Goal: Feedback & Contribution: Leave review/rating

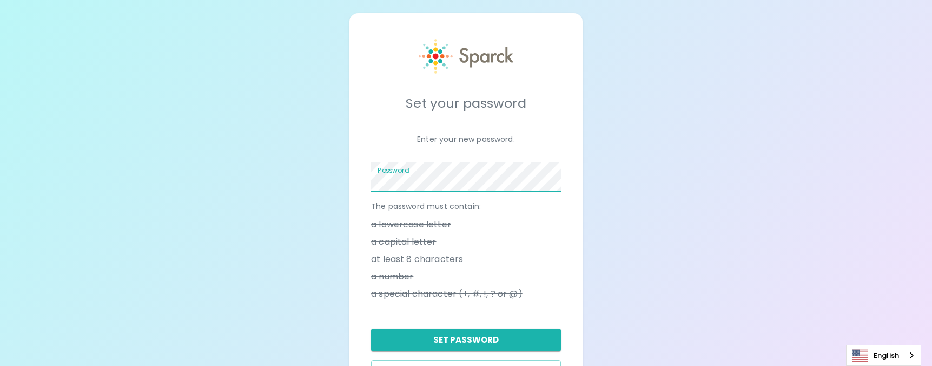
drag, startPoint x: 452, startPoint y: 193, endPoint x: 384, endPoint y: 166, distance: 73.6
click at [384, 166] on label "Password" at bounding box center [393, 170] width 31 height 9
click at [536, 221] on li "a lowercase letter" at bounding box center [466, 224] width 190 height 17
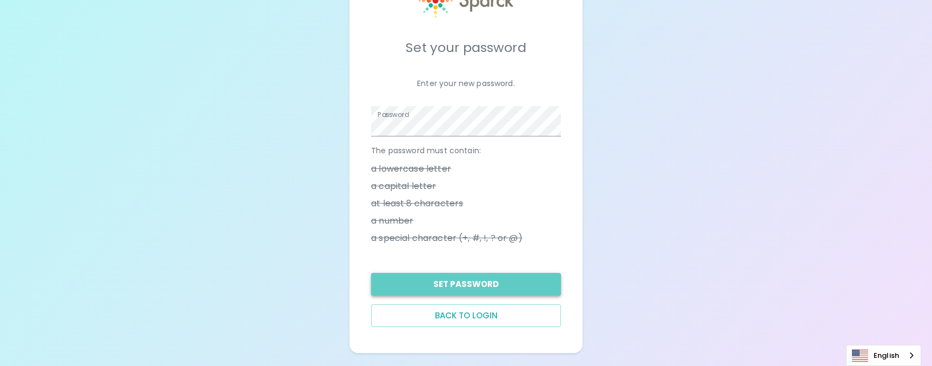
click at [499, 287] on button "Set Password" at bounding box center [466, 284] width 190 height 23
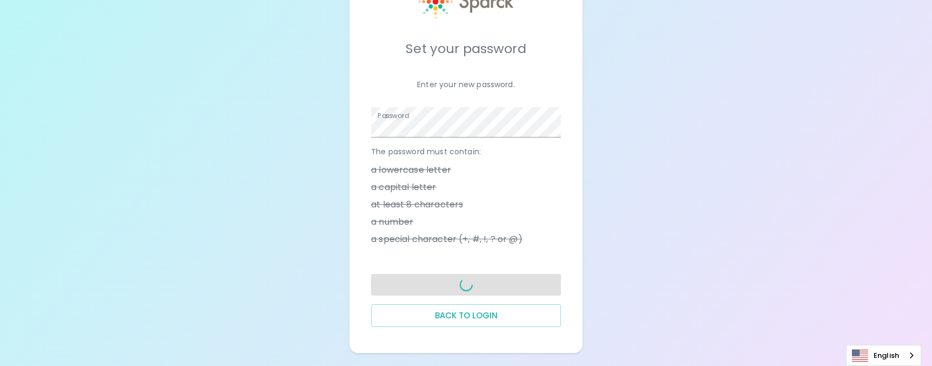
scroll to position [48, 0]
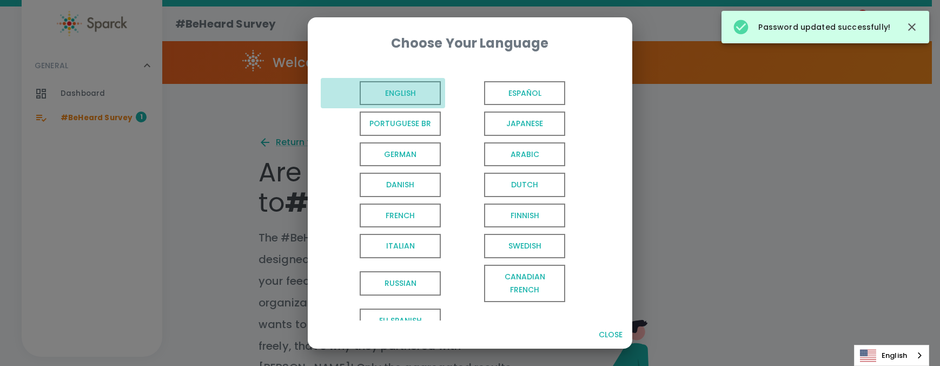
click at [413, 95] on span "English" at bounding box center [400, 93] width 81 height 24
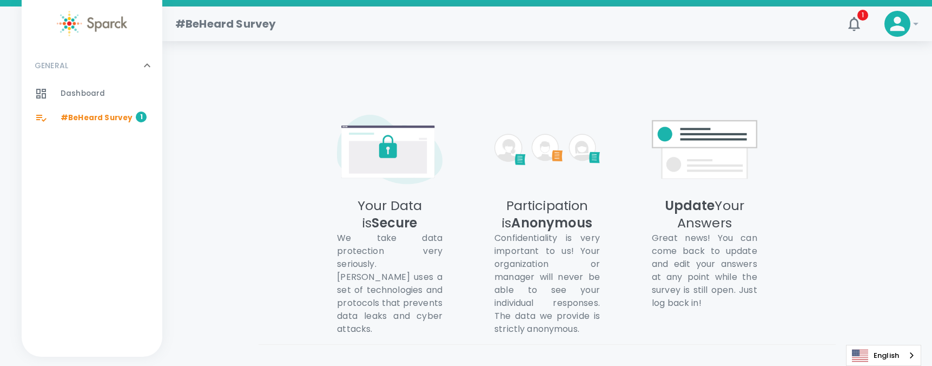
scroll to position [621, 0]
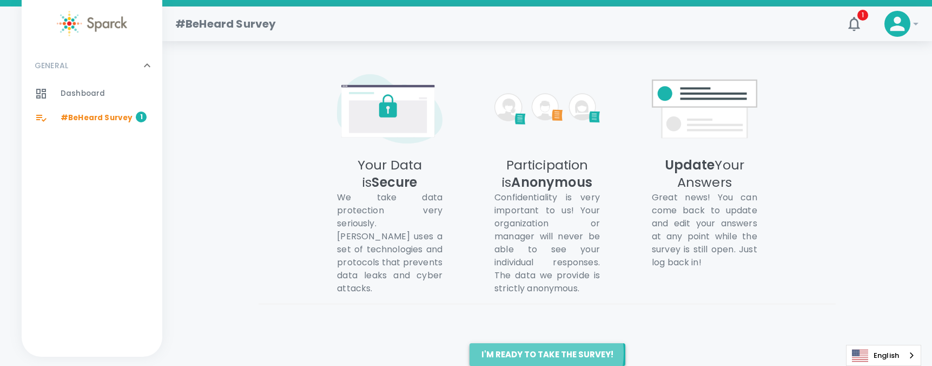
click at [538, 343] on button "I'm ready to take the survey!" at bounding box center [548, 354] width 156 height 23
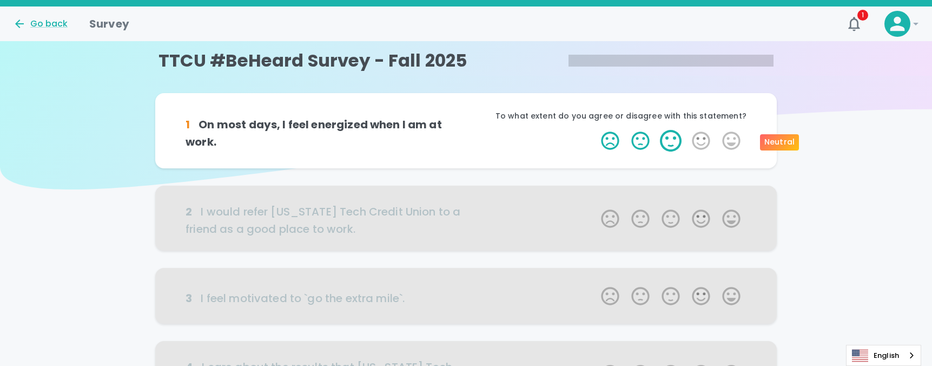
click at [662, 136] on label "3 Stars" at bounding box center [671, 141] width 30 height 22
click at [595, 130] on input "3 Stars" at bounding box center [595, 129] width 1 height 1
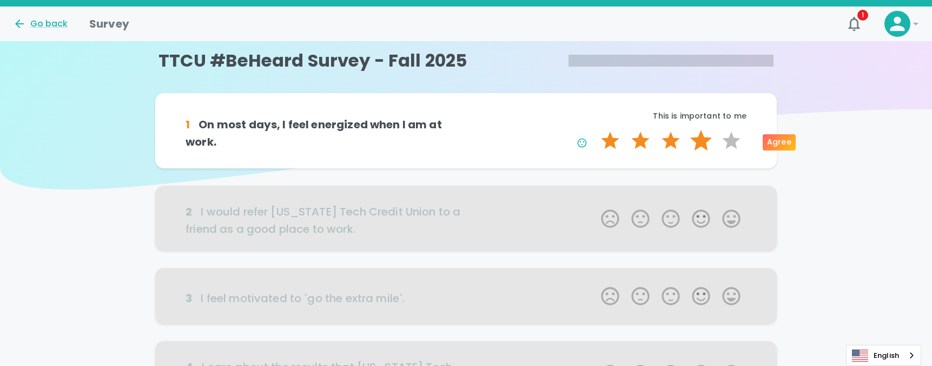
click at [692, 141] on label "4 Stars" at bounding box center [701, 141] width 30 height 22
click at [595, 130] on input "4 Stars" at bounding box center [595, 129] width 1 height 1
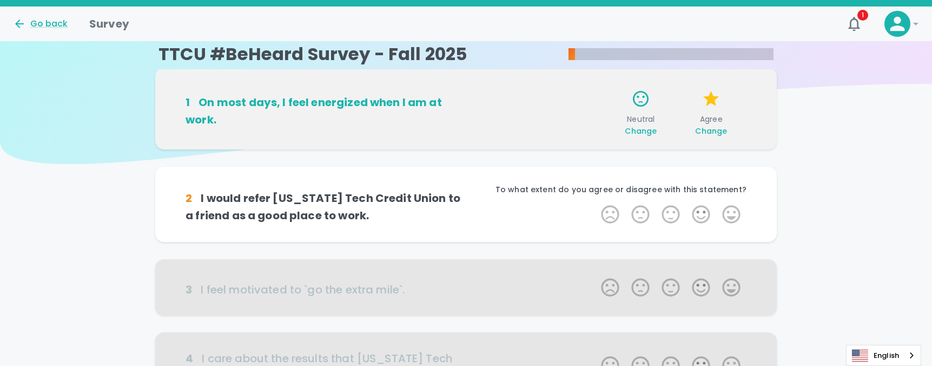
scroll to position [1, 0]
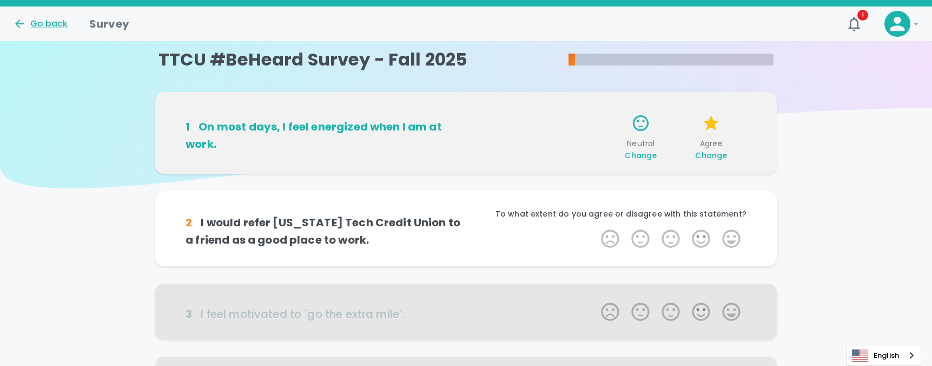
click at [425, 241] on h6 "2 I would refer [US_STATE] Tech Credit Union to a friend as a good place to wor…" at bounding box center [326, 231] width 280 height 35
click at [710, 238] on label "4 Stars" at bounding box center [701, 239] width 30 height 22
click at [595, 228] on input "4 Stars" at bounding box center [595, 227] width 1 height 1
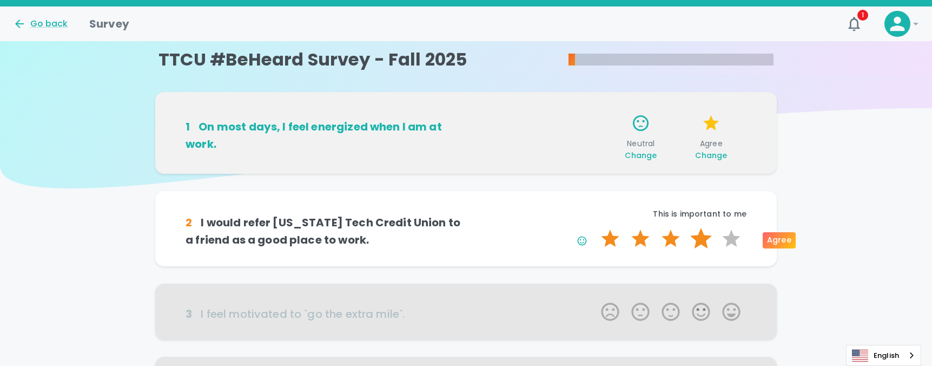
click at [709, 237] on label "4 Stars" at bounding box center [701, 239] width 30 height 22
click at [595, 228] on input "4 Stars" at bounding box center [595, 227] width 1 height 1
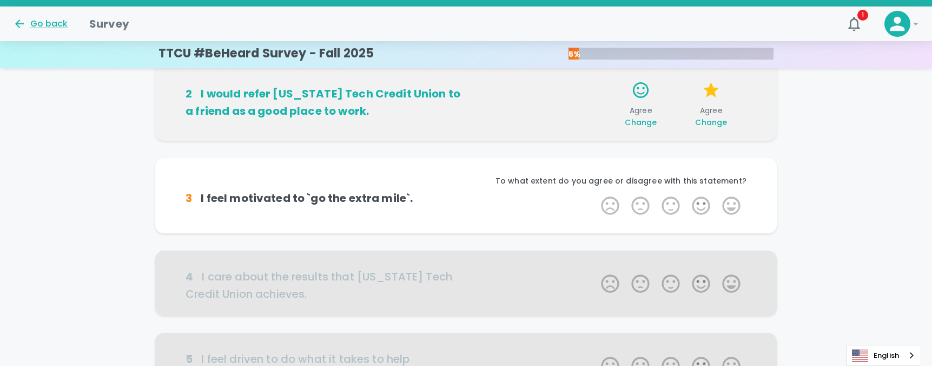
scroll to position [150, 0]
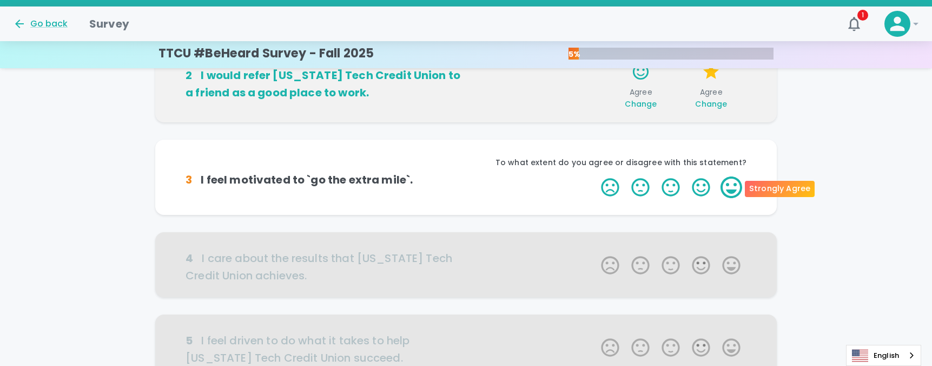
click at [728, 187] on label "5 Stars" at bounding box center [731, 187] width 30 height 22
click at [595, 176] on input "5 Stars" at bounding box center [595, 176] width 1 height 1
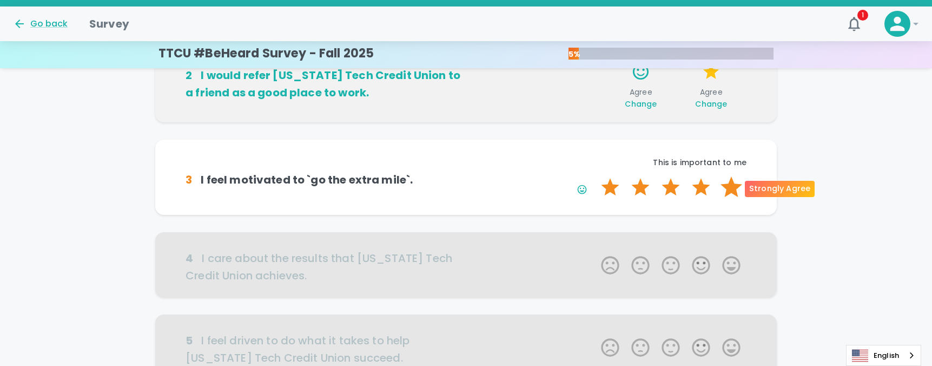
click at [726, 192] on label "5 Stars" at bounding box center [731, 187] width 30 height 22
click at [595, 176] on input "5 Stars" at bounding box center [595, 176] width 1 height 1
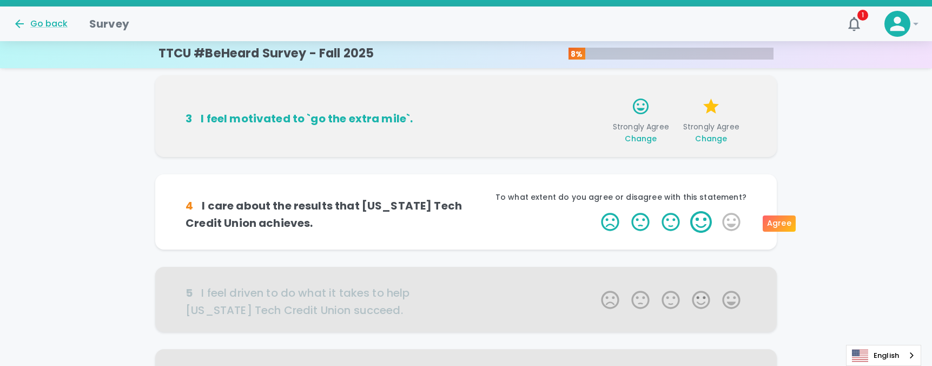
scroll to position [246, 0]
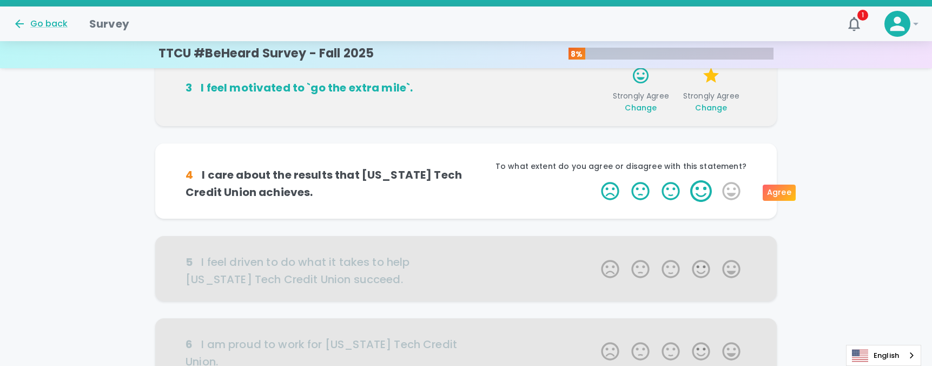
click at [701, 183] on label "4 Stars" at bounding box center [701, 191] width 30 height 22
click at [595, 180] on input "4 Stars" at bounding box center [595, 180] width 1 height 1
click at [697, 193] on label "4 Stars" at bounding box center [701, 191] width 30 height 22
click at [595, 180] on input "4 Stars" at bounding box center [595, 180] width 1 height 1
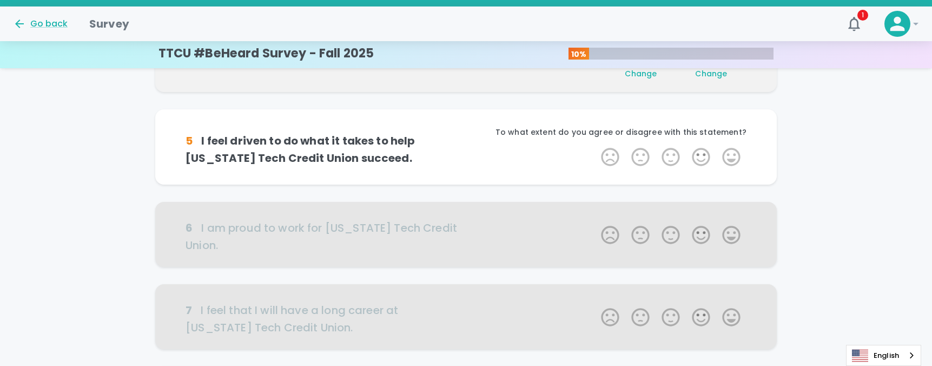
scroll to position [371, 0]
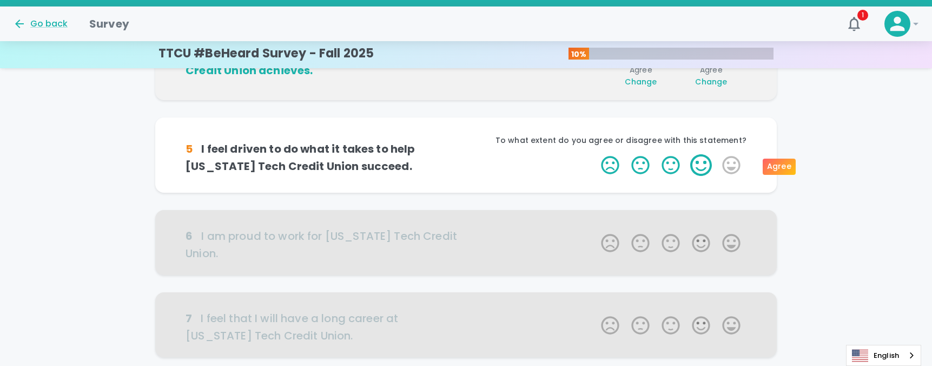
click at [696, 168] on label "4 Stars" at bounding box center [701, 165] width 30 height 22
click at [595, 154] on input "4 Stars" at bounding box center [595, 154] width 1 height 1
click at [696, 169] on label "4 Stars" at bounding box center [701, 165] width 30 height 22
click at [595, 154] on input "4 Stars" at bounding box center [595, 154] width 1 height 1
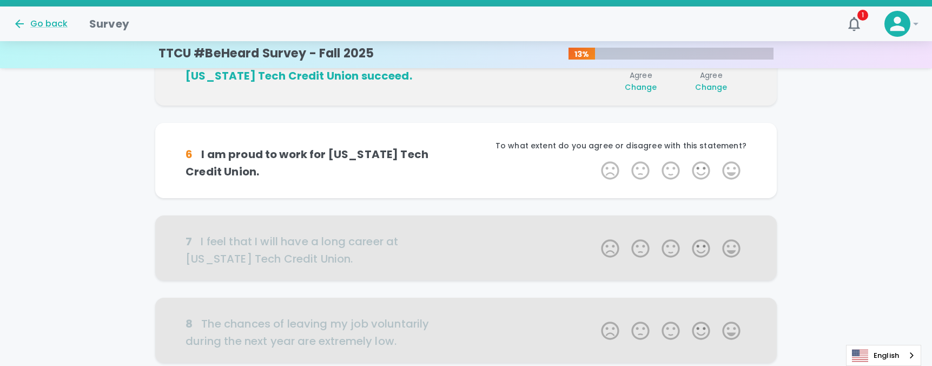
scroll to position [466, 0]
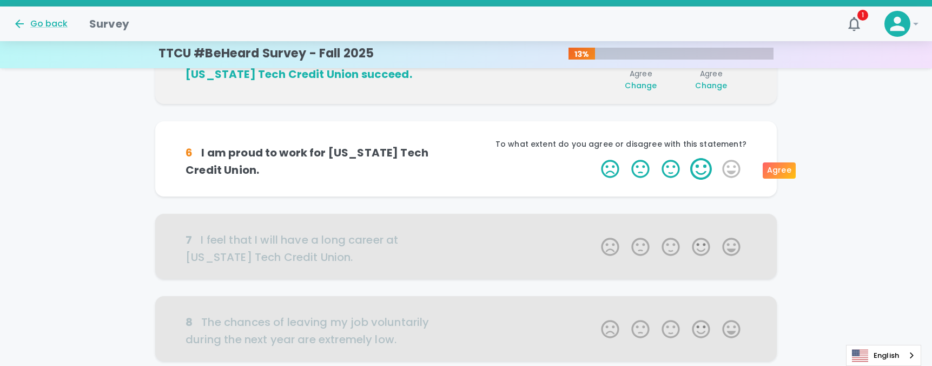
drag, startPoint x: 685, startPoint y: 169, endPoint x: 692, endPoint y: 170, distance: 7.1
click at [692, 170] on span "1 Star 2 Stars 3 Stars 4 Stars 5 Stars Empty" at bounding box center [671, 169] width 152 height 22
click at [692, 170] on label "4 Stars" at bounding box center [701, 169] width 30 height 22
click at [595, 158] on input "4 Stars" at bounding box center [595, 157] width 1 height 1
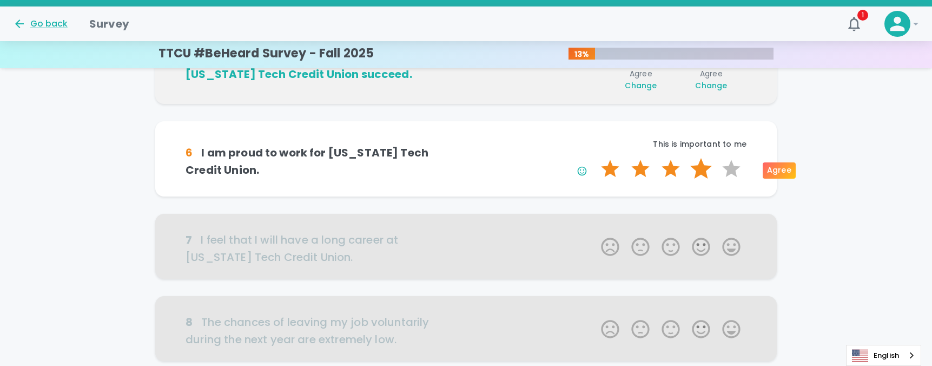
click at [691, 173] on label "4 Stars" at bounding box center [701, 169] width 30 height 22
click at [595, 158] on input "4 Stars" at bounding box center [595, 157] width 1 height 1
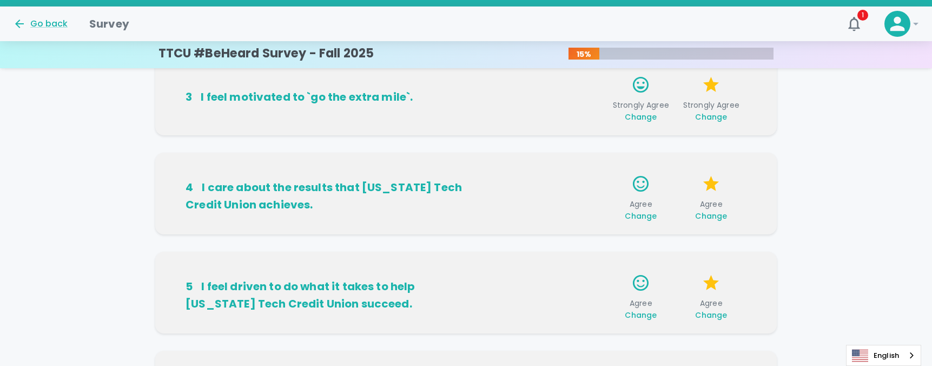
scroll to position [291, 0]
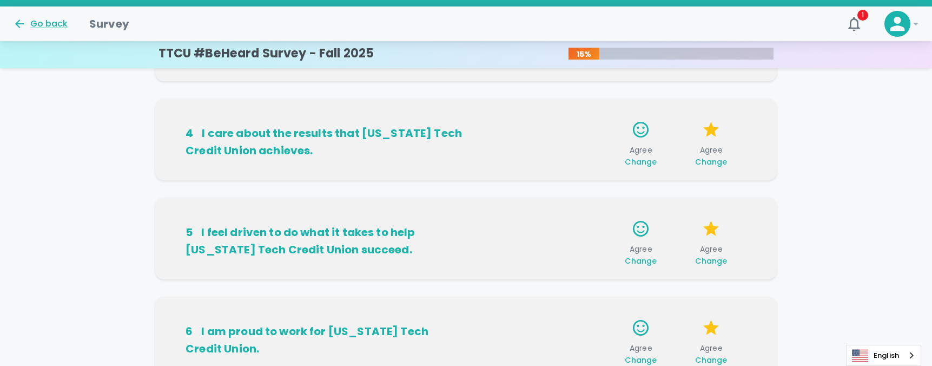
click at [715, 164] on span "Change" at bounding box center [711, 161] width 32 height 11
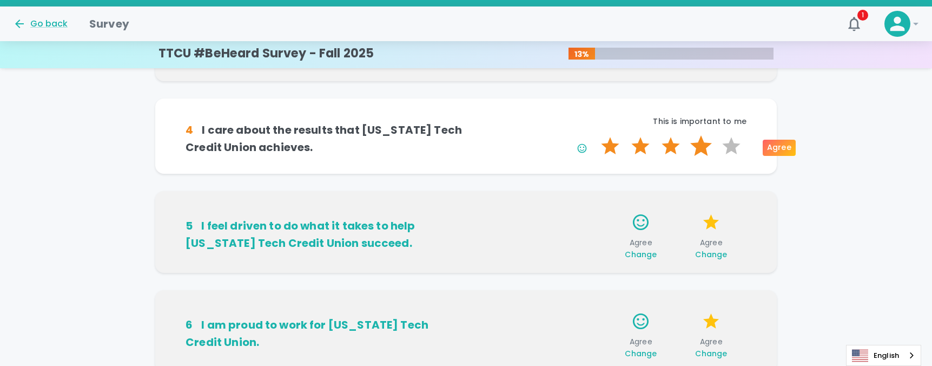
click at [686, 148] on label "4 Stars" at bounding box center [701, 146] width 30 height 22
click at [595, 135] on input "4 Stars" at bounding box center [595, 135] width 1 height 1
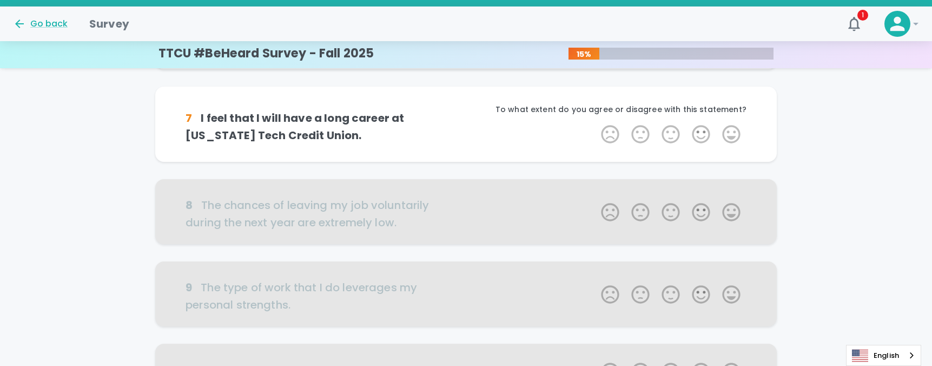
scroll to position [602, 0]
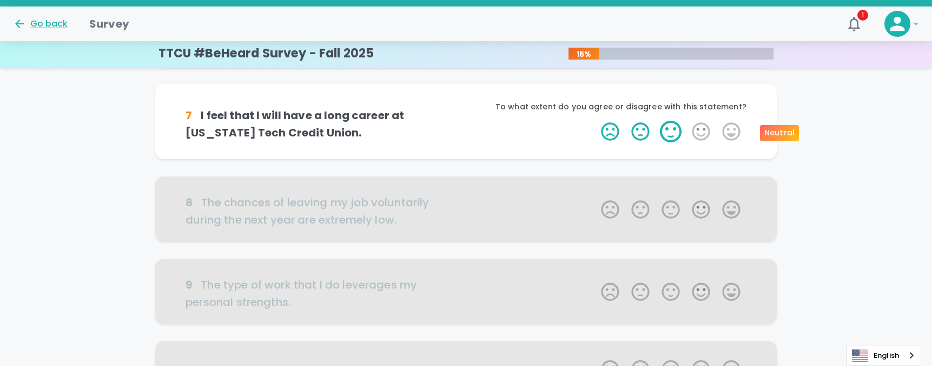
drag, startPoint x: 727, startPoint y: 134, endPoint x: 666, endPoint y: 130, distance: 61.2
click at [666, 130] on span "1 Star 2 Stars 3 Stars 4 Stars 5 Stars Empty" at bounding box center [671, 132] width 152 height 22
click at [666, 130] on label "3 Stars" at bounding box center [671, 132] width 30 height 22
click at [595, 121] on input "3 Stars" at bounding box center [595, 120] width 1 height 1
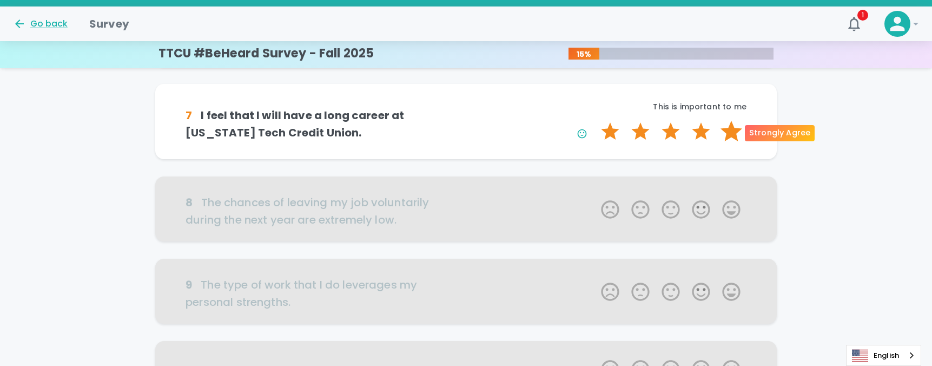
click at [723, 131] on label "5 Stars" at bounding box center [731, 132] width 30 height 22
click at [595, 121] on input "5 Stars" at bounding box center [595, 120] width 1 height 1
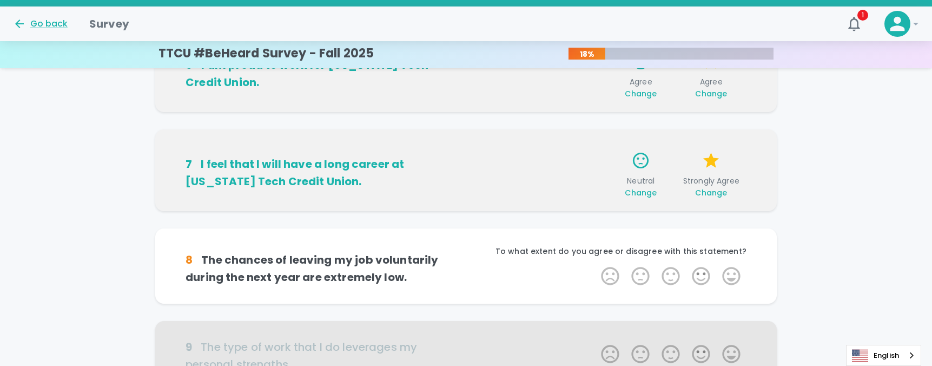
scroll to position [535, 0]
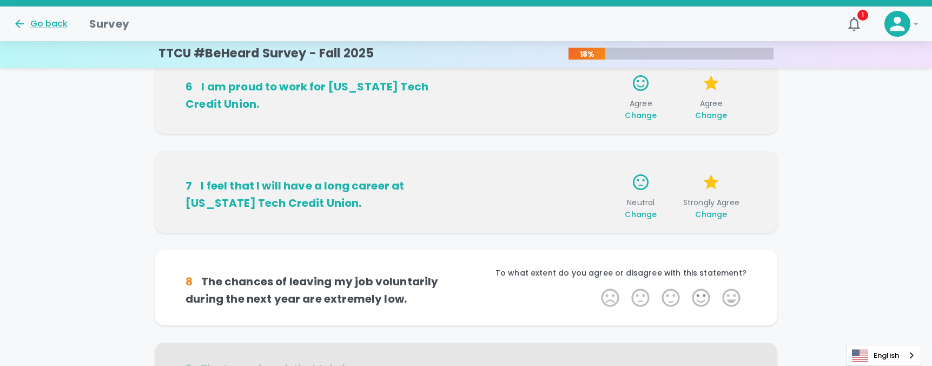
click at [640, 221] on div "7 I feel that I will have a long career at [US_STATE] Tech Credit Union. Neutra…" at bounding box center [466, 192] width 622 height 82
click at [643, 216] on span "Change" at bounding box center [641, 214] width 32 height 11
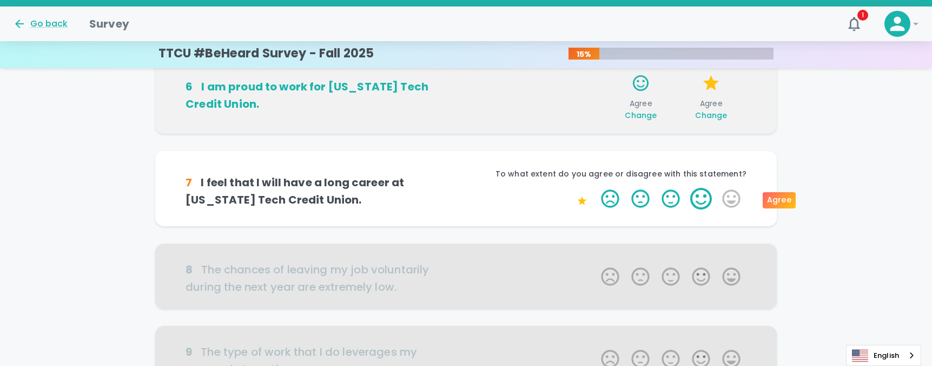
click at [696, 196] on label "4 Stars" at bounding box center [701, 199] width 30 height 22
click at [595, 188] on input "4 Stars" at bounding box center [595, 187] width 1 height 1
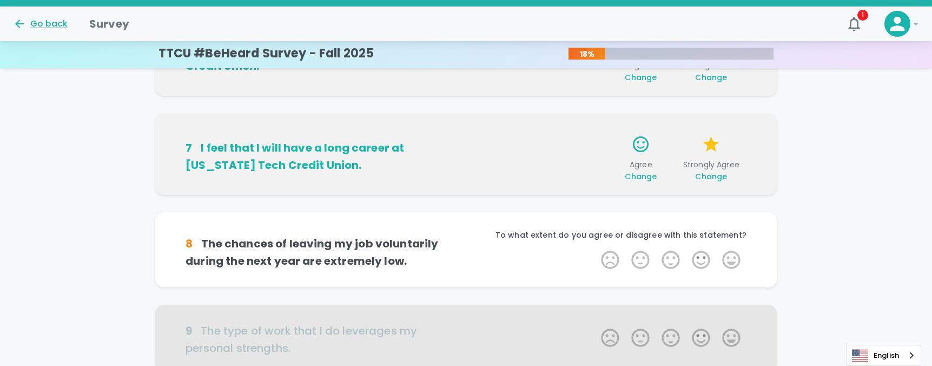
scroll to position [643, 0]
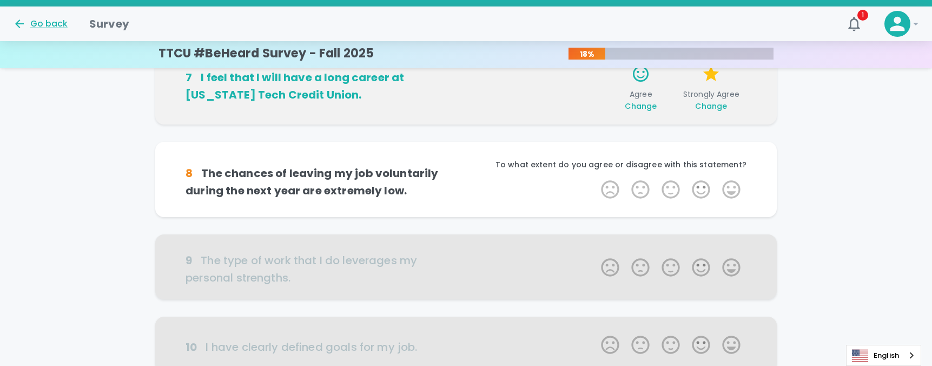
click at [377, 170] on h6 "8 The chances of leaving my job voluntarily during the next year are extremely …" at bounding box center [326, 181] width 280 height 35
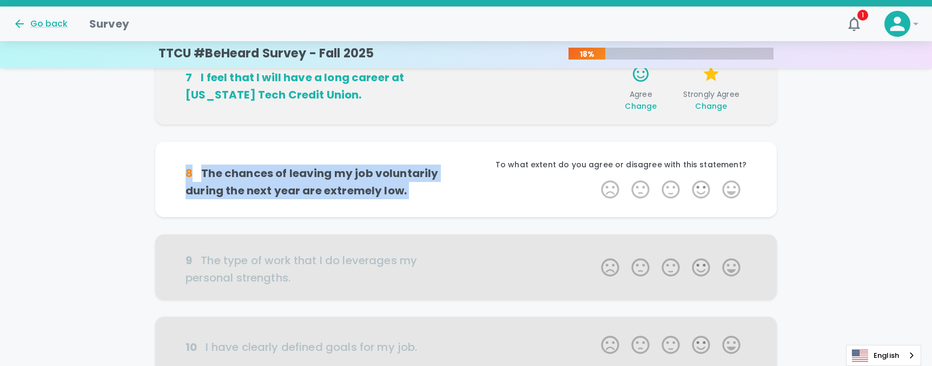
click at [377, 170] on h6 "8 The chances of leaving my job voluntarily during the next year are extremely …" at bounding box center [326, 181] width 280 height 35
drag, startPoint x: 377, startPoint y: 170, endPoint x: 358, endPoint y: 183, distance: 22.7
click at [358, 183] on h6 "8 The chances of leaving my job voluntarily during the next year are extremely …" at bounding box center [326, 181] width 280 height 35
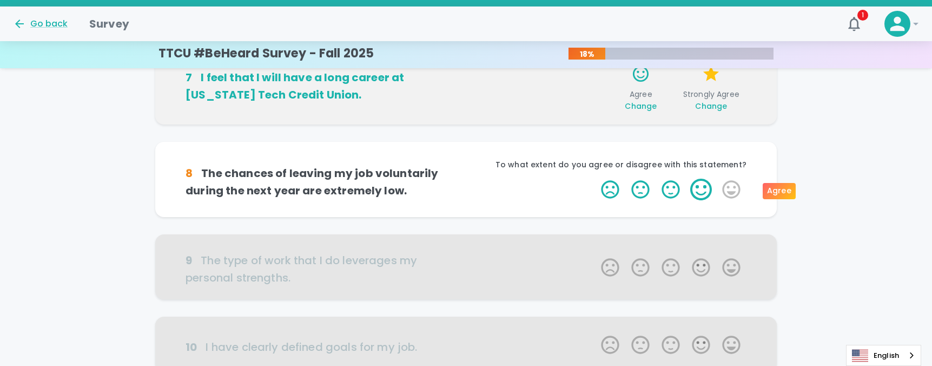
click at [695, 186] on label "4 Stars" at bounding box center [701, 190] width 30 height 22
click at [595, 179] on input "4 Stars" at bounding box center [595, 178] width 1 height 1
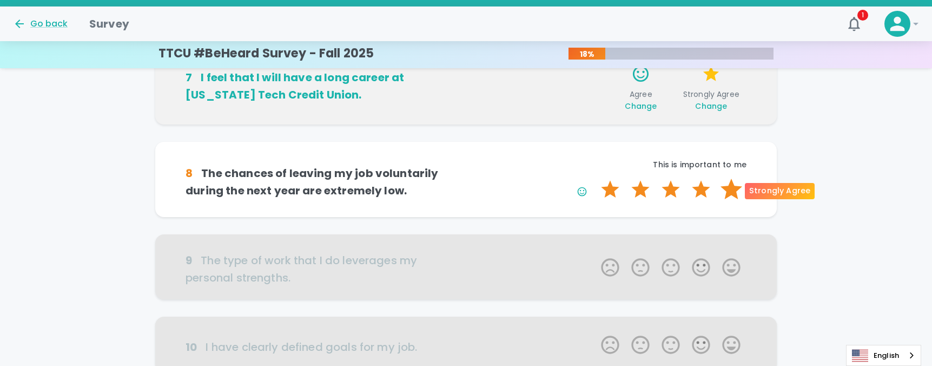
click at [727, 188] on label "5 Stars" at bounding box center [731, 190] width 30 height 22
click at [595, 179] on input "5 Stars" at bounding box center [595, 178] width 1 height 1
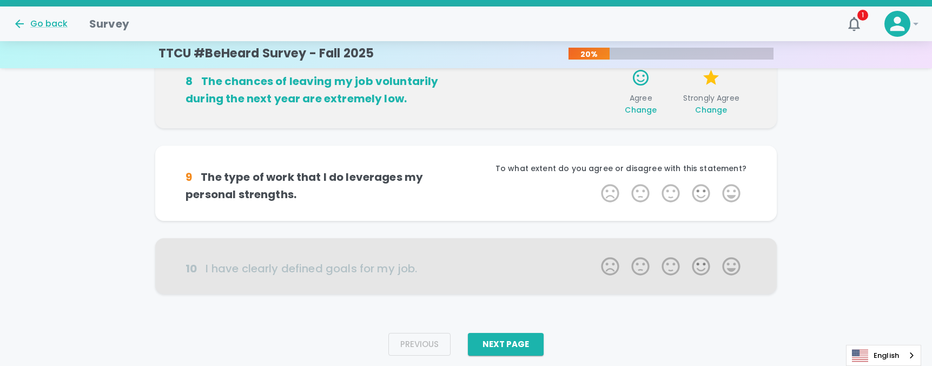
scroll to position [772, 0]
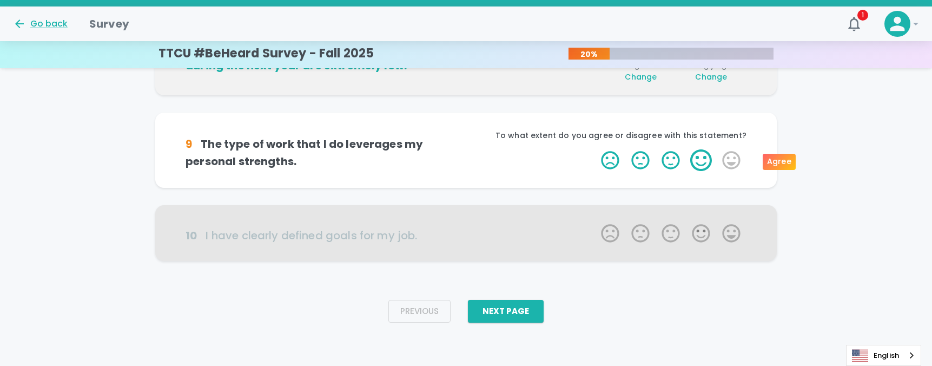
click at [699, 153] on label "4 Stars" at bounding box center [701, 160] width 30 height 22
click at [595, 149] on input "4 Stars" at bounding box center [595, 149] width 1 height 1
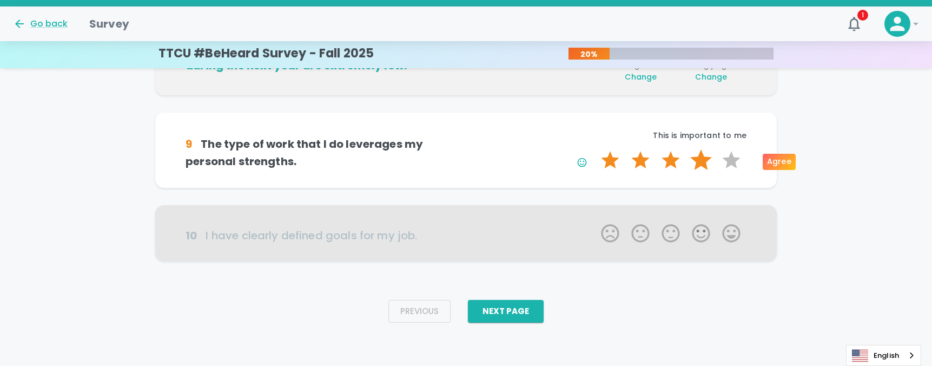
click at [699, 159] on label "4 Stars" at bounding box center [701, 160] width 30 height 22
click at [595, 149] on input "4 Stars" at bounding box center [595, 149] width 1 height 1
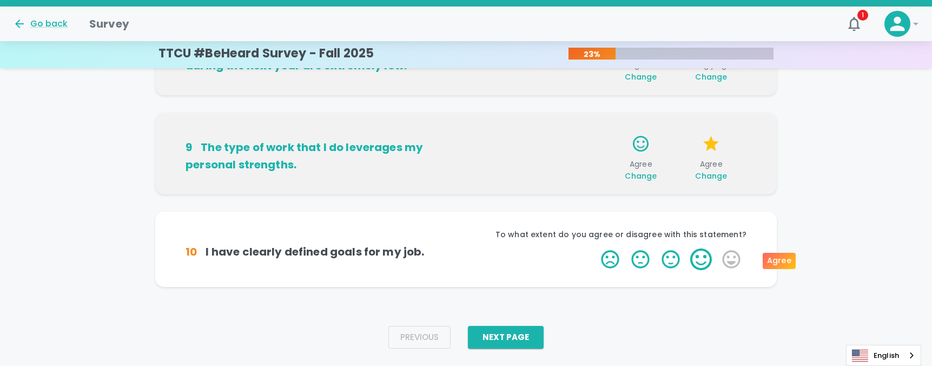
click at [699, 253] on label "4 Stars" at bounding box center [701, 259] width 30 height 22
click at [595, 248] on input "4 Stars" at bounding box center [595, 248] width 1 height 1
click at [703, 262] on label "4 Stars" at bounding box center [701, 259] width 30 height 22
click at [595, 248] on input "4 Stars" at bounding box center [595, 248] width 1 height 1
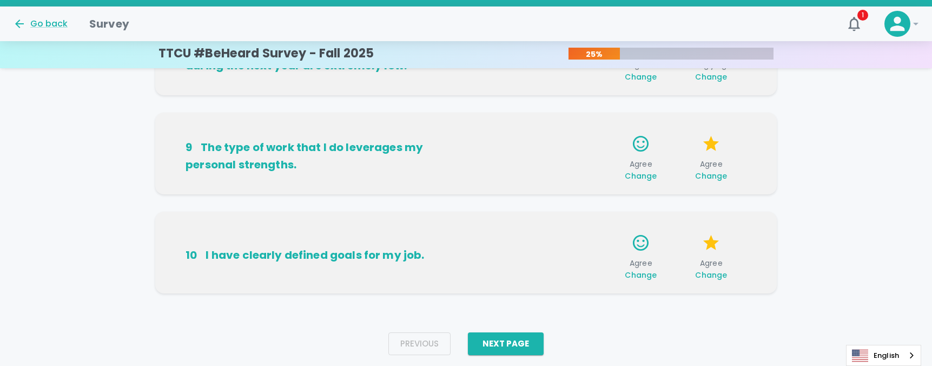
scroll to position [798, 0]
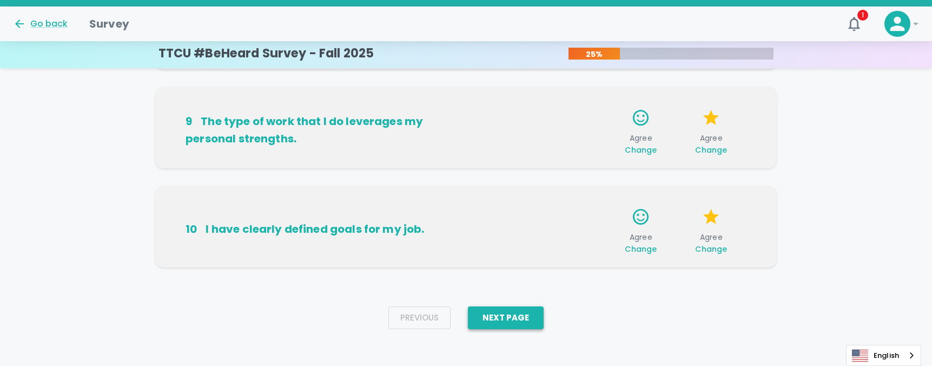
click at [516, 310] on button "Next Page" at bounding box center [506, 317] width 76 height 23
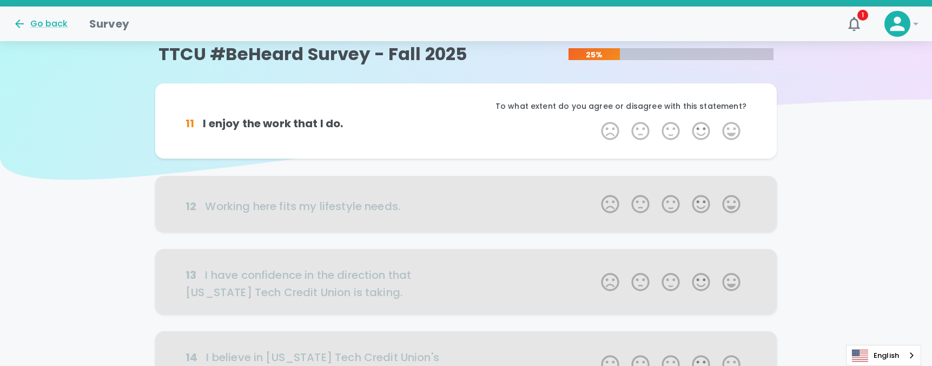
scroll to position [0, 0]
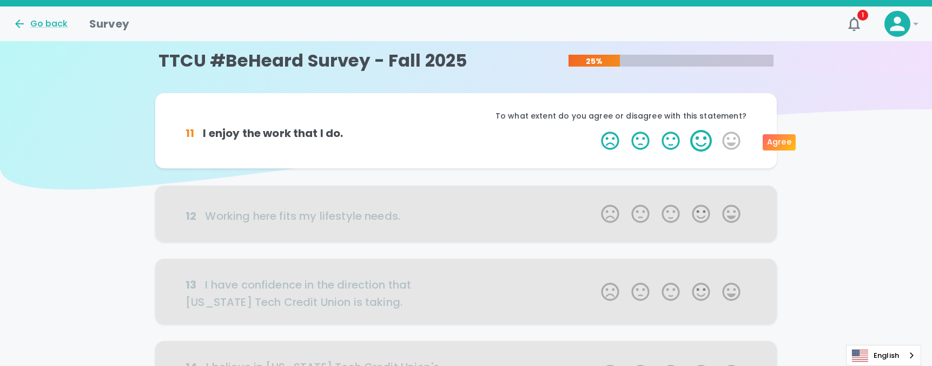
click at [703, 137] on label "4 Stars" at bounding box center [701, 141] width 30 height 22
click at [595, 130] on input "4 Stars" at bounding box center [595, 129] width 1 height 1
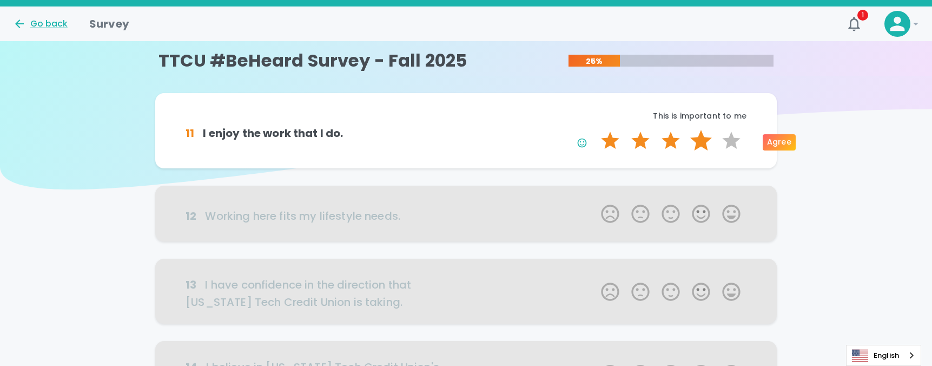
click at [708, 146] on label "4 Stars" at bounding box center [701, 141] width 30 height 22
click at [595, 130] on input "4 Stars" at bounding box center [595, 129] width 1 height 1
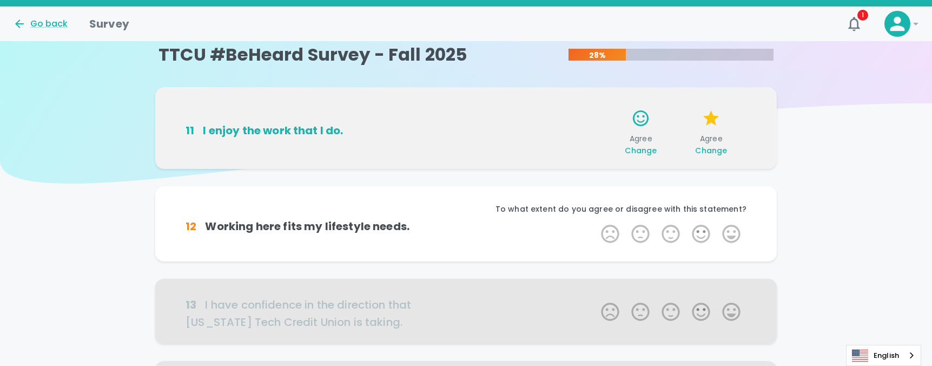
scroll to position [1, 0]
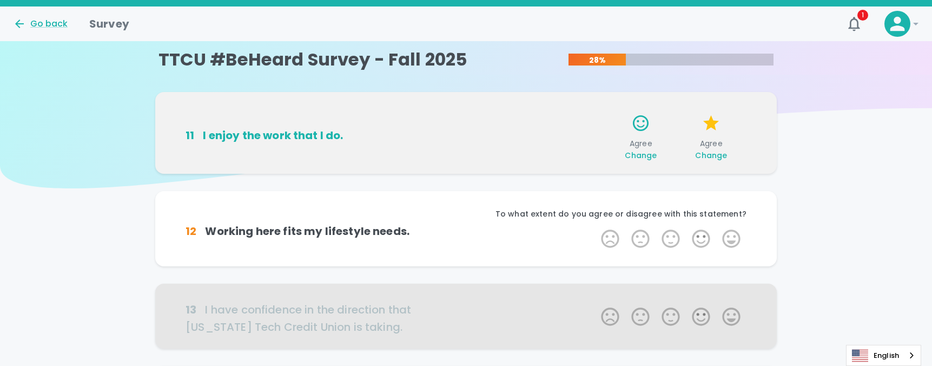
click at [648, 156] on span "Change" at bounding box center [641, 155] width 32 height 11
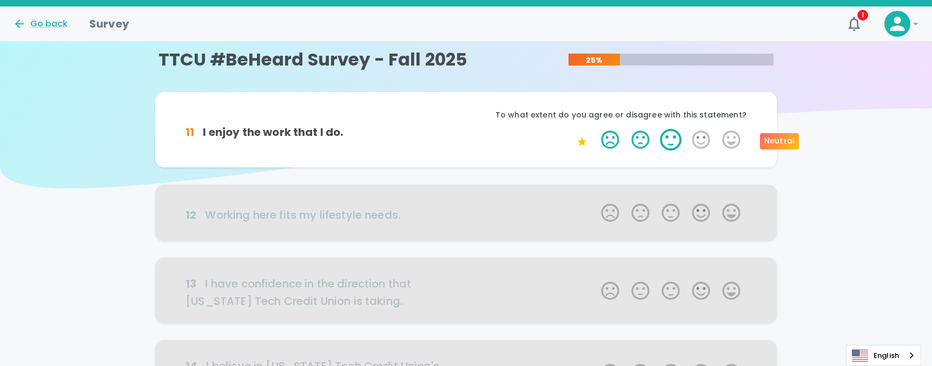
click at [659, 146] on label "3 Stars" at bounding box center [671, 140] width 30 height 22
click at [595, 129] on input "3 Stars" at bounding box center [595, 128] width 1 height 1
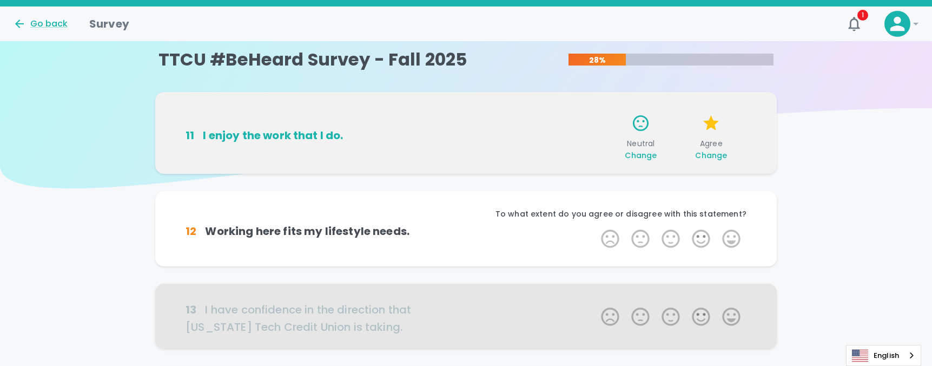
click at [646, 157] on span "Change" at bounding box center [641, 155] width 32 height 11
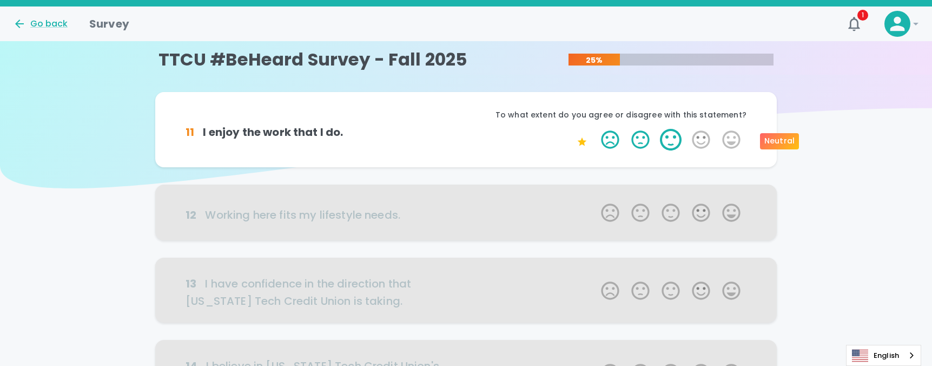
click at [674, 146] on label "3 Stars" at bounding box center [671, 140] width 30 height 22
click at [595, 129] on input "3 Stars" at bounding box center [595, 128] width 1 height 1
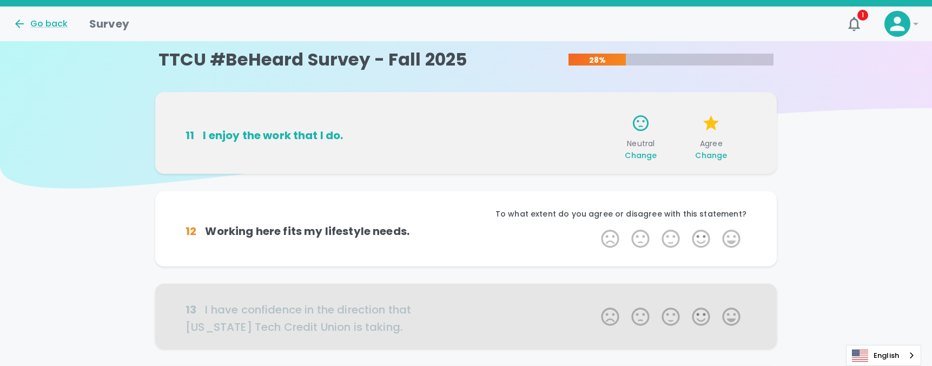
click at [636, 153] on span "Change" at bounding box center [641, 155] width 32 height 11
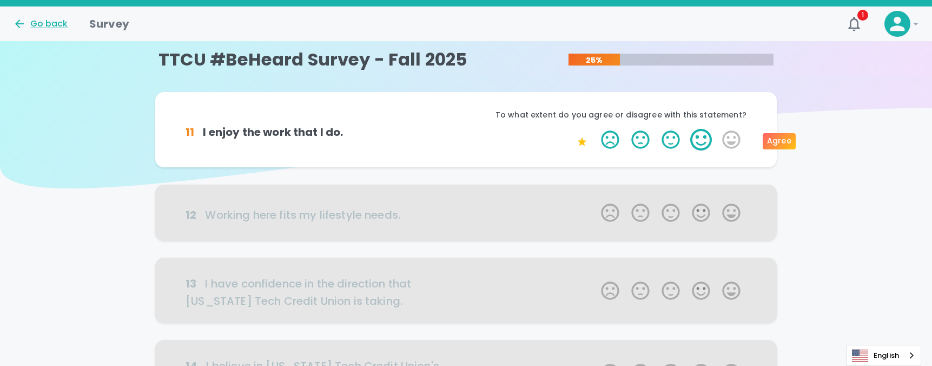
click at [688, 143] on label "4 Stars" at bounding box center [701, 140] width 30 height 22
click at [595, 129] on input "4 Stars" at bounding box center [595, 128] width 1 height 1
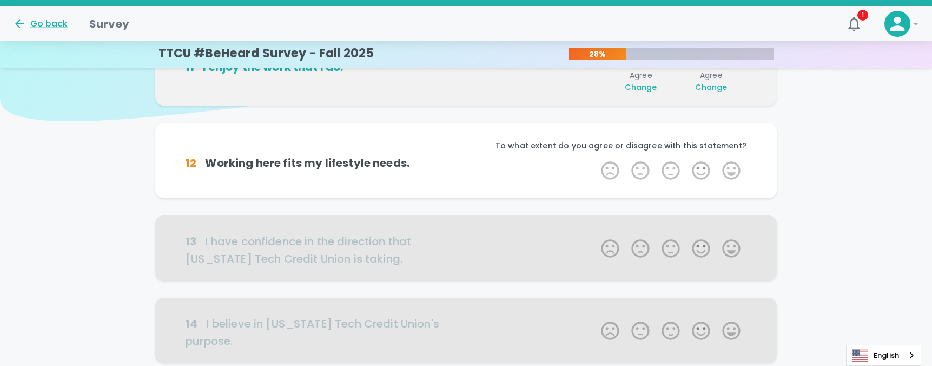
scroll to position [108, 0]
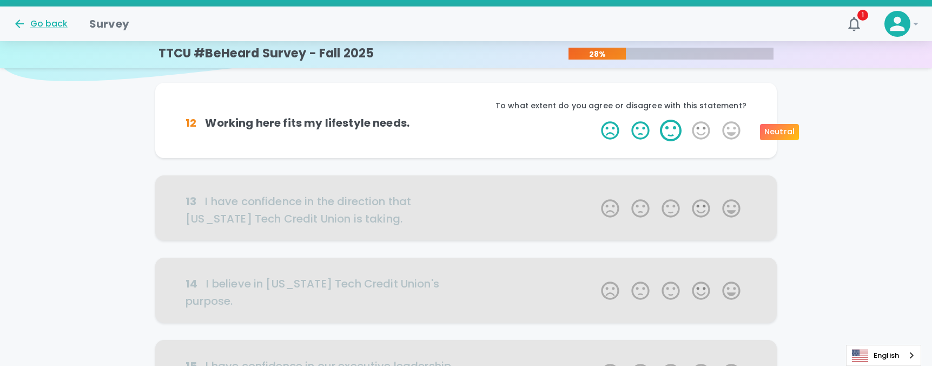
click at [671, 134] on label "3 Stars" at bounding box center [671, 131] width 30 height 22
click at [595, 120] on input "3 Stars" at bounding box center [595, 119] width 1 height 1
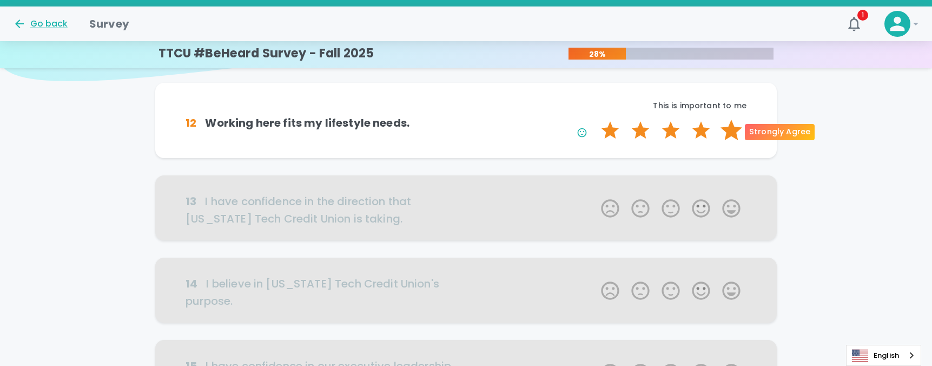
click at [728, 127] on label "5 Stars" at bounding box center [731, 131] width 30 height 22
click at [595, 120] on input "5 Stars" at bounding box center [595, 119] width 1 height 1
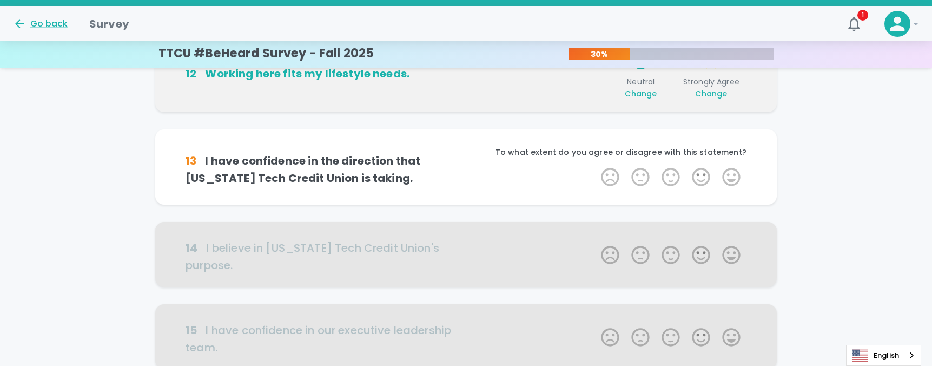
scroll to position [203, 0]
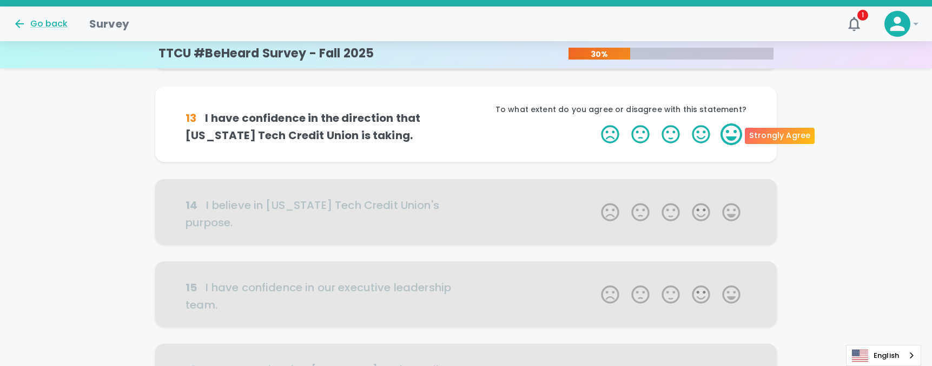
click at [719, 134] on label "5 Stars" at bounding box center [731, 134] width 30 height 22
click at [595, 123] on input "5 Stars" at bounding box center [595, 123] width 1 height 1
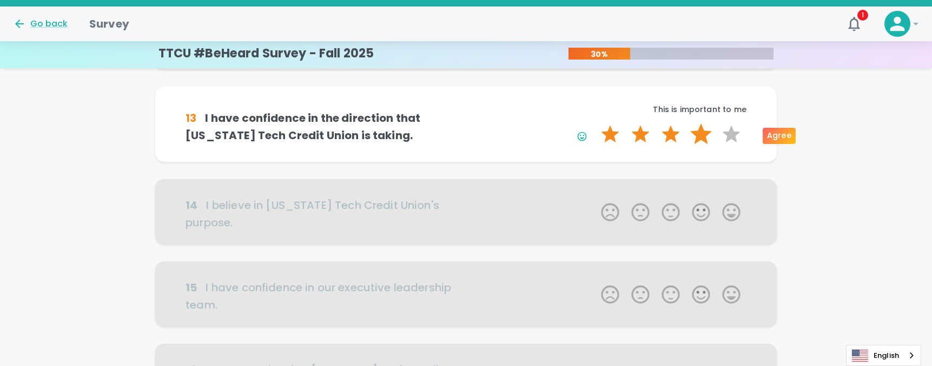
click at [699, 137] on label "4 Stars" at bounding box center [701, 134] width 30 height 22
click at [595, 123] on input "4 Stars" at bounding box center [595, 123] width 1 height 1
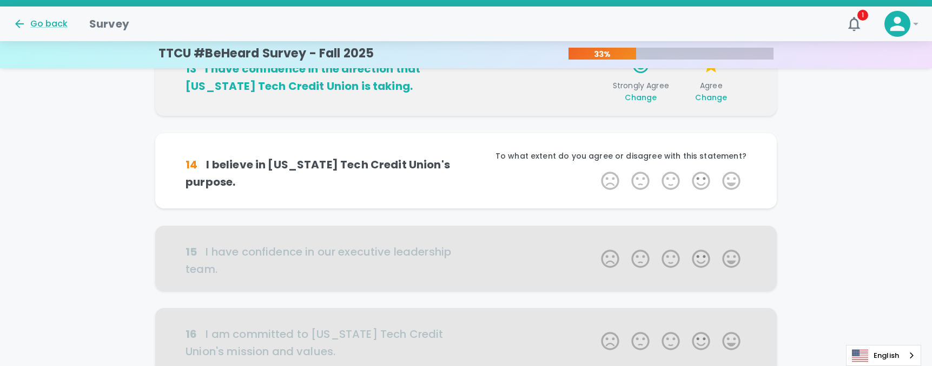
scroll to position [299, 0]
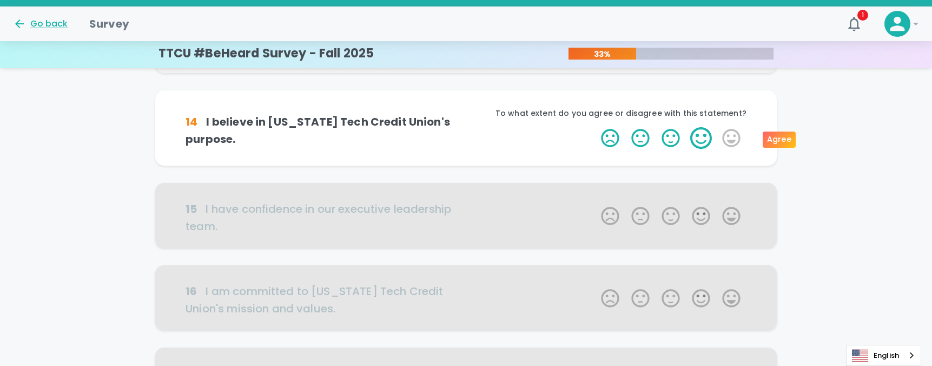
click at [713, 143] on label "4 Stars" at bounding box center [701, 138] width 30 height 22
click at [595, 127] on input "4 Stars" at bounding box center [595, 127] width 1 height 1
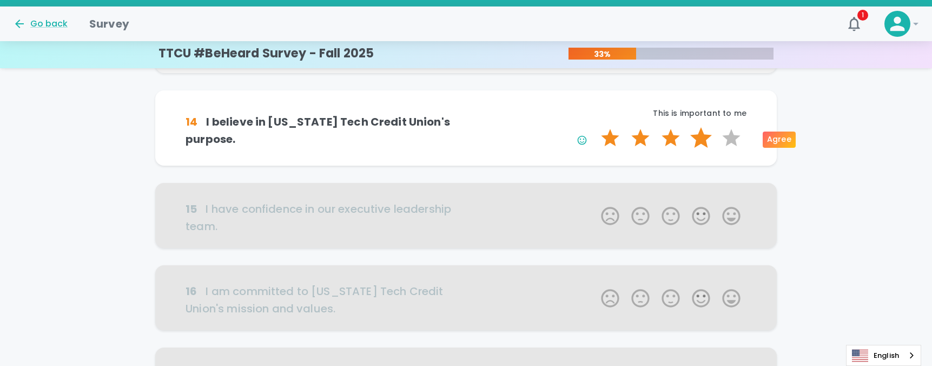
click at [710, 143] on label "4 Stars" at bounding box center [701, 138] width 30 height 22
click at [595, 127] on input "4 Stars" at bounding box center [595, 127] width 1 height 1
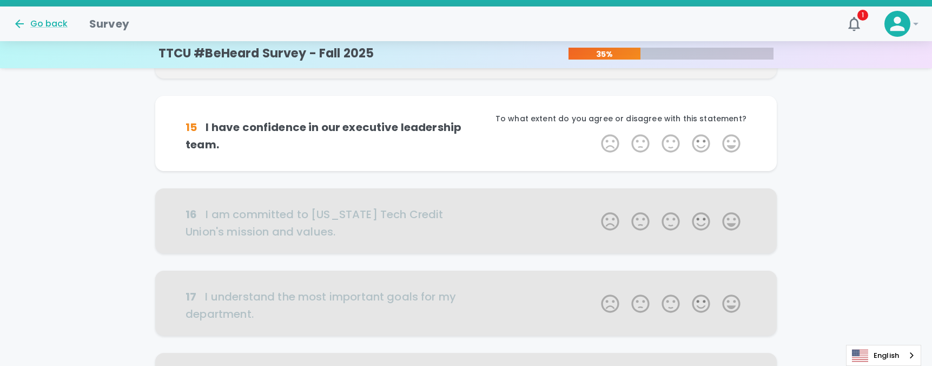
scroll to position [394, 0]
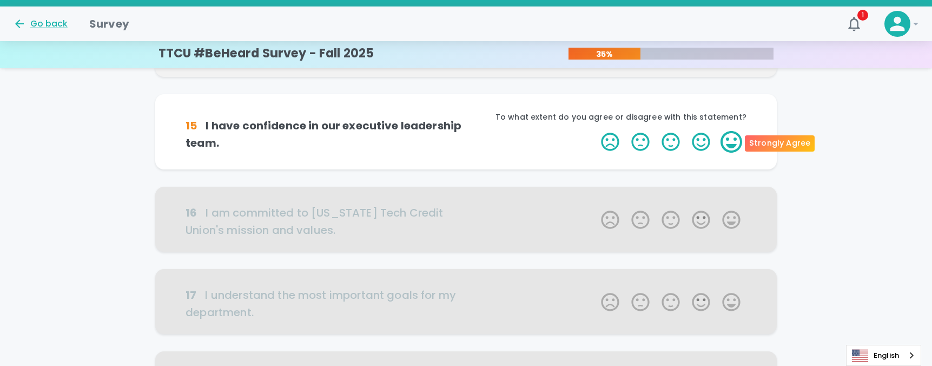
click at [732, 142] on label "5 Stars" at bounding box center [731, 142] width 30 height 22
click at [595, 131] on input "5 Stars" at bounding box center [595, 130] width 1 height 1
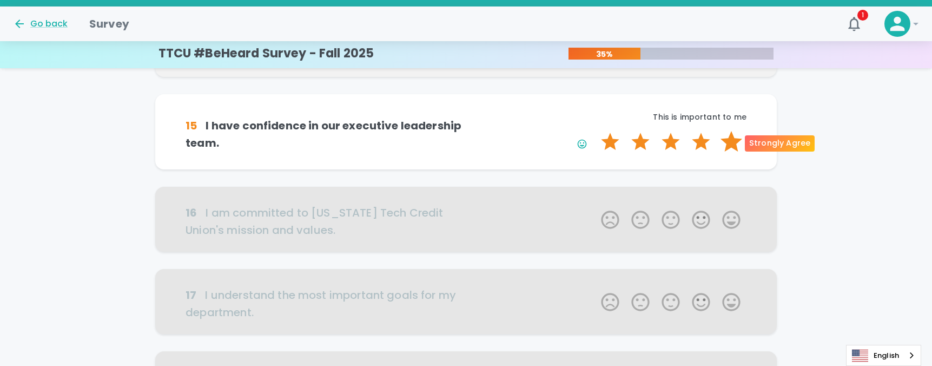
click at [726, 149] on label "5 Stars" at bounding box center [731, 142] width 30 height 22
click at [595, 131] on input "5 Stars" at bounding box center [595, 130] width 1 height 1
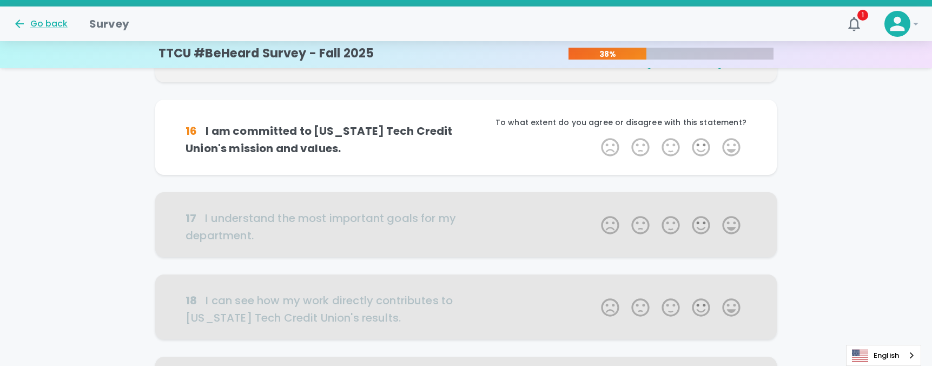
scroll to position [489, 0]
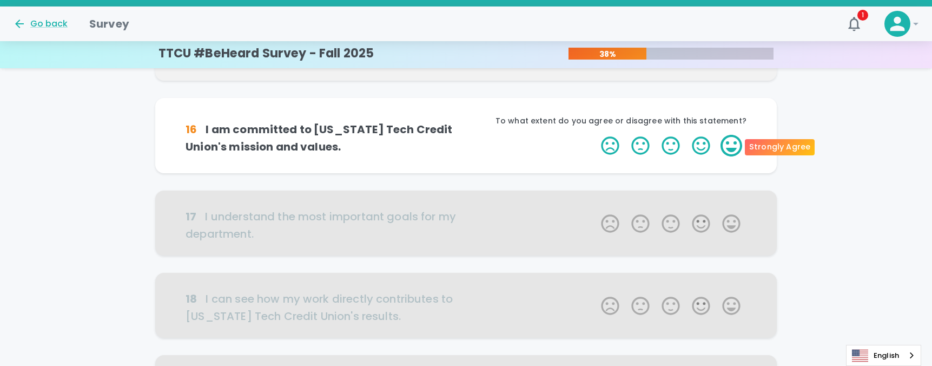
click at [718, 149] on label "5 Stars" at bounding box center [731, 146] width 30 height 22
click at [595, 135] on input "5 Stars" at bounding box center [595, 134] width 1 height 1
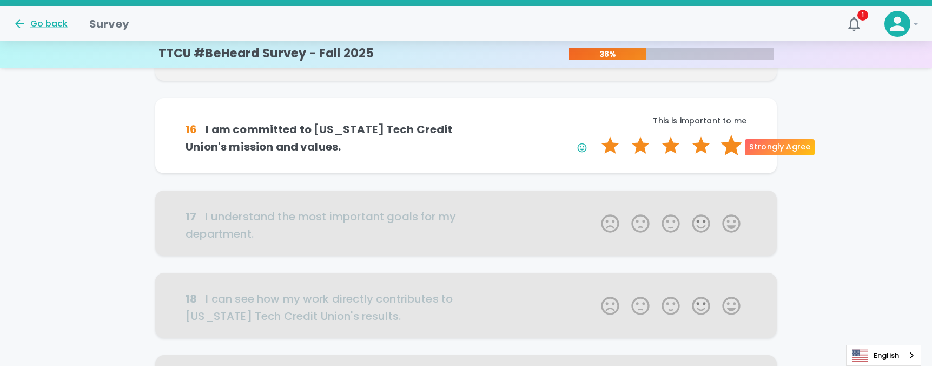
click at [721, 149] on label "5 Stars" at bounding box center [731, 146] width 30 height 22
click at [595, 135] on input "5 Stars" at bounding box center [595, 134] width 1 height 1
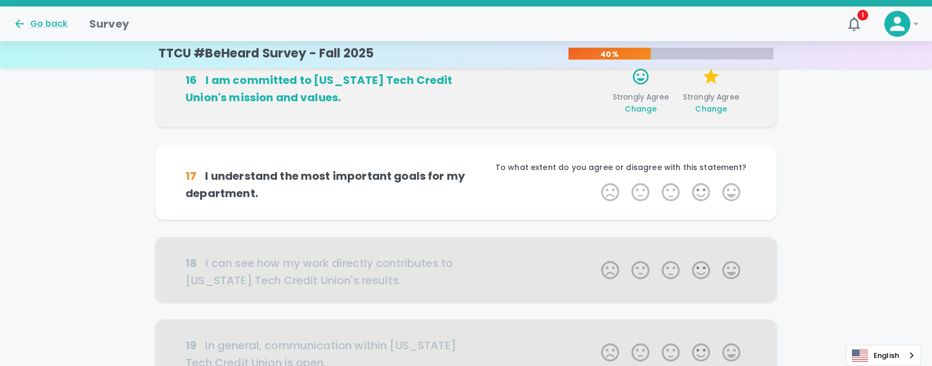
scroll to position [584, 0]
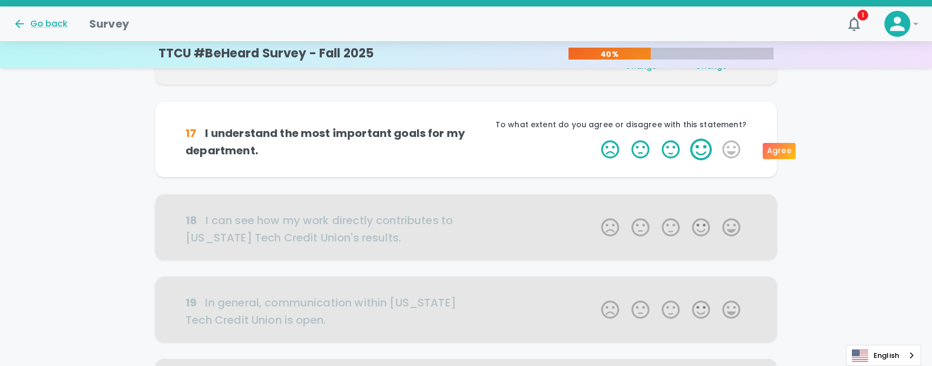
click at [709, 142] on label "4 Stars" at bounding box center [701, 150] width 30 height 22
click at [595, 139] on input "4 Stars" at bounding box center [595, 138] width 1 height 1
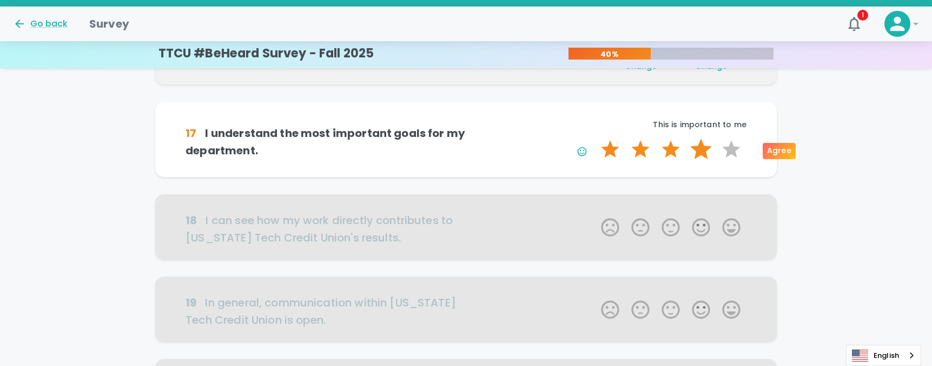
click at [709, 150] on label "4 Stars" at bounding box center [701, 150] width 30 height 22
click at [595, 139] on input "4 Stars" at bounding box center [595, 138] width 1 height 1
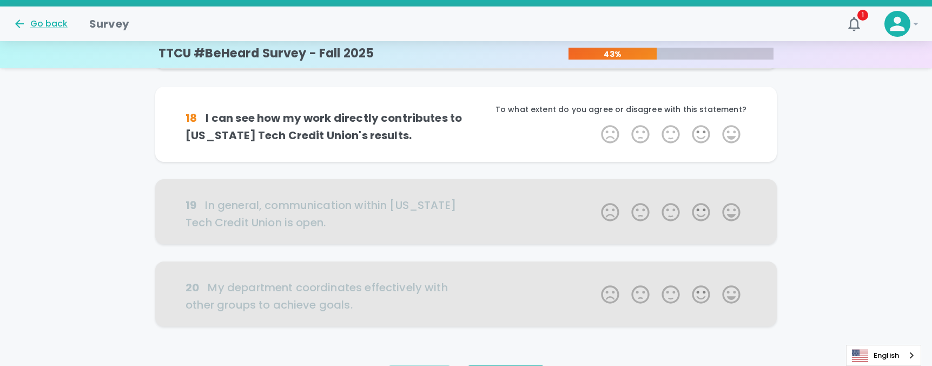
scroll to position [680, 0]
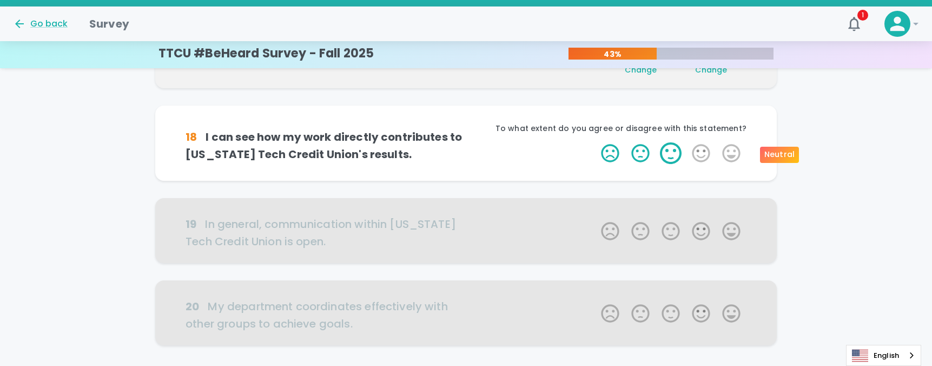
click at [676, 154] on label "3 Stars" at bounding box center [671, 153] width 30 height 22
click at [595, 142] on input "3 Stars" at bounding box center [595, 142] width 1 height 1
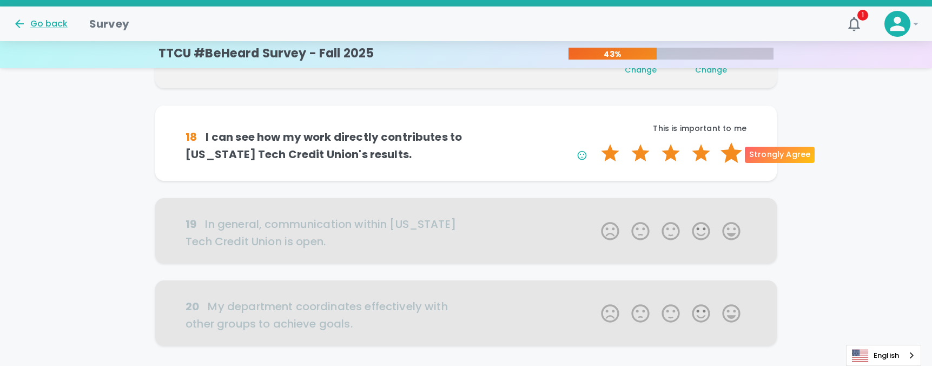
click at [722, 150] on label "5 Stars" at bounding box center [731, 153] width 30 height 22
click at [595, 142] on input "5 Stars" at bounding box center [595, 142] width 1 height 1
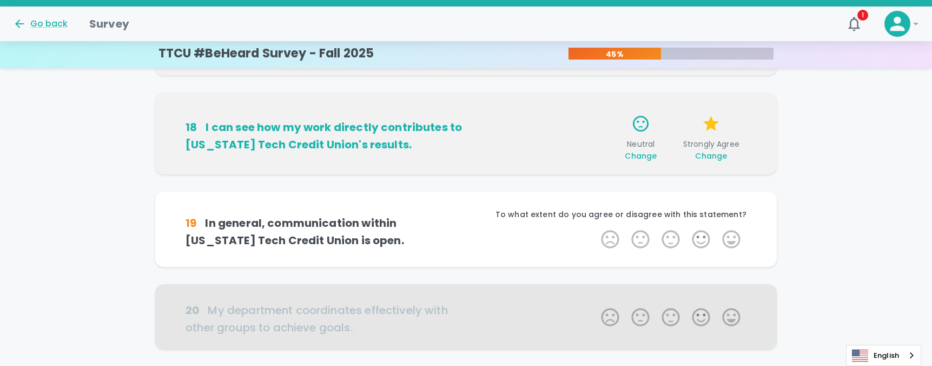
scroll to position [710, 0]
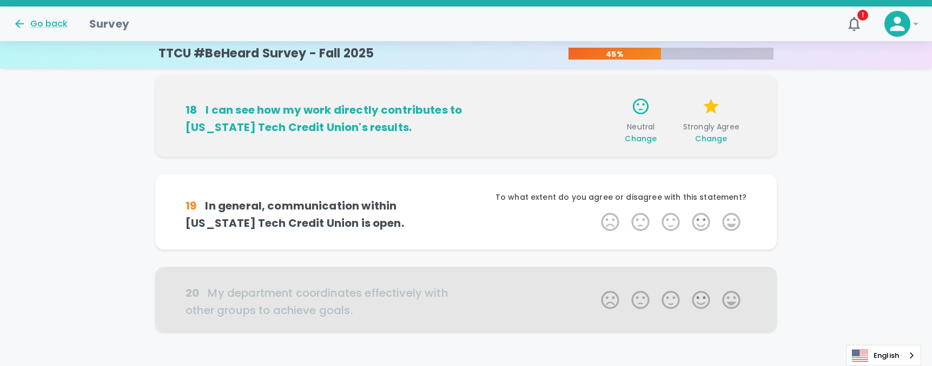
click at [701, 212] on label "4 Stars" at bounding box center [701, 222] width 30 height 22
click at [595, 211] on input "4 Stars" at bounding box center [595, 210] width 1 height 1
click at [696, 219] on label "4 Stars" at bounding box center [701, 222] width 30 height 22
click at [595, 211] on input "4 Stars" at bounding box center [595, 210] width 1 height 1
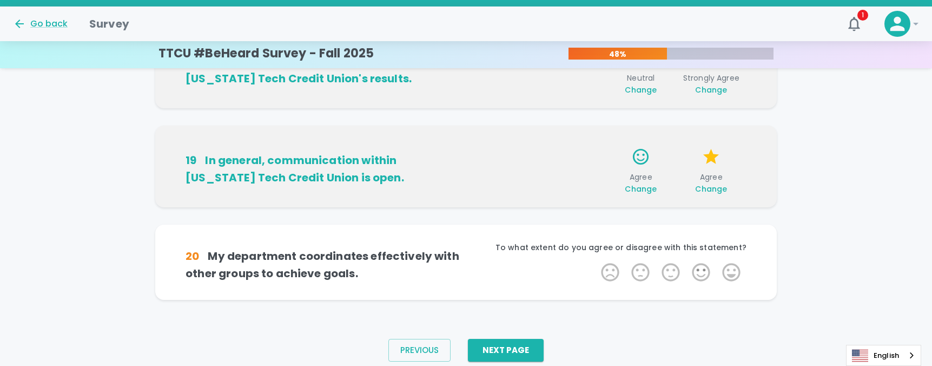
scroll to position [781, 0]
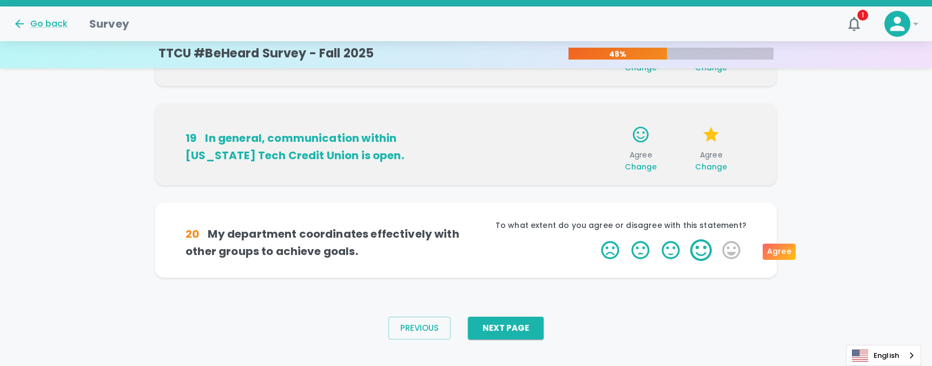
click at [695, 245] on label "4 Stars" at bounding box center [701, 250] width 30 height 22
click at [595, 239] on input "4 Stars" at bounding box center [595, 239] width 1 height 1
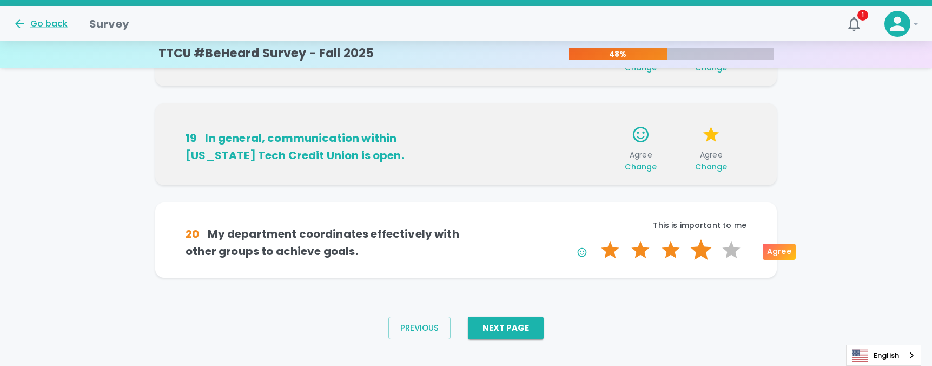
click at [698, 247] on label "4 Stars" at bounding box center [701, 250] width 30 height 22
click at [595, 239] on input "4 Stars" at bounding box center [595, 239] width 1 height 1
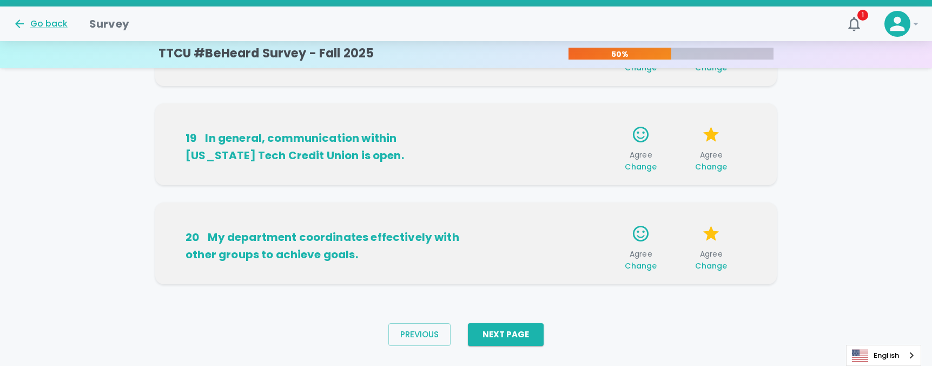
scroll to position [798, 0]
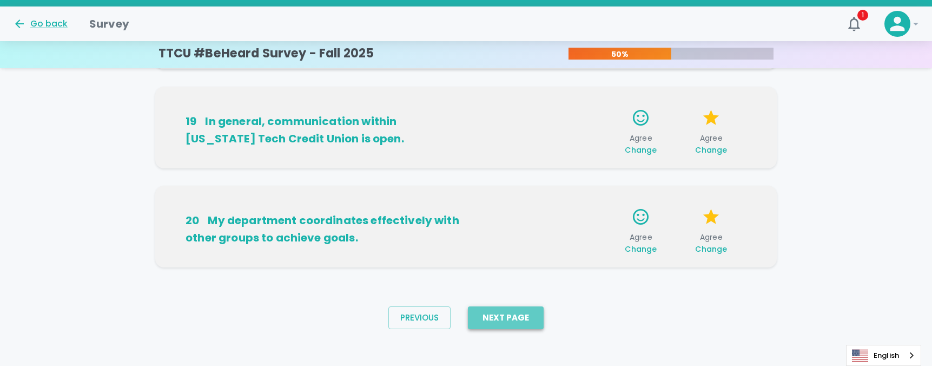
click at [525, 314] on button "Next Page" at bounding box center [506, 317] width 76 height 23
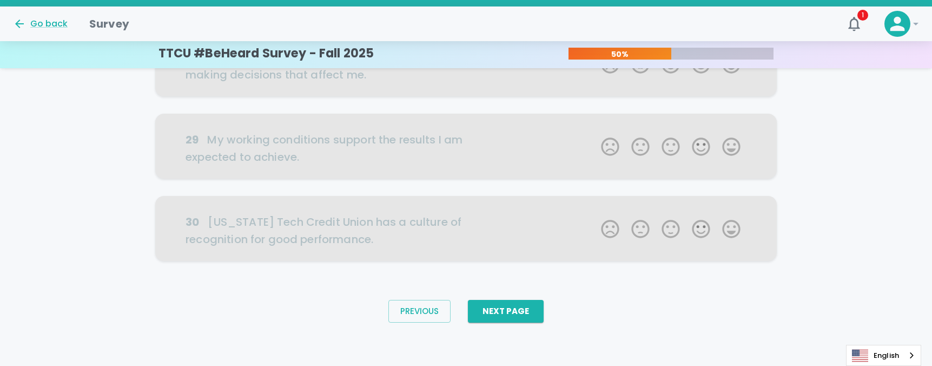
scroll to position [646, 0]
click at [411, 319] on button "Previous" at bounding box center [420, 311] width 62 height 23
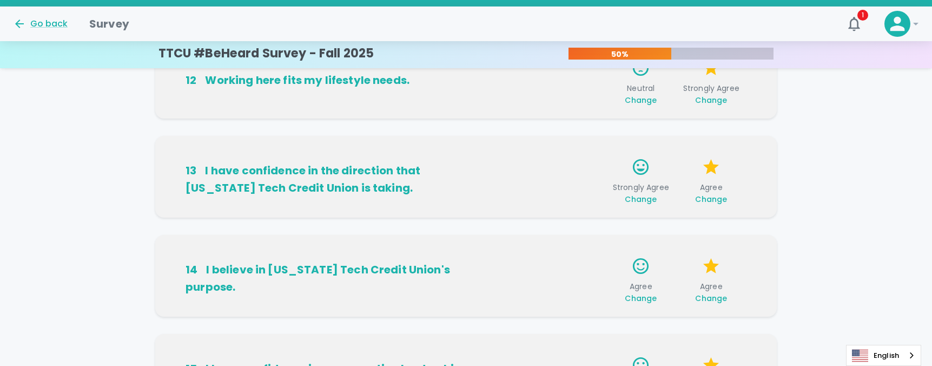
scroll to position [54, 0]
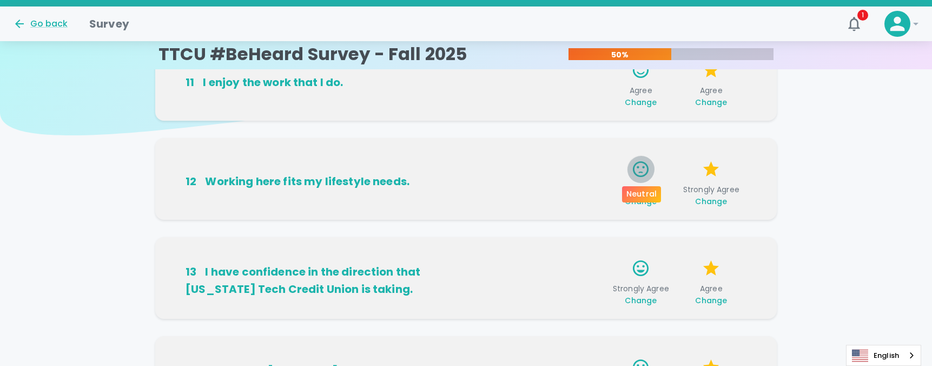
click at [646, 172] on icon "button" at bounding box center [640, 169] width 19 height 19
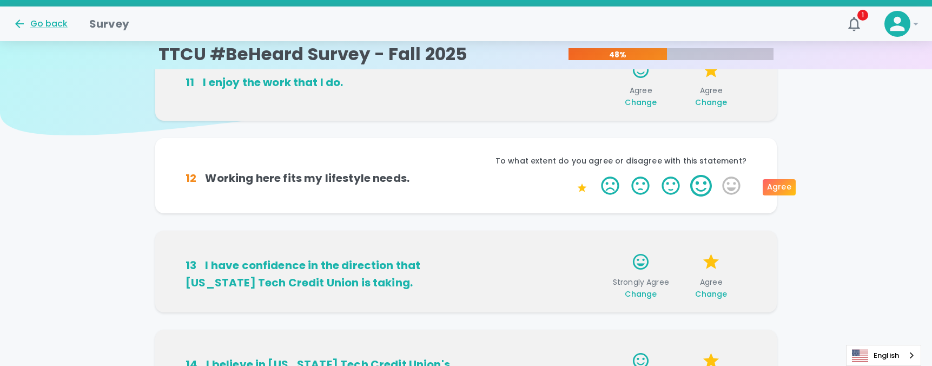
click at [701, 187] on label "4 Stars" at bounding box center [701, 186] width 30 height 22
click at [595, 175] on input "4 Stars" at bounding box center [595, 174] width 1 height 1
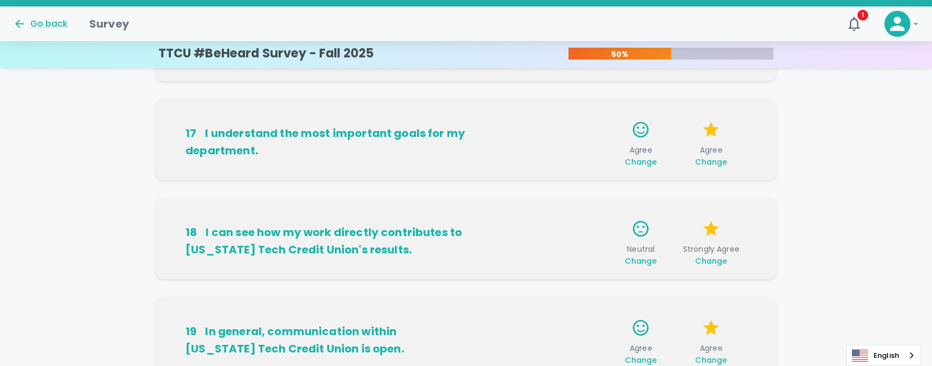
scroll to position [594, 0]
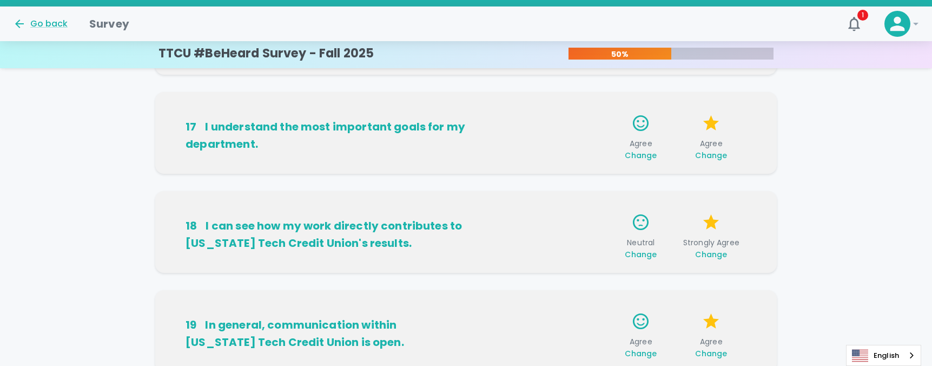
click at [632, 243] on span "Neutral Change" at bounding box center [641, 248] width 62 height 23
click at [635, 246] on span "Neutral Change" at bounding box center [641, 248] width 62 height 23
click at [636, 250] on span "Change" at bounding box center [641, 254] width 32 height 11
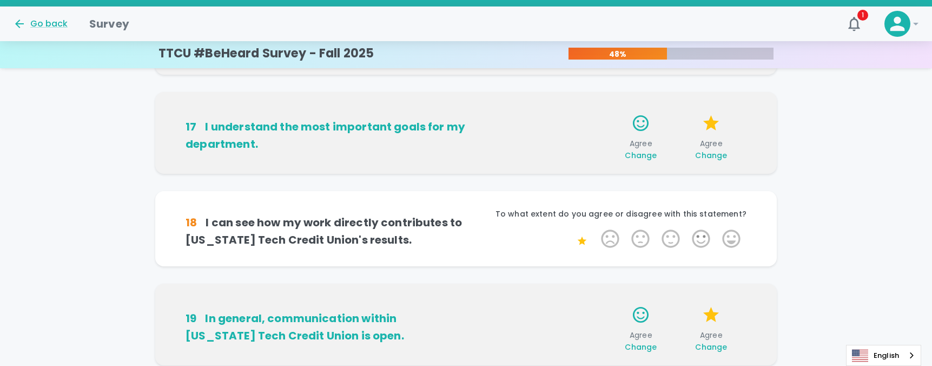
drag, startPoint x: 699, startPoint y: 243, endPoint x: 675, endPoint y: 251, distance: 25.0
click at [675, 251] on div "1 Star 2 Stars 3 Stars 4 Stars 5 Stars Empty" at bounding box center [671, 240] width 152 height 25
click at [675, 249] on label "3 Stars" at bounding box center [671, 239] width 30 height 22
click at [595, 228] on input "3 Stars" at bounding box center [595, 227] width 1 height 1
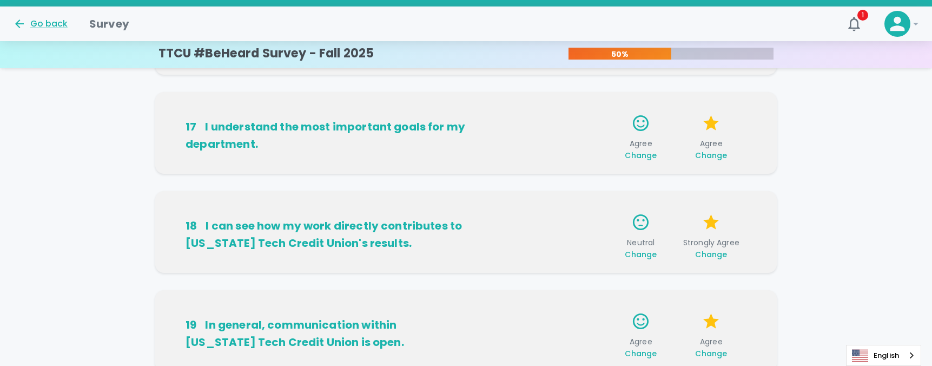
click at [651, 258] on span "Change" at bounding box center [641, 254] width 32 height 11
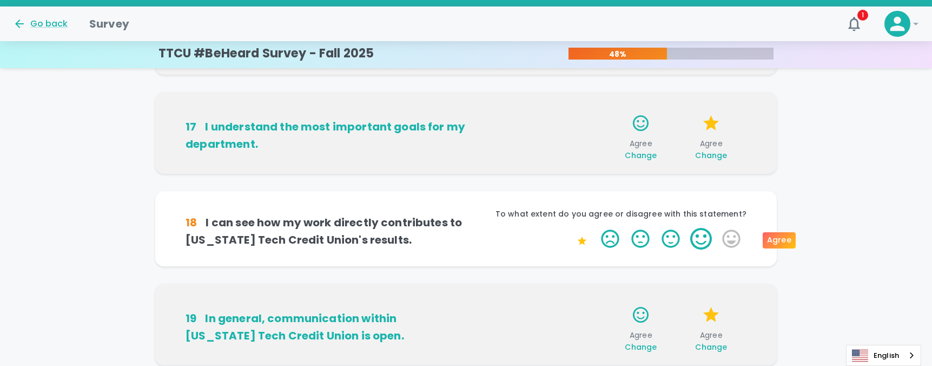
click at [689, 239] on label "4 Stars" at bounding box center [701, 239] width 30 height 22
click at [595, 228] on input "4 Stars" at bounding box center [595, 227] width 1 height 1
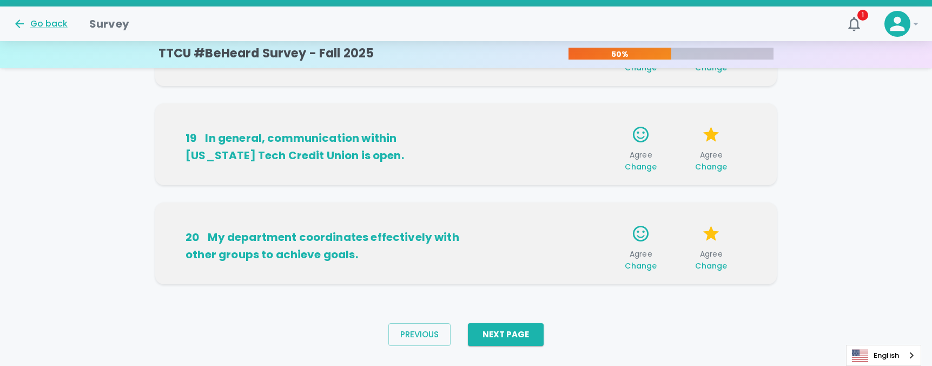
scroll to position [804, 0]
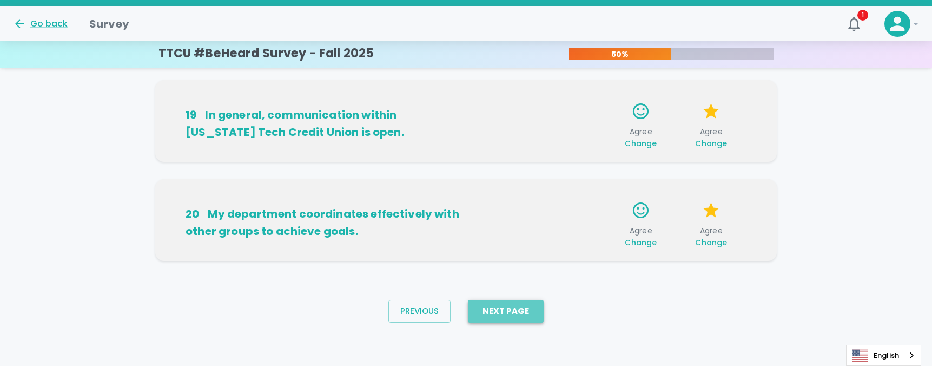
click at [527, 307] on button "Next Page" at bounding box center [506, 311] width 76 height 23
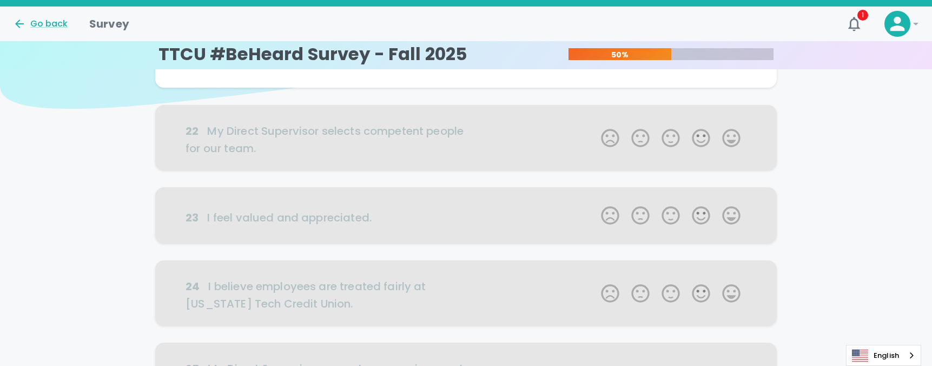
scroll to position [0, 0]
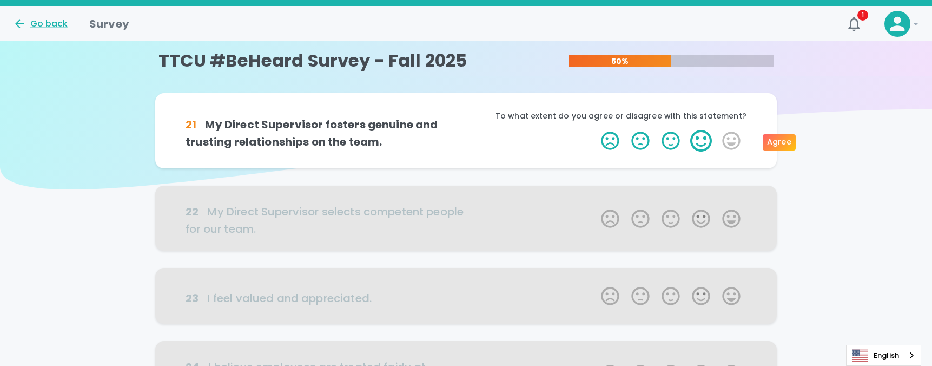
click at [702, 137] on label "4 Stars" at bounding box center [701, 141] width 30 height 22
click at [595, 130] on input "4 Stars" at bounding box center [595, 129] width 1 height 1
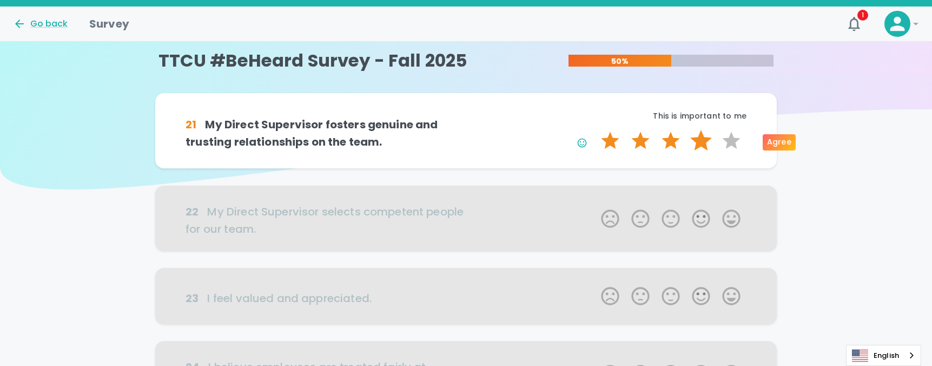
click at [697, 144] on label "4 Stars" at bounding box center [701, 141] width 30 height 22
click at [595, 130] on input "4 Stars" at bounding box center [595, 129] width 1 height 1
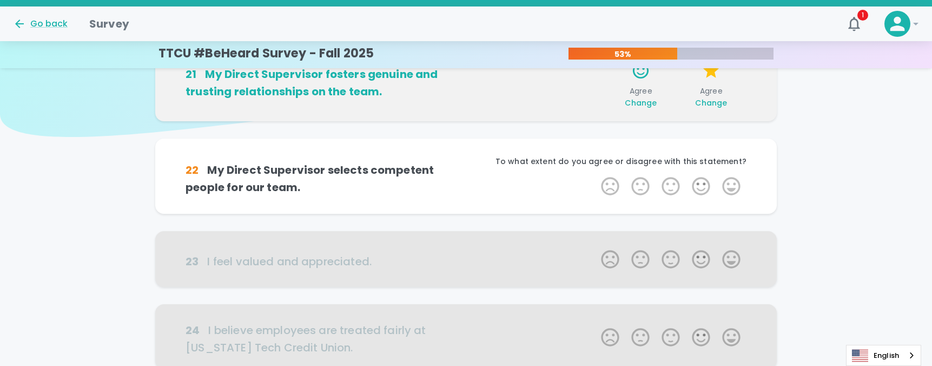
scroll to position [95, 0]
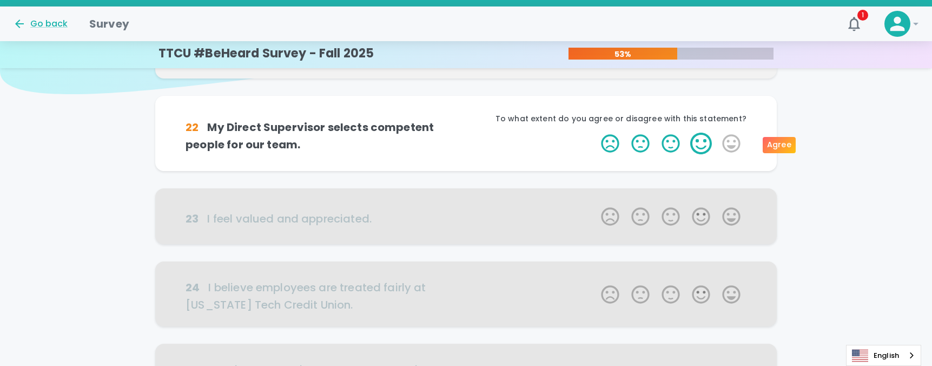
click at [700, 142] on label "4 Stars" at bounding box center [701, 144] width 30 height 22
click at [595, 133] on input "4 Stars" at bounding box center [595, 132] width 1 height 1
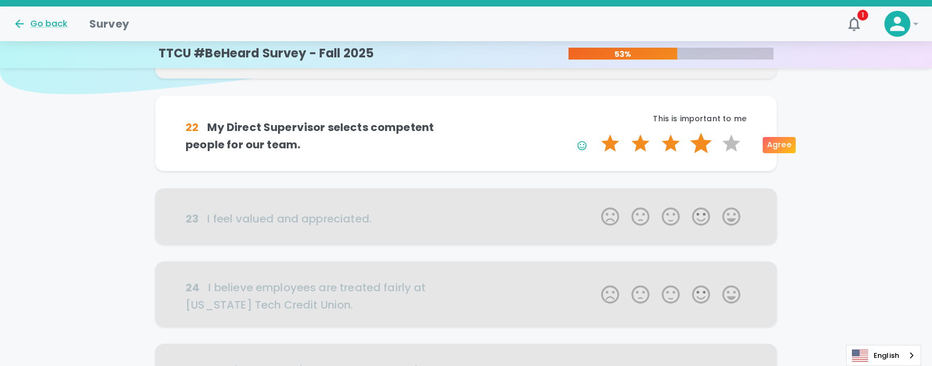
click at [695, 149] on label "4 Stars" at bounding box center [701, 144] width 30 height 22
click at [595, 133] on input "4 Stars" at bounding box center [595, 132] width 1 height 1
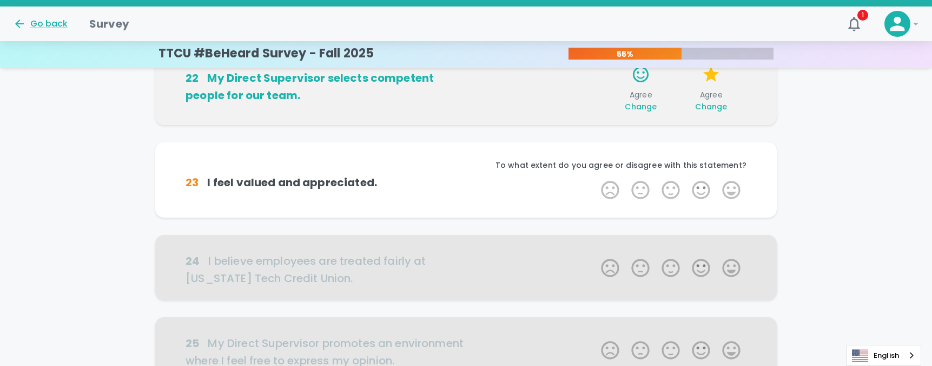
scroll to position [190, 0]
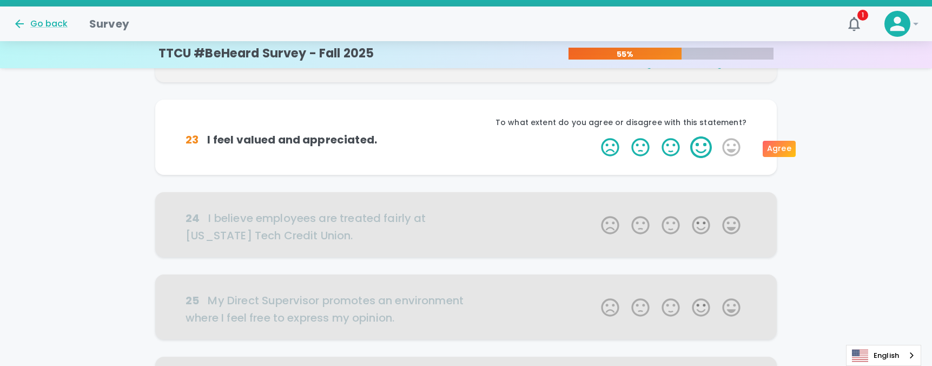
click at [686, 143] on label "4 Stars" at bounding box center [701, 147] width 30 height 22
click at [595, 136] on input "4 Stars" at bounding box center [595, 136] width 1 height 1
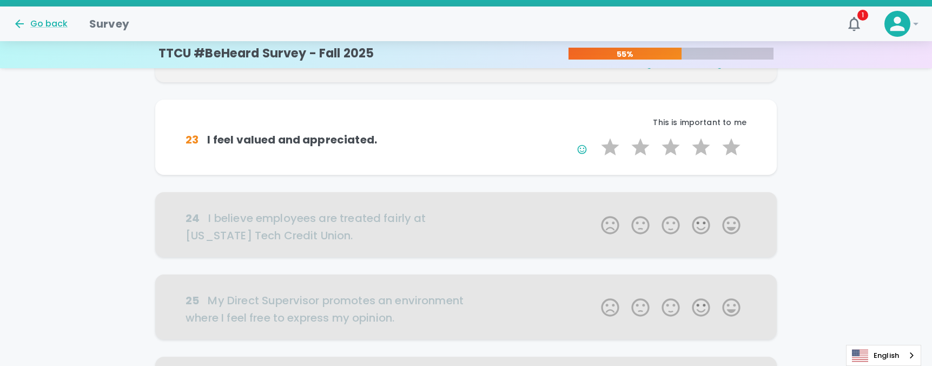
drag, startPoint x: 693, startPoint y: 163, endPoint x: 703, endPoint y: 148, distance: 18.3
click at [694, 161] on div "23 I feel valued and appreciated. This is important to me 1 Star 2 Stars 3 Star…" at bounding box center [466, 137] width 622 height 75
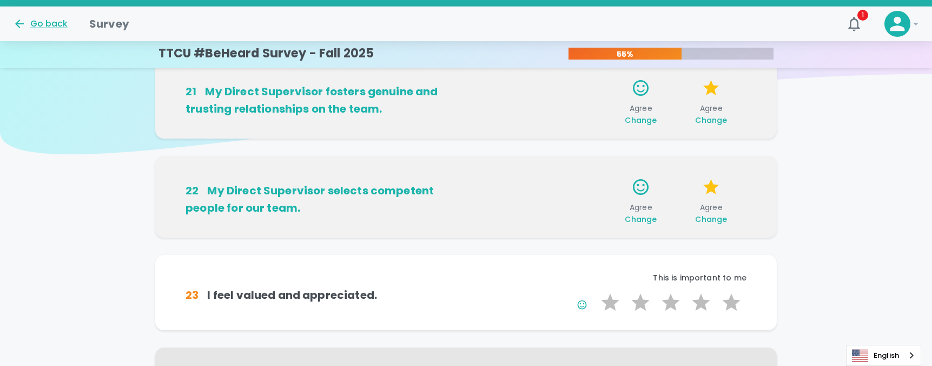
scroll to position [1, 0]
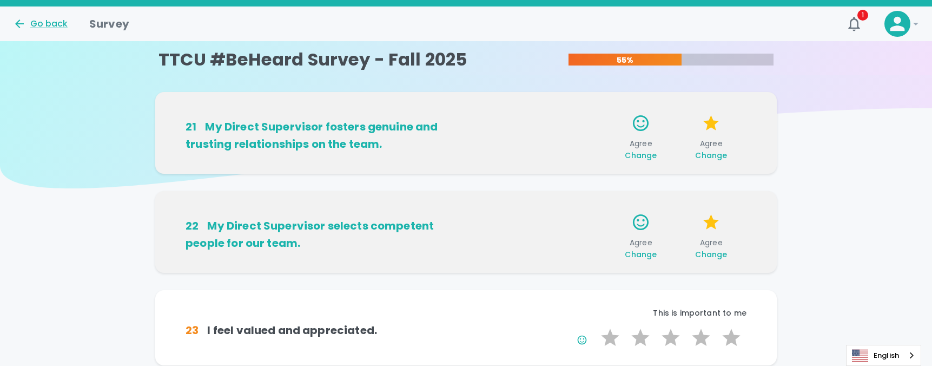
click at [569, 247] on div "Agree Change Agree Change" at bounding box center [606, 233] width 280 height 51
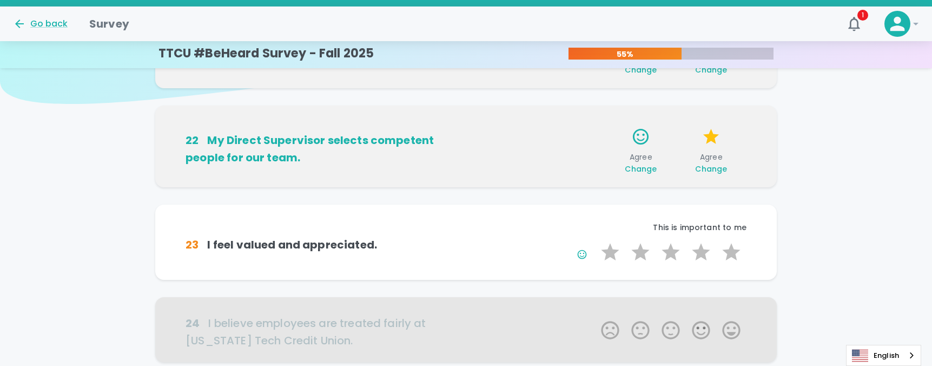
scroll to position [108, 0]
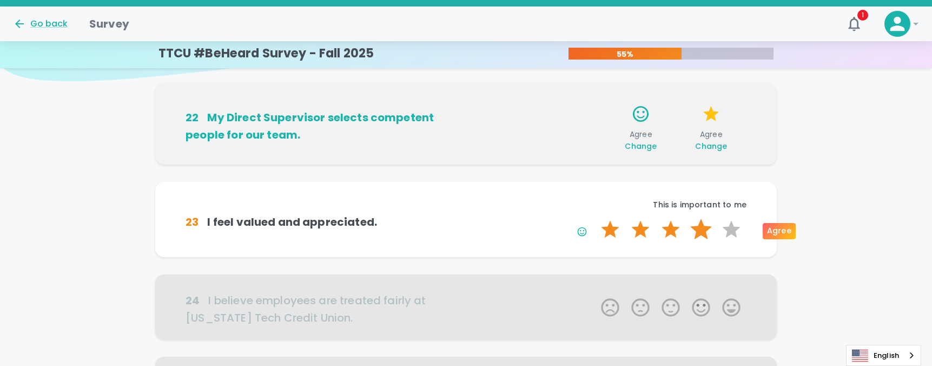
click at [690, 227] on label "4 Stars" at bounding box center [701, 230] width 30 height 22
click at [595, 219] on input "4 Stars" at bounding box center [595, 218] width 1 height 1
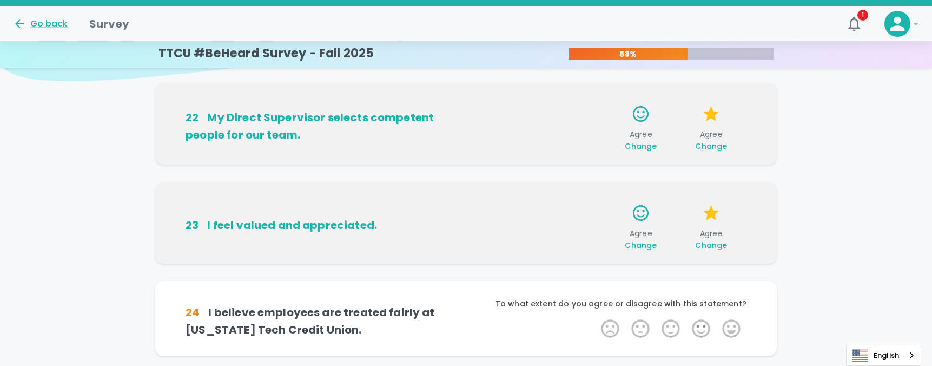
scroll to position [203, 0]
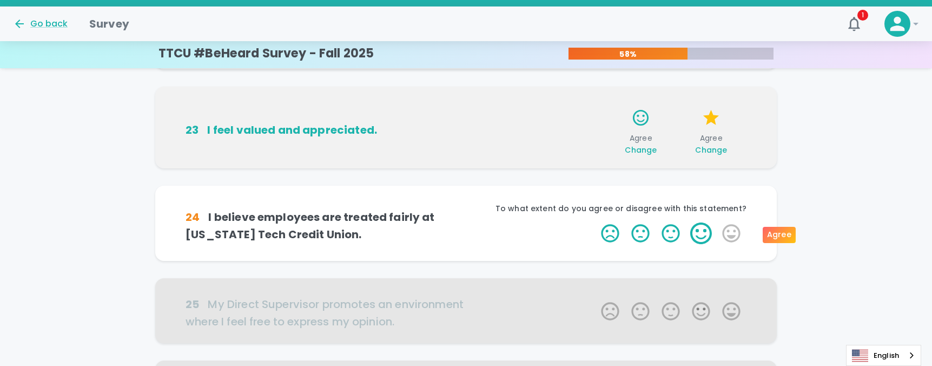
click at [697, 239] on label "4 Stars" at bounding box center [701, 233] width 30 height 22
click at [595, 222] on input "4 Stars" at bounding box center [595, 222] width 1 height 1
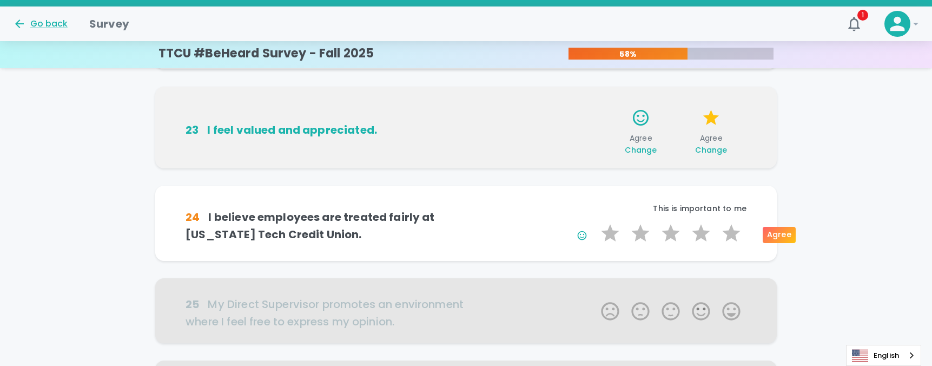
click at [697, 239] on label "4 Stars" at bounding box center [701, 233] width 30 height 22
click at [595, 222] on input "4 Stars" at bounding box center [595, 222] width 1 height 1
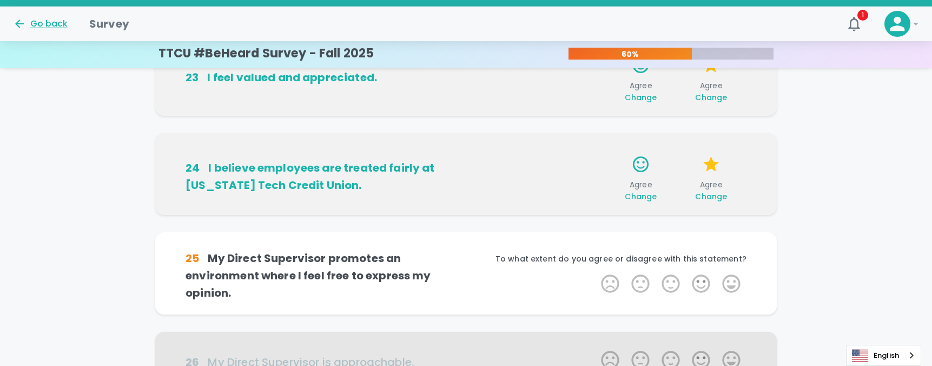
scroll to position [299, 0]
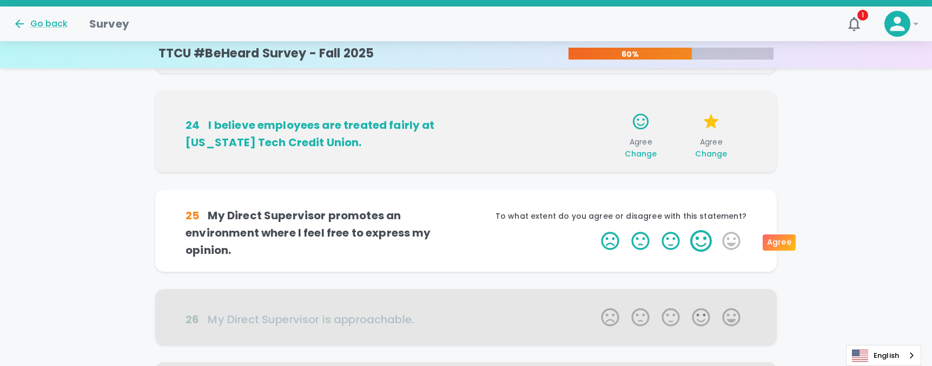
click at [695, 238] on label "4 Stars" at bounding box center [701, 241] width 30 height 22
click at [595, 230] on input "4 Stars" at bounding box center [595, 229] width 1 height 1
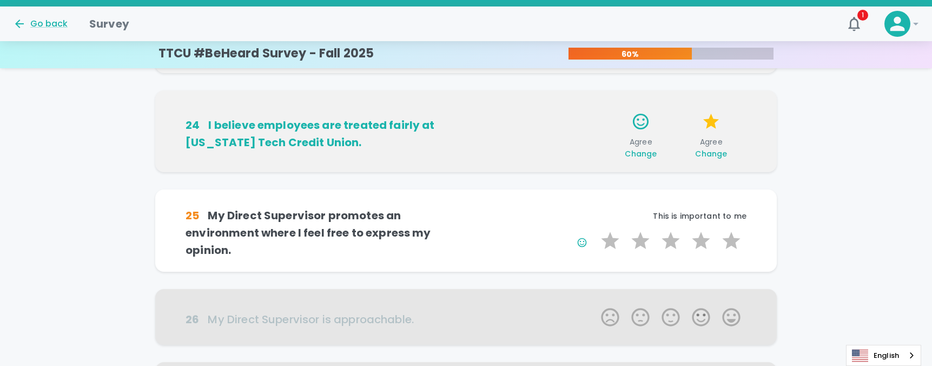
drag, startPoint x: 695, startPoint y: 238, endPoint x: 670, endPoint y: 236, distance: 25.0
click at [670, 236] on span "1 Star 2 Stars 3 Stars 4 Stars 5 Stars Empty" at bounding box center [671, 241] width 152 height 22
click at [670, 236] on label "3 Stars" at bounding box center [671, 241] width 30 height 22
click at [595, 230] on input "3 Stars" at bounding box center [595, 229] width 1 height 1
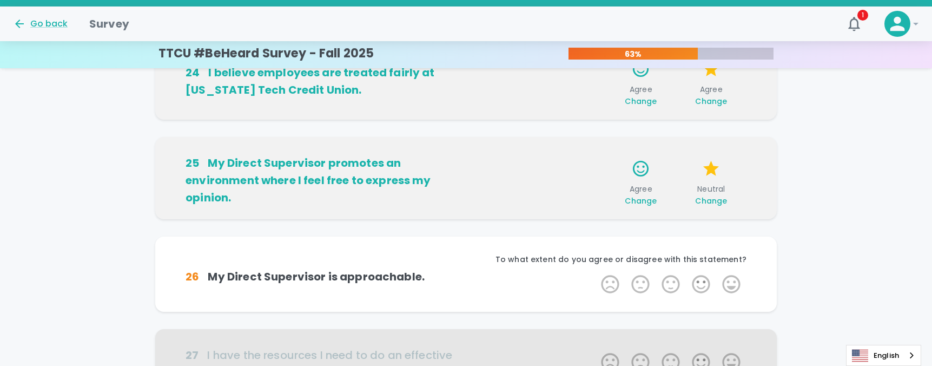
scroll to position [394, 0]
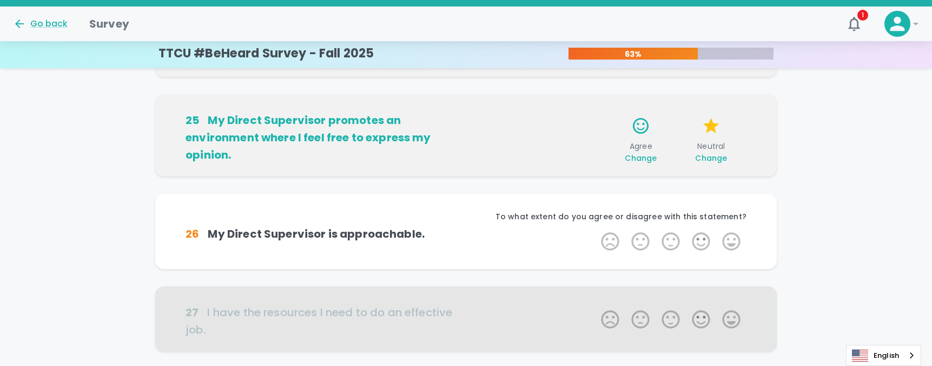
click at [706, 158] on span "Change" at bounding box center [711, 158] width 32 height 11
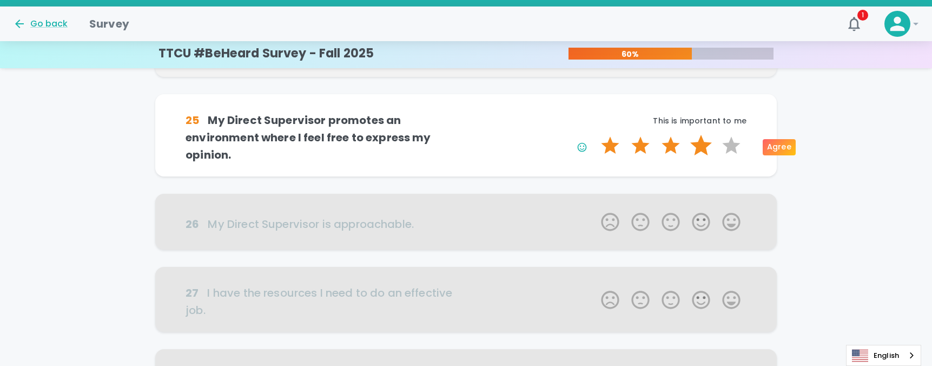
click at [695, 142] on label "4 Stars" at bounding box center [701, 146] width 30 height 22
click at [595, 135] on input "4 Stars" at bounding box center [595, 134] width 1 height 1
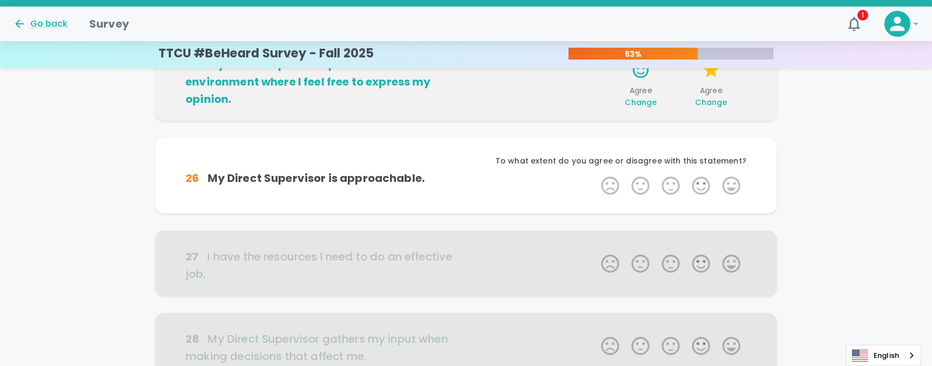
scroll to position [381, 0]
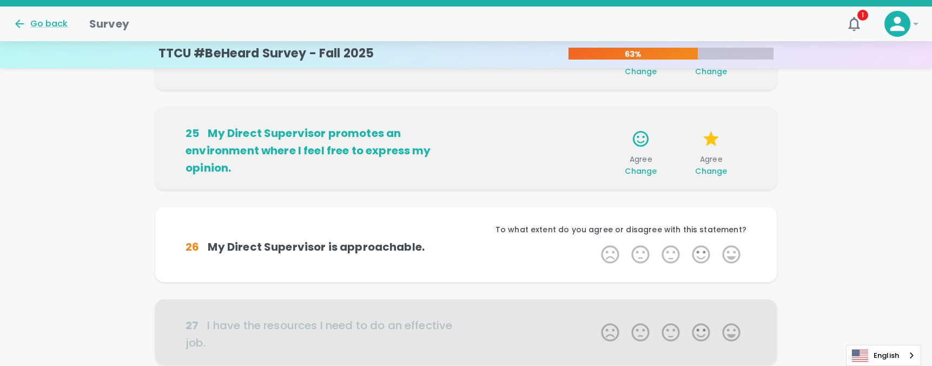
click at [644, 173] on span "Change" at bounding box center [641, 171] width 32 height 11
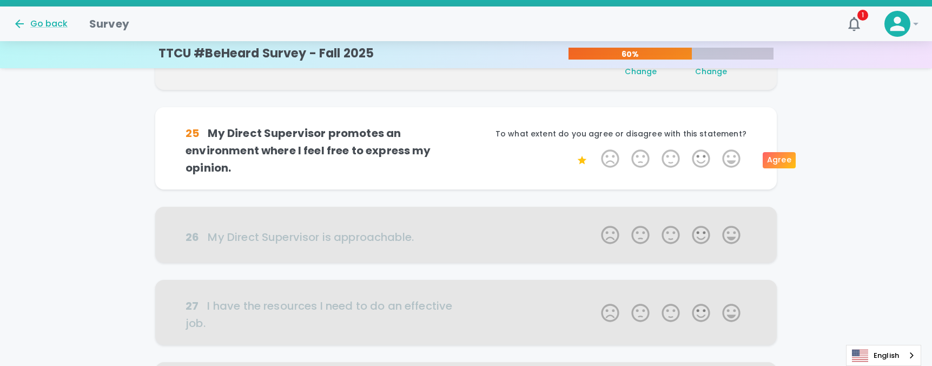
click at [623, 194] on div "25 My Direct Supervisor promotes an environment where I feel free to express my…" at bounding box center [466, 157] width 622 height 100
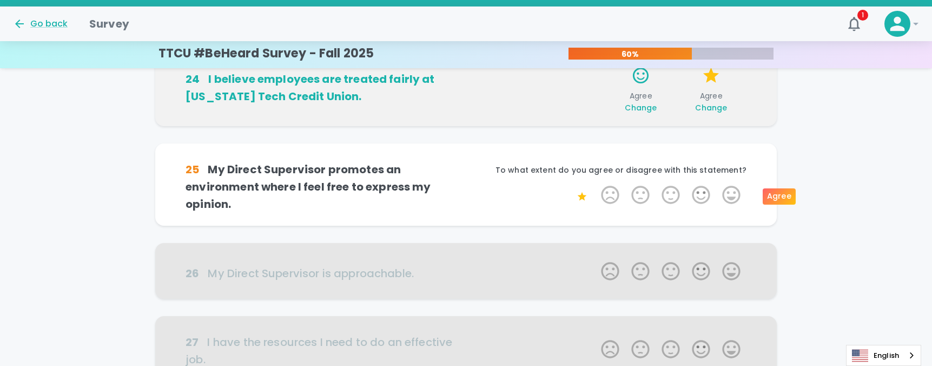
scroll to position [327, 0]
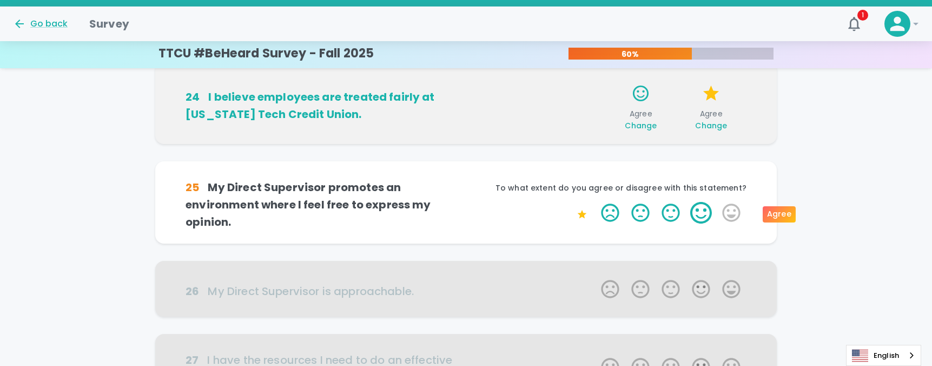
click at [703, 212] on label "4 Stars" at bounding box center [701, 213] width 30 height 22
click at [595, 202] on input "4 Stars" at bounding box center [595, 201] width 1 height 1
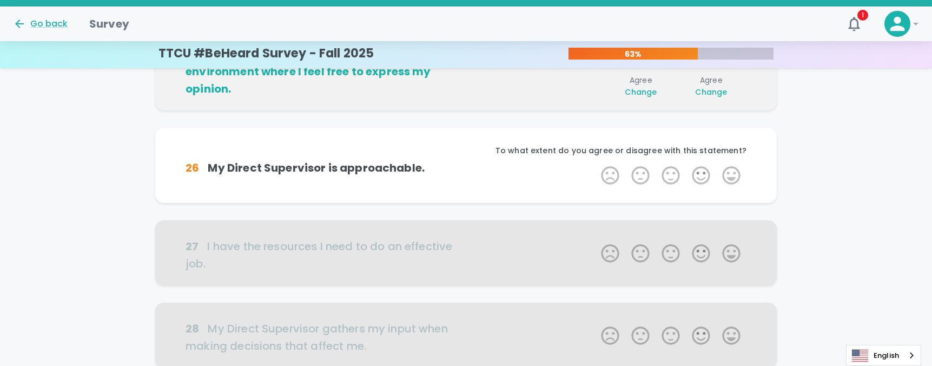
scroll to position [489, 0]
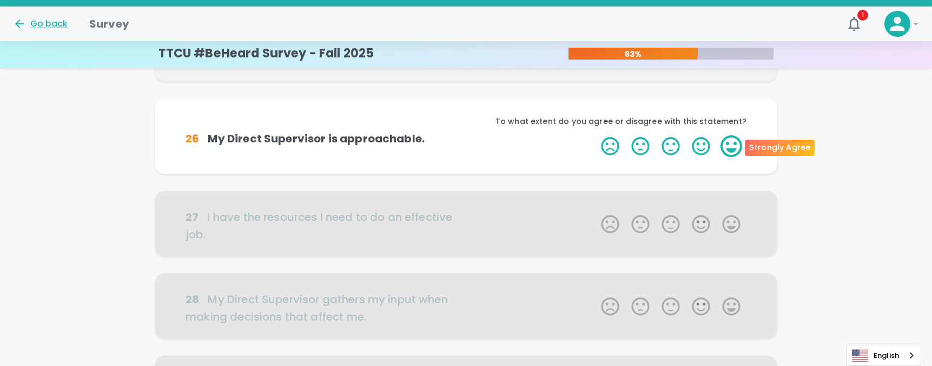
click at [721, 146] on label "5 Stars" at bounding box center [731, 146] width 30 height 22
click at [595, 135] on input "5 Stars" at bounding box center [595, 135] width 1 height 1
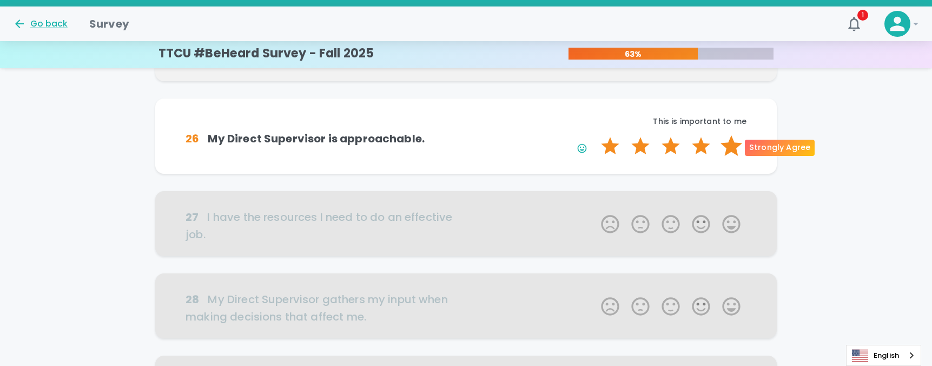
click at [726, 148] on label "5 Stars" at bounding box center [731, 146] width 30 height 22
click at [595, 135] on input "5 Stars" at bounding box center [595, 135] width 1 height 1
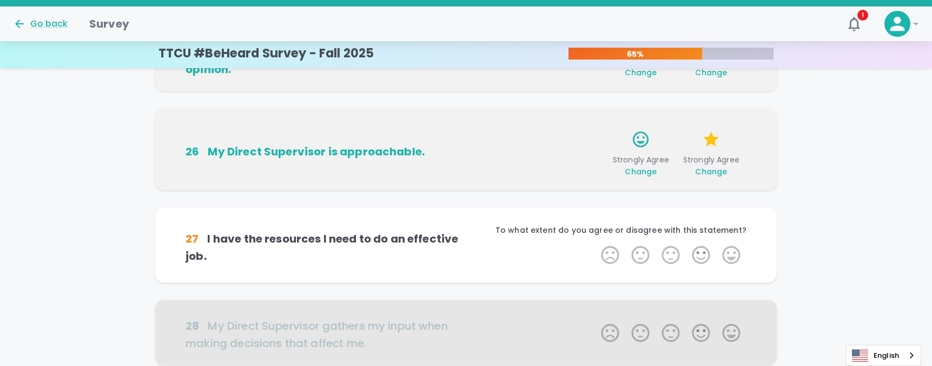
scroll to position [476, 0]
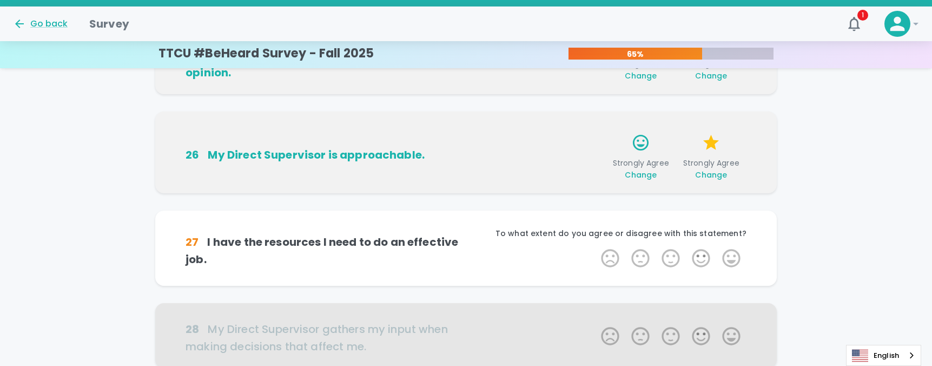
click at [550, 196] on div "26 My Direct Supervisor is approachable. Strongly Agree Change Strongly Agree C…" at bounding box center [466, 160] width 622 height 99
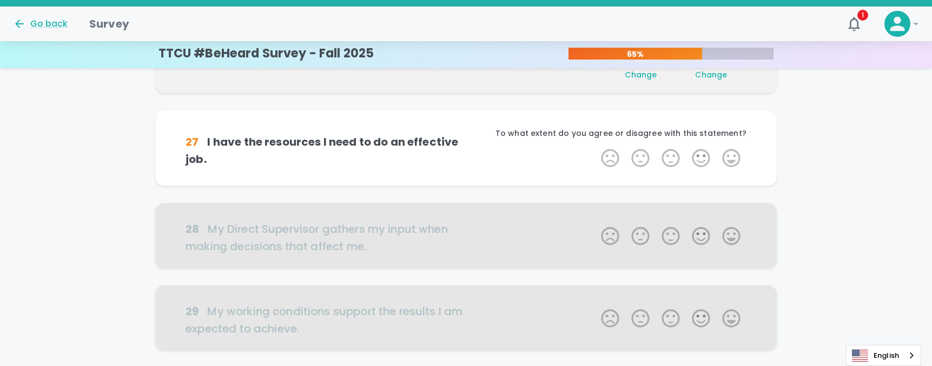
scroll to position [584, 0]
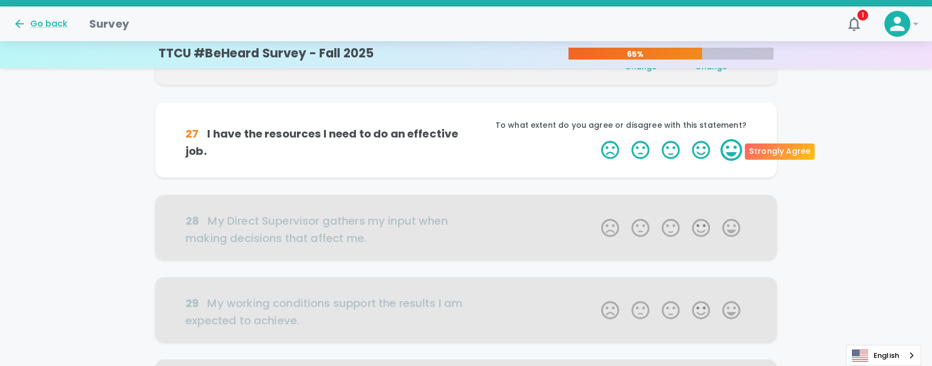
click at [738, 145] on label "5 Stars" at bounding box center [731, 150] width 30 height 22
click at [595, 139] on input "5 Stars" at bounding box center [595, 139] width 1 height 1
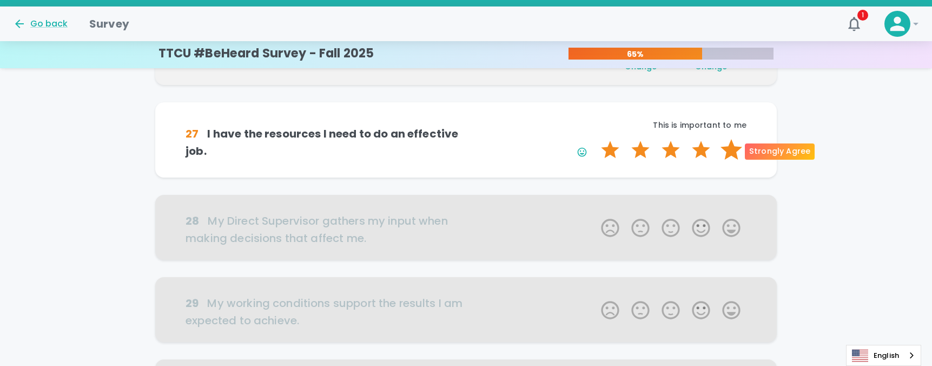
click at [722, 150] on label "5 Stars" at bounding box center [731, 150] width 30 height 22
click at [595, 139] on input "5 Stars" at bounding box center [595, 139] width 1 height 1
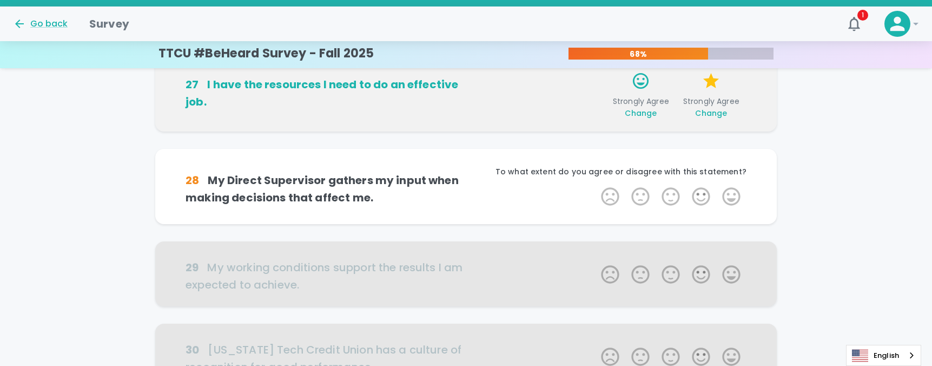
scroll to position [680, 0]
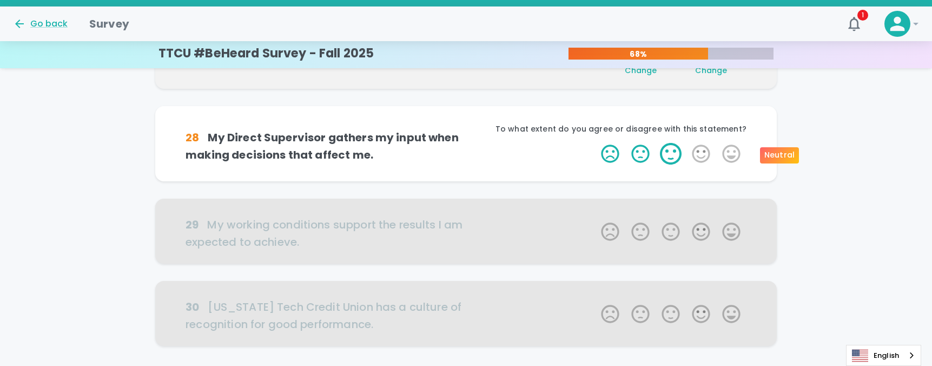
click at [675, 160] on label "3 Stars" at bounding box center [671, 154] width 30 height 22
click at [595, 143] on input "3 Stars" at bounding box center [595, 142] width 1 height 1
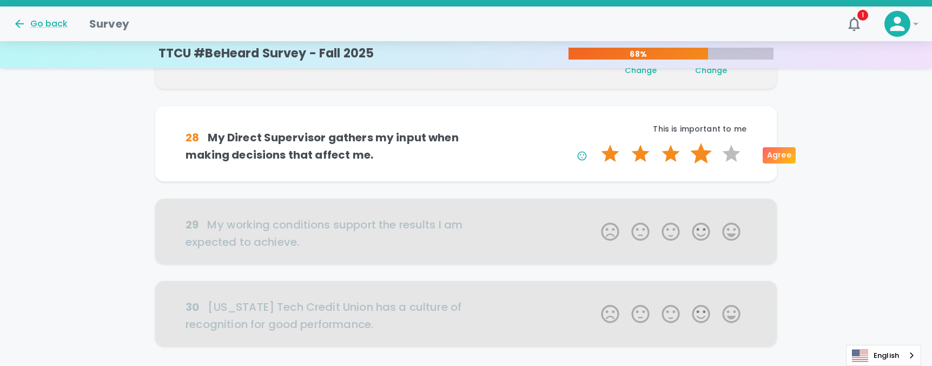
click at [708, 147] on label "4 Stars" at bounding box center [701, 154] width 30 height 22
click at [595, 143] on input "4 Stars" at bounding box center [595, 142] width 1 height 1
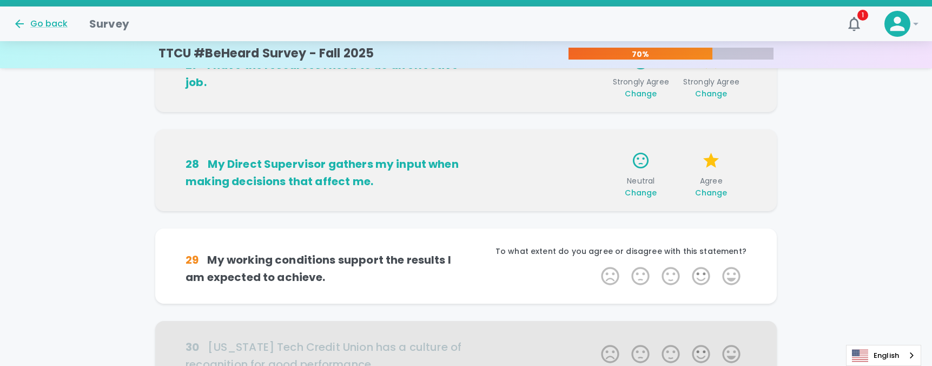
scroll to position [710, 0]
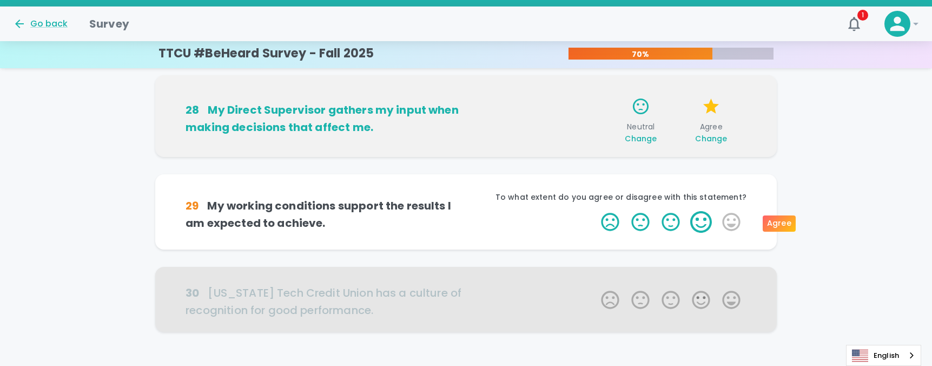
click at [693, 225] on label "4 Stars" at bounding box center [701, 222] width 30 height 22
click at [595, 211] on input "4 Stars" at bounding box center [595, 210] width 1 height 1
click at [693, 225] on label "4 Stars" at bounding box center [701, 222] width 30 height 22
click at [595, 211] on input "4 Stars" at bounding box center [595, 210] width 1 height 1
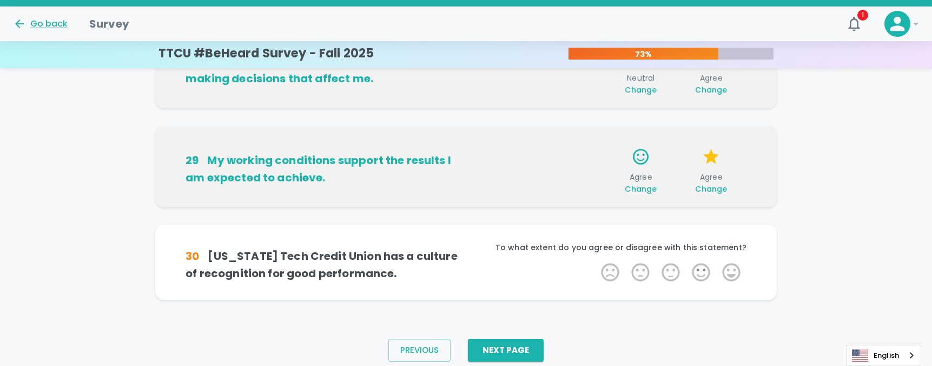
scroll to position [781, 0]
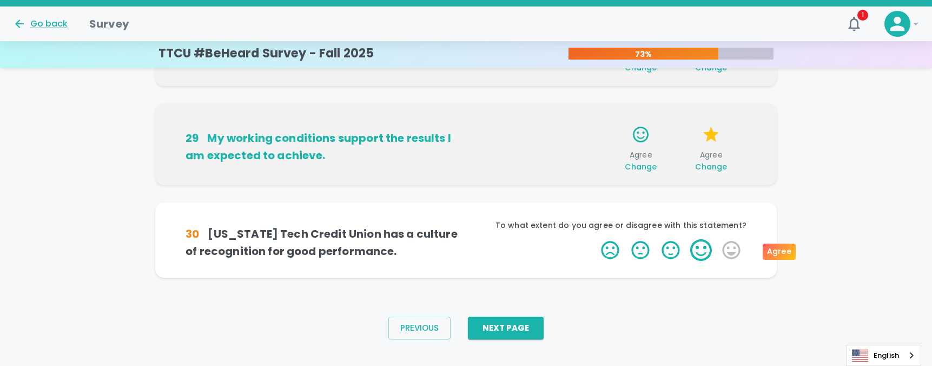
click at [693, 240] on label "4 Stars" at bounding box center [701, 250] width 30 height 22
click at [595, 239] on input "4 Stars" at bounding box center [595, 239] width 1 height 1
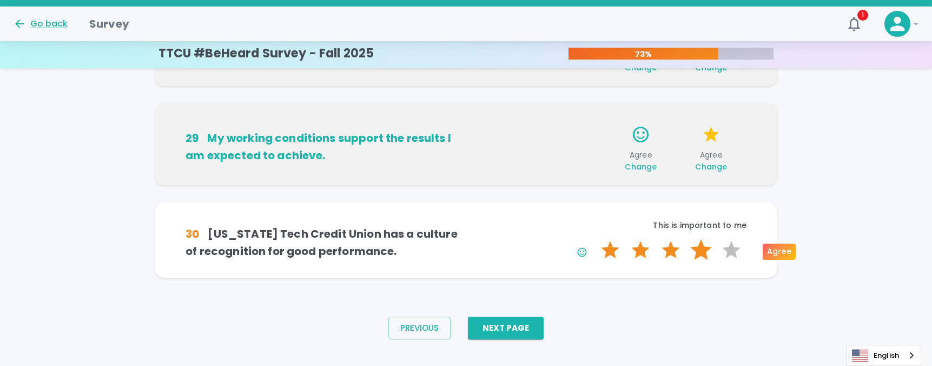
click at [694, 242] on label "4 Stars" at bounding box center [701, 250] width 30 height 22
click at [595, 239] on input "4 Stars" at bounding box center [595, 239] width 1 height 1
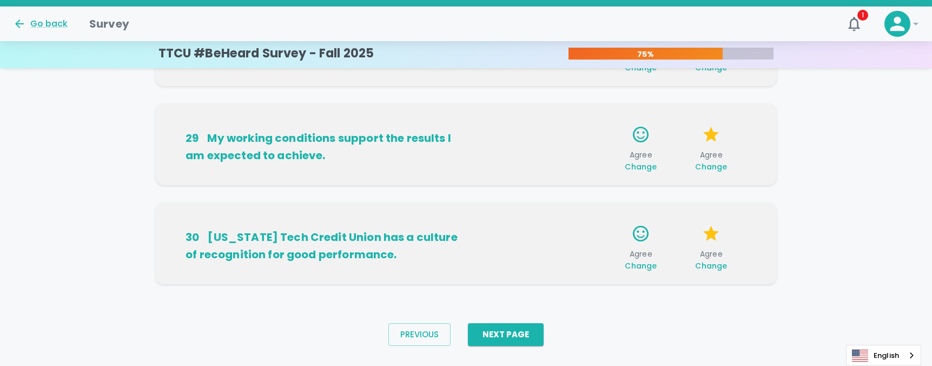
scroll to position [798, 0]
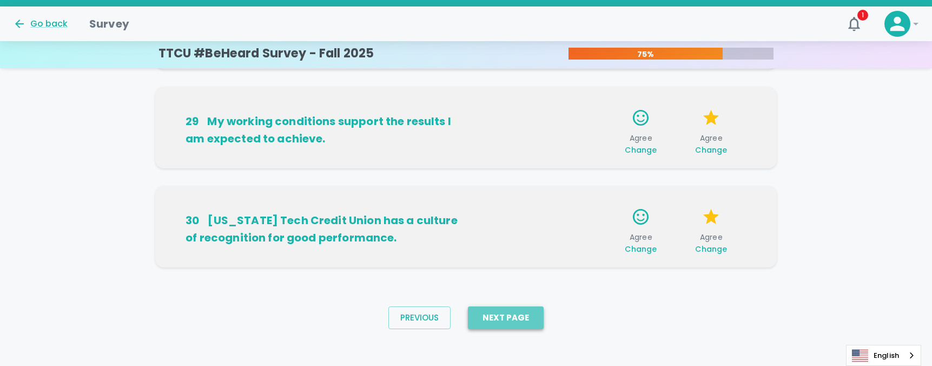
click at [497, 324] on button "Next Page" at bounding box center [506, 317] width 76 height 23
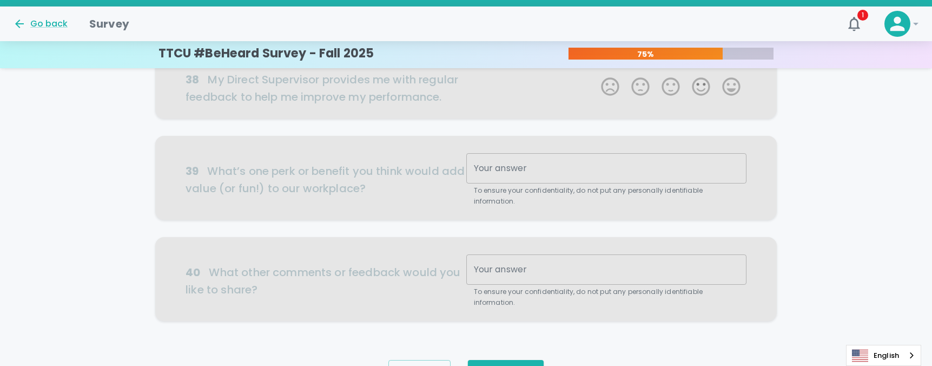
scroll to position [648, 0]
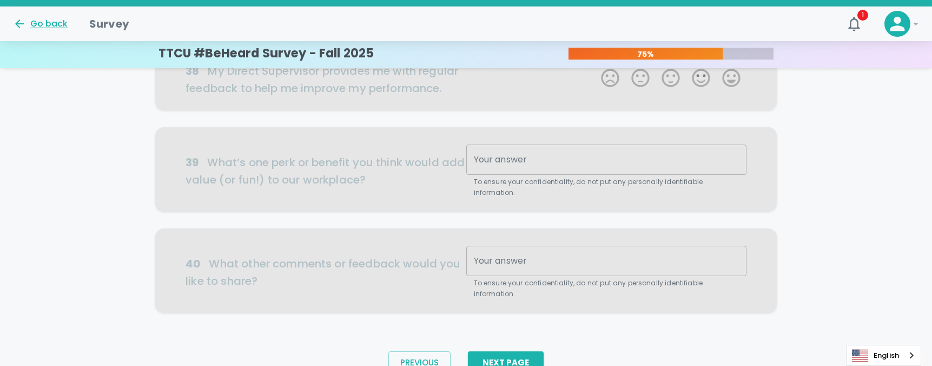
drag, startPoint x: 538, startPoint y: 277, endPoint x: 561, endPoint y: 186, distance: 93.8
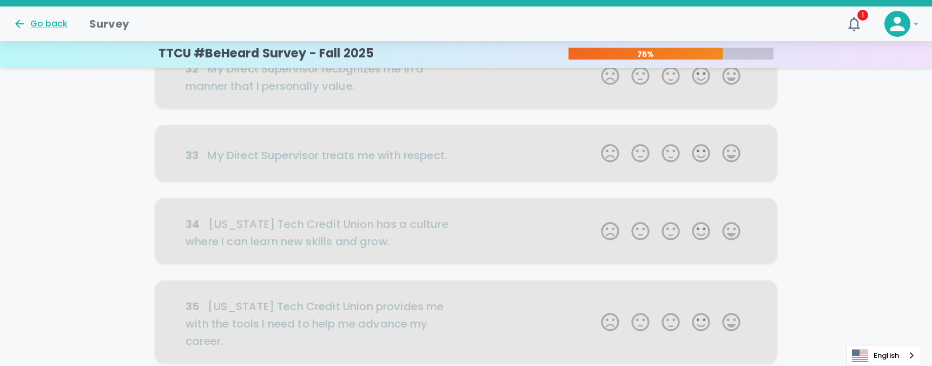
scroll to position [0, 0]
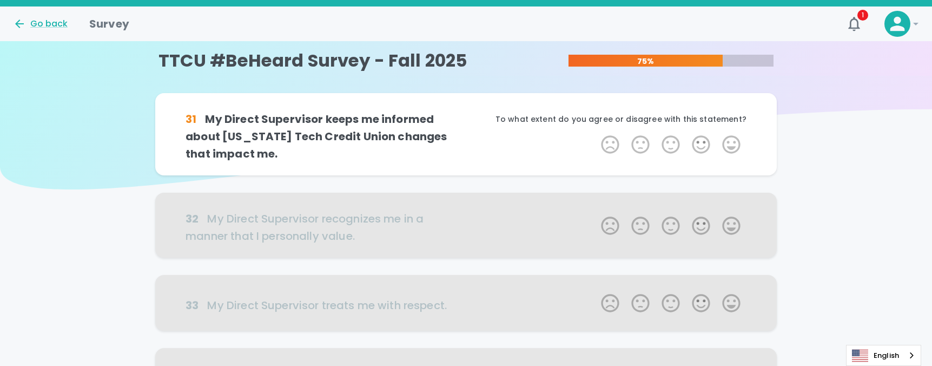
drag, startPoint x: 561, startPoint y: 186, endPoint x: 561, endPoint y: 125, distance: 61.1
click at [691, 137] on label "4 Stars" at bounding box center [701, 145] width 30 height 22
click at [595, 134] on input "4 Stars" at bounding box center [595, 133] width 1 height 1
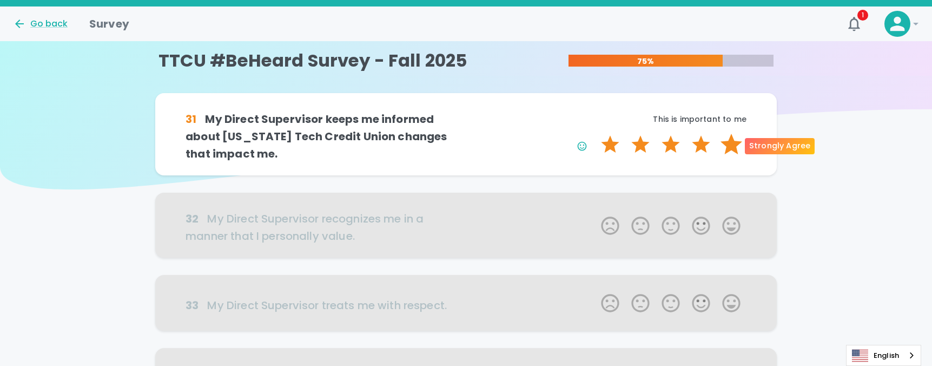
click at [738, 151] on label "5 Stars" at bounding box center [731, 145] width 30 height 22
click at [595, 134] on input "5 Stars" at bounding box center [595, 133] width 1 height 1
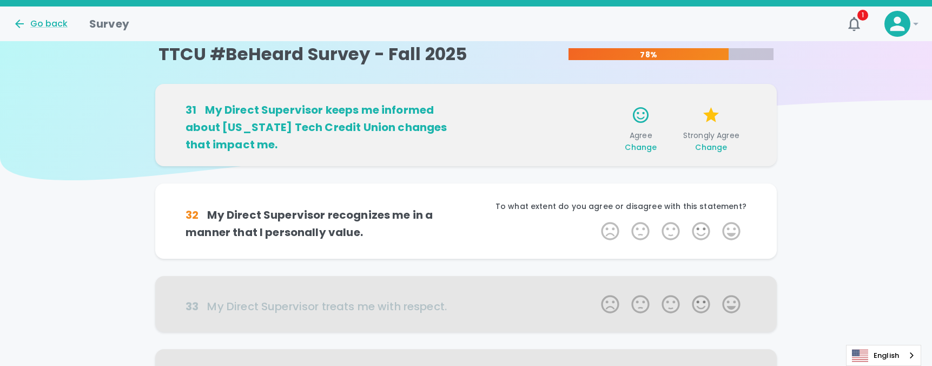
scroll to position [1, 0]
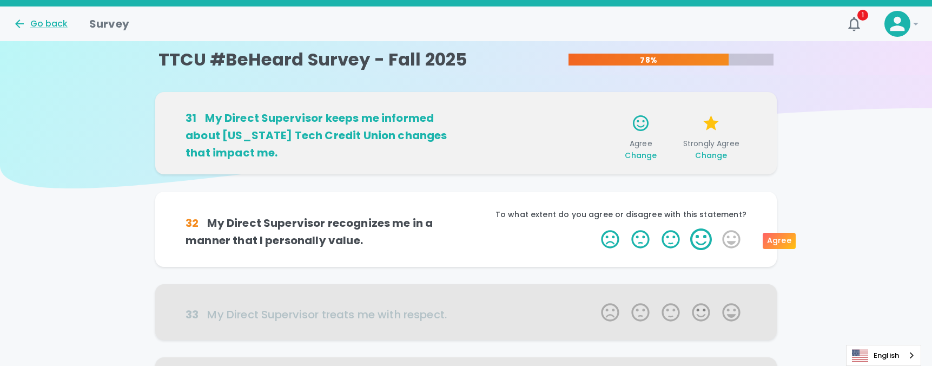
click at [687, 240] on label "4 Stars" at bounding box center [701, 239] width 30 height 22
click at [595, 228] on input "4 Stars" at bounding box center [595, 228] width 1 height 1
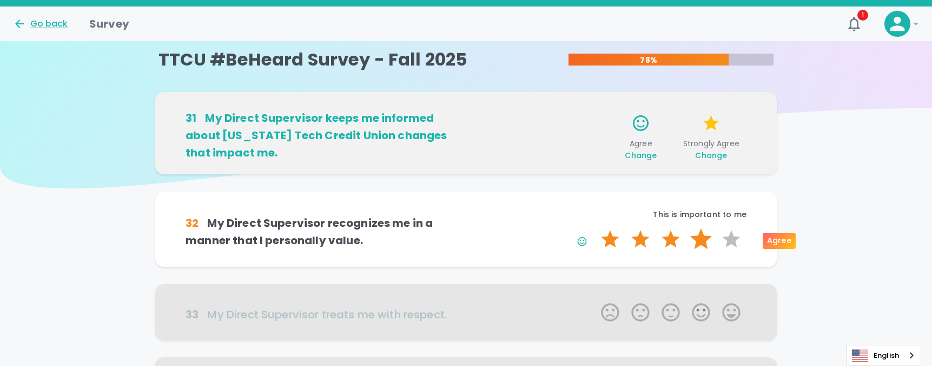
click at [691, 240] on label "4 Stars" at bounding box center [701, 239] width 30 height 22
click at [595, 228] on input "4 Stars" at bounding box center [595, 228] width 1 height 1
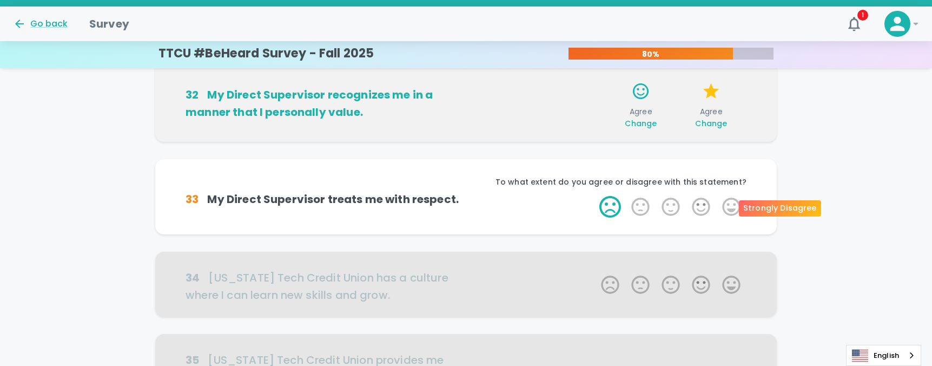
scroll to position [150, 0]
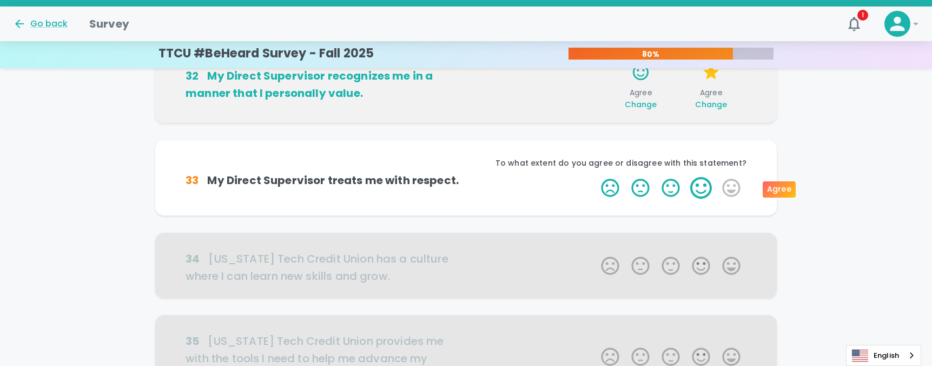
click at [705, 193] on label "4 Stars" at bounding box center [701, 188] width 30 height 22
click at [595, 177] on input "4 Stars" at bounding box center [595, 176] width 1 height 1
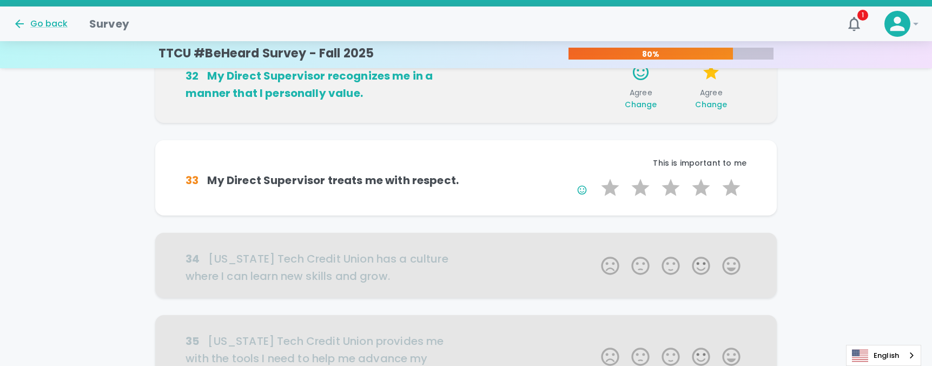
click at [699, 200] on div "1 Star 2 Stars 3 Stars 4 Stars 5 Stars Empty" at bounding box center [671, 189] width 152 height 25
click at [699, 194] on label "4 Stars" at bounding box center [701, 188] width 30 height 22
click at [595, 177] on input "4 Stars" at bounding box center [595, 176] width 1 height 1
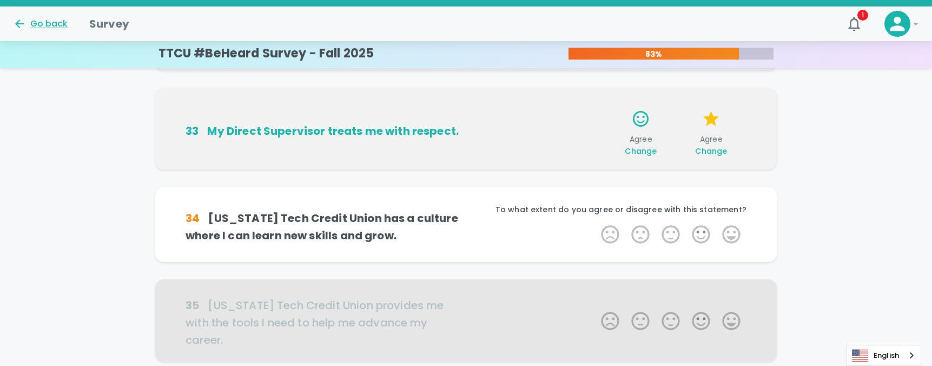
scroll to position [246, 0]
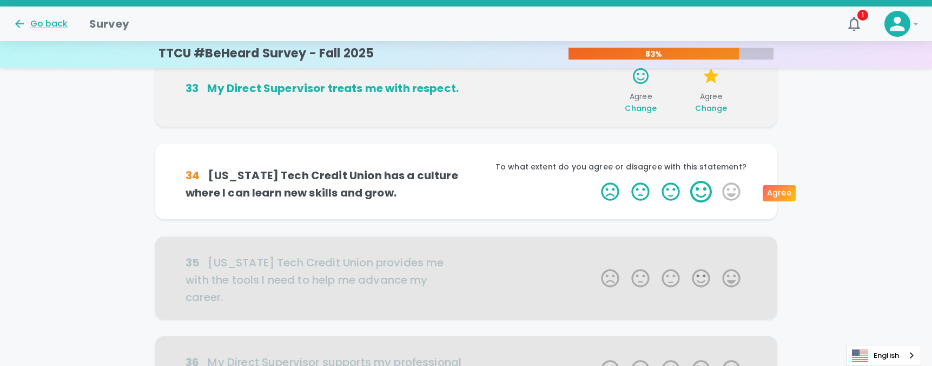
click at [708, 190] on label "4 Stars" at bounding box center [701, 192] width 30 height 22
click at [595, 181] on input "4 Stars" at bounding box center [595, 180] width 1 height 1
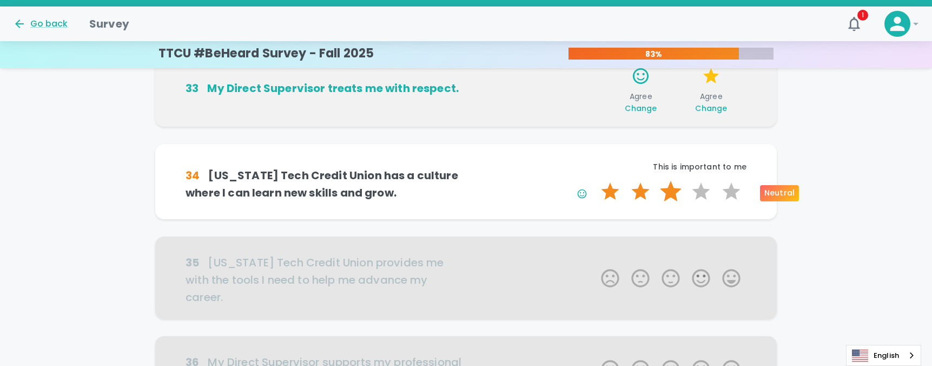
click at [670, 188] on label "3 Stars" at bounding box center [671, 192] width 30 height 22
click at [595, 181] on input "3 Stars" at bounding box center [595, 180] width 1 height 1
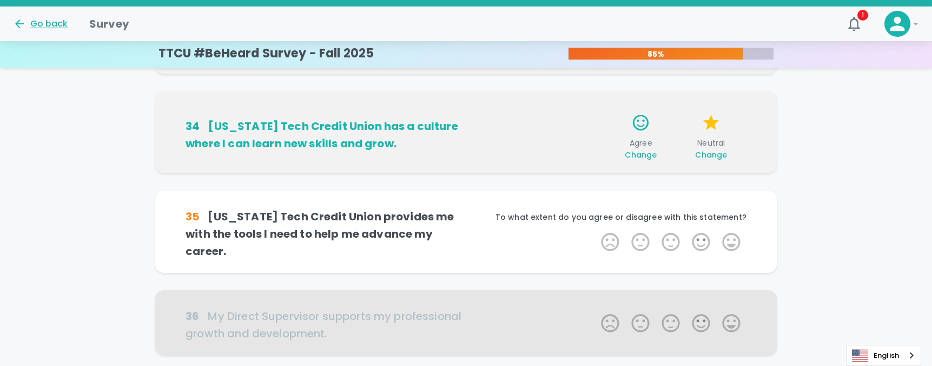
scroll to position [341, 0]
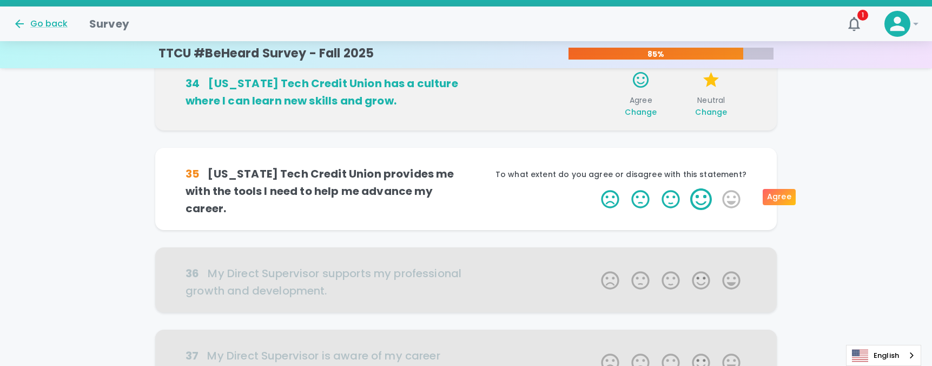
click at [690, 188] on label "4 Stars" at bounding box center [701, 199] width 30 height 22
click at [595, 188] on input "4 Stars" at bounding box center [595, 188] width 1 height 1
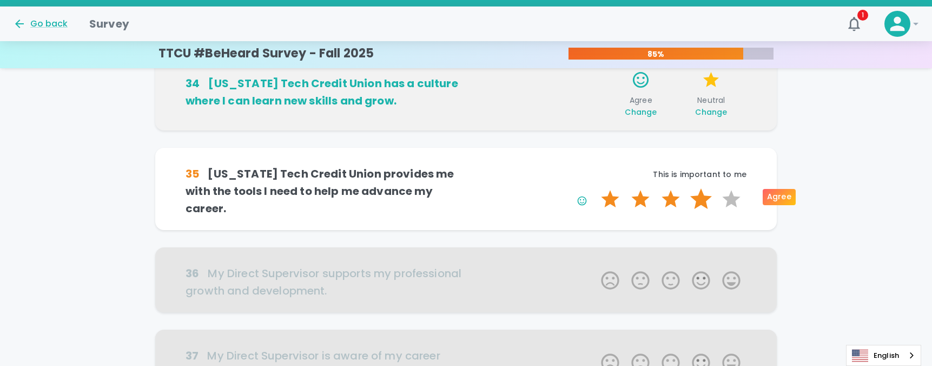
click at [693, 196] on label "4 Stars" at bounding box center [701, 199] width 30 height 22
click at [595, 188] on input "4 Stars" at bounding box center [595, 188] width 1 height 1
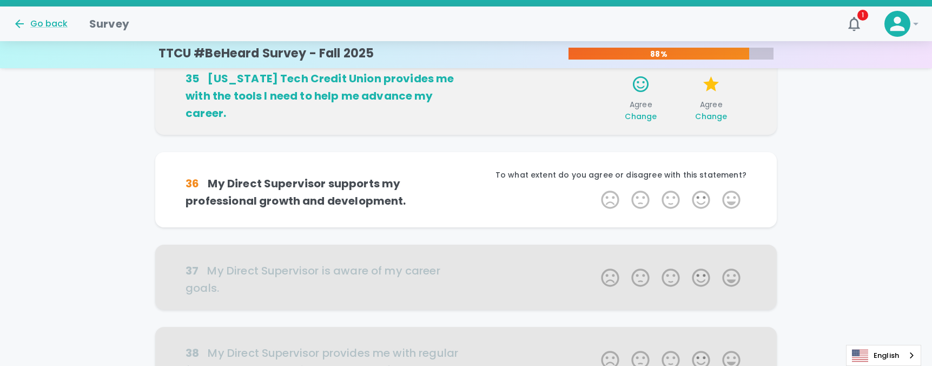
scroll to position [490, 0]
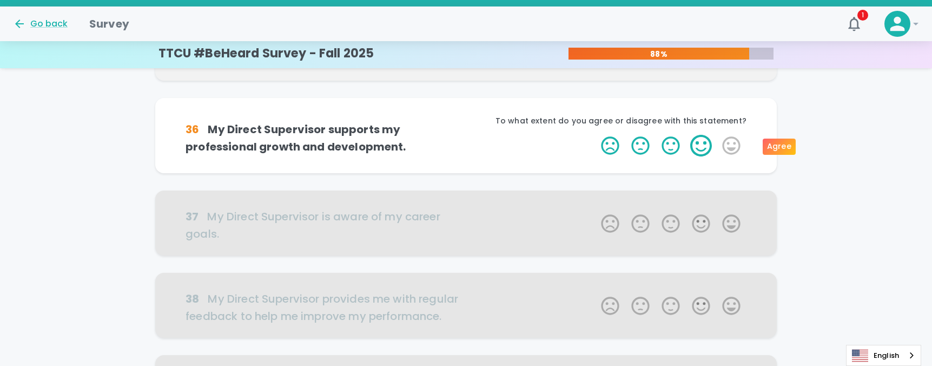
click at [700, 146] on label "4 Stars" at bounding box center [701, 146] width 30 height 22
click at [595, 135] on input "4 Stars" at bounding box center [595, 134] width 1 height 1
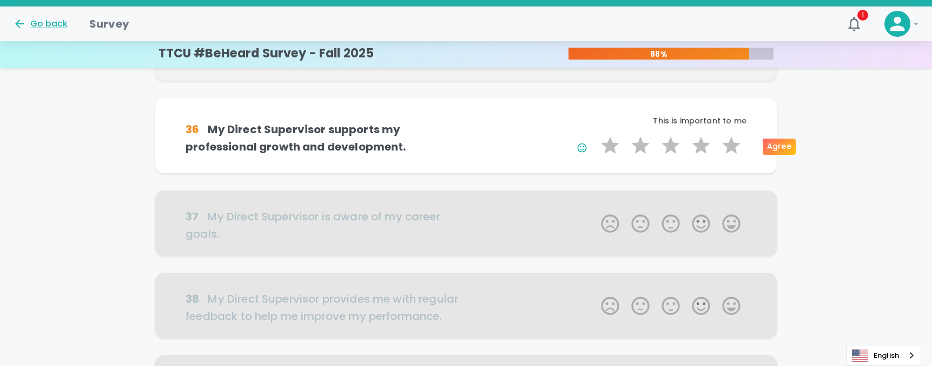
click at [700, 146] on label "4 Stars" at bounding box center [701, 146] width 30 height 22
click at [595, 135] on input "4 Stars" at bounding box center [595, 134] width 1 height 1
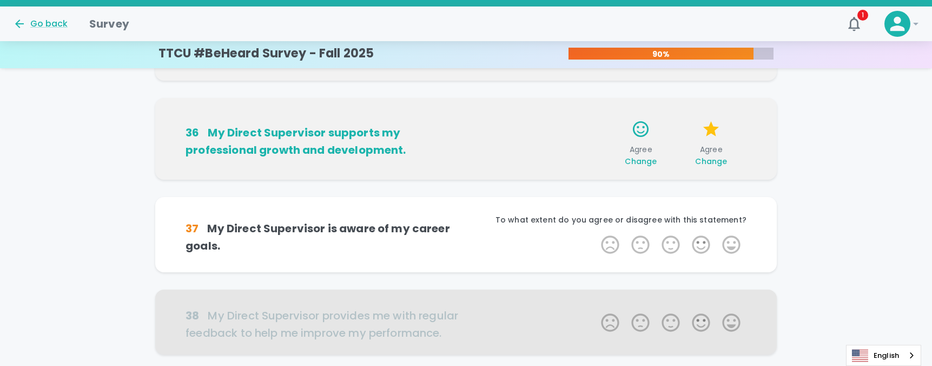
scroll to position [585, 0]
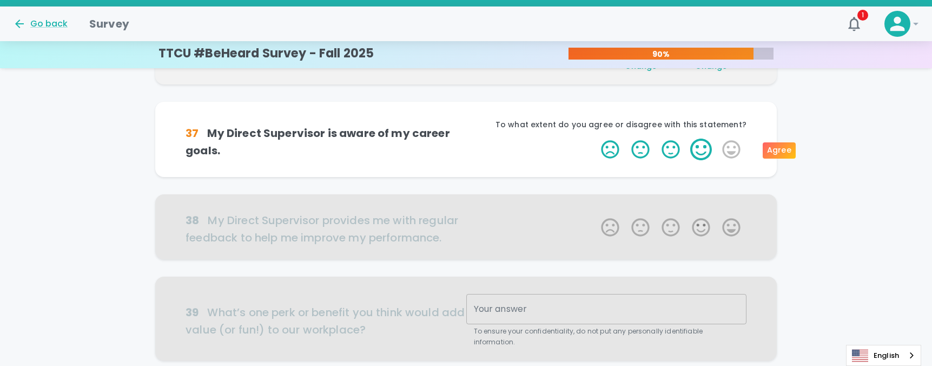
click at [695, 157] on label "4 Stars" at bounding box center [701, 150] width 30 height 22
click at [595, 139] on input "4 Stars" at bounding box center [595, 138] width 1 height 1
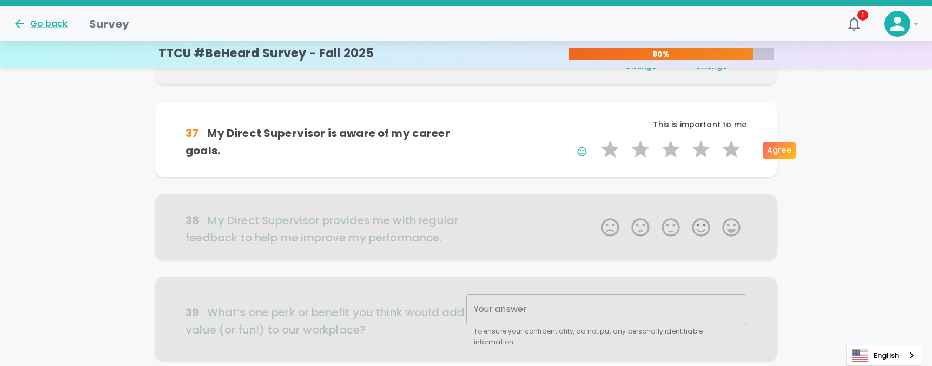
click at [695, 157] on label "4 Stars" at bounding box center [701, 150] width 30 height 22
click at [595, 139] on input "4 Stars" at bounding box center [595, 138] width 1 height 1
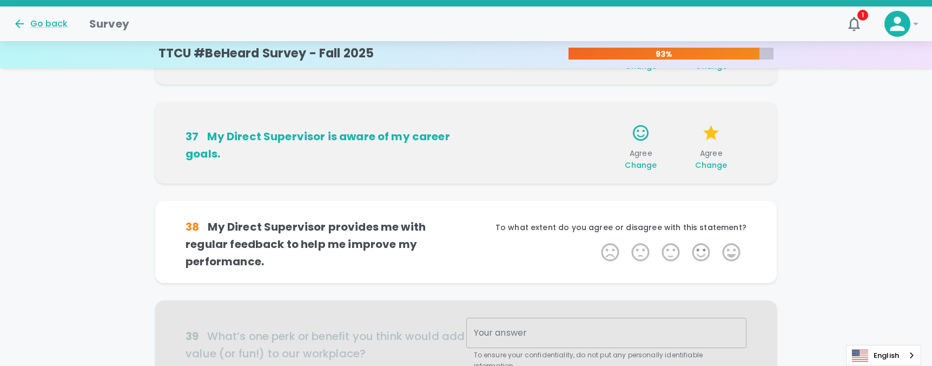
scroll to position [681, 0]
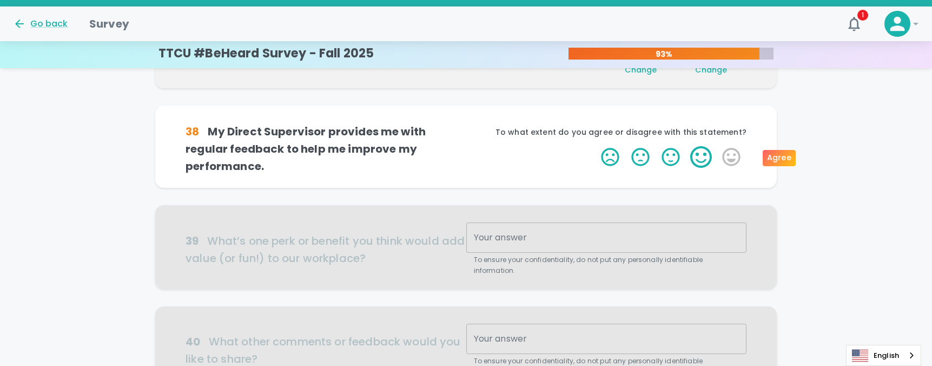
click at [692, 155] on label "4 Stars" at bounding box center [701, 157] width 30 height 22
click at [595, 146] on input "4 Stars" at bounding box center [595, 146] width 1 height 1
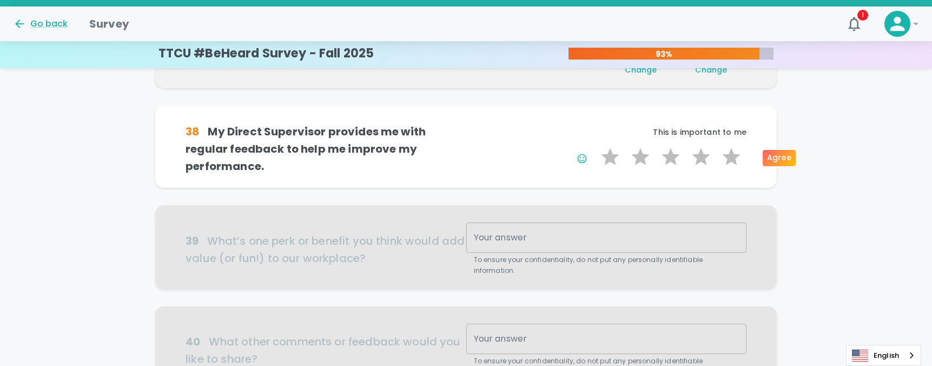
click at [692, 155] on label "4 Stars" at bounding box center [701, 157] width 30 height 22
click at [595, 146] on input "4 Stars" at bounding box center [595, 146] width 1 height 1
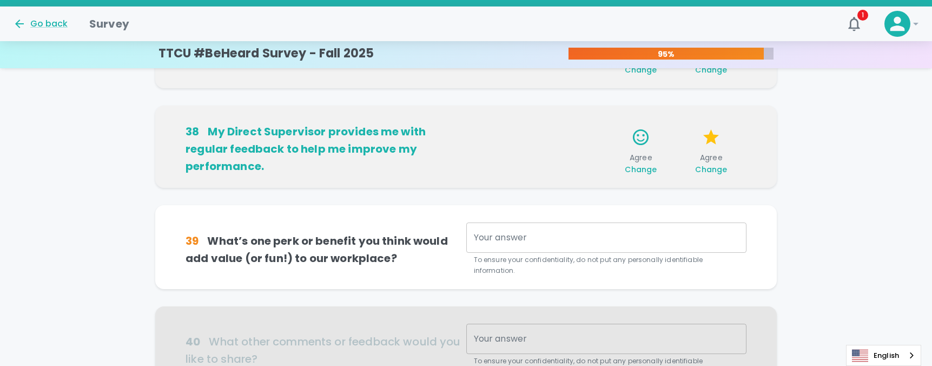
scroll to position [776, 0]
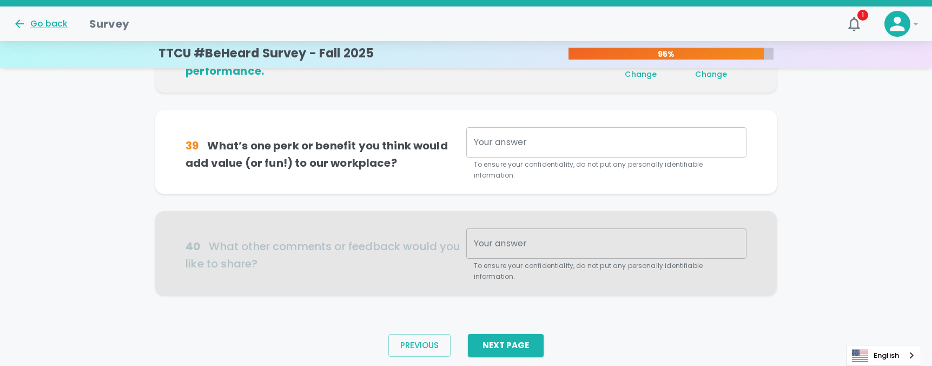
click at [528, 267] on div at bounding box center [466, 253] width 622 height 84
click at [539, 240] on div at bounding box center [466, 253] width 622 height 84
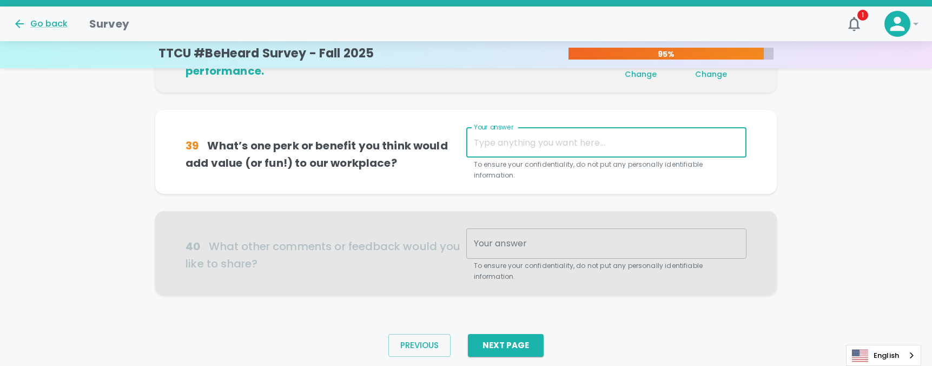
click at [557, 139] on textarea "Your answer" at bounding box center [606, 142] width 265 height 12
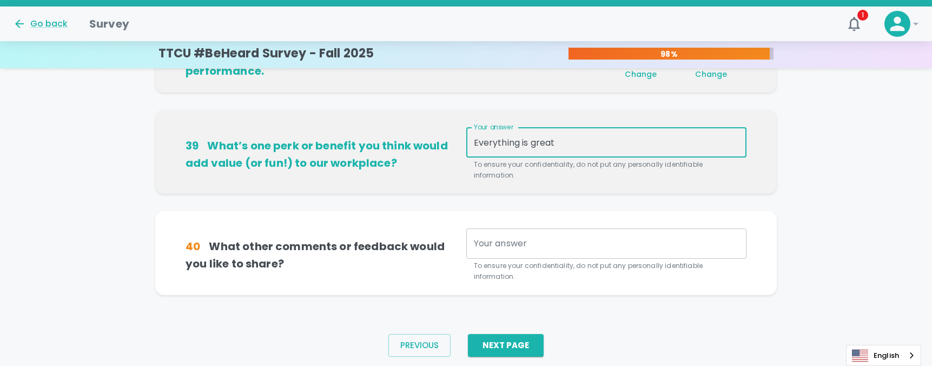
type textarea "Everything is great"
click at [573, 228] on div "x Your answer" at bounding box center [606, 243] width 280 height 30
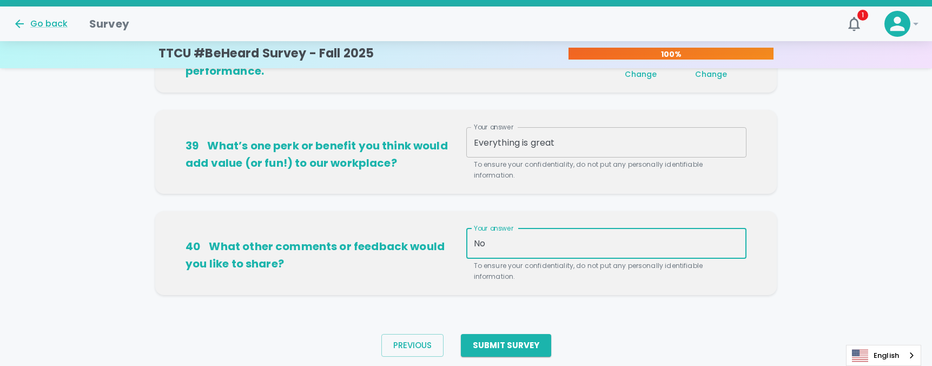
type textarea "N"
type textarea "None"
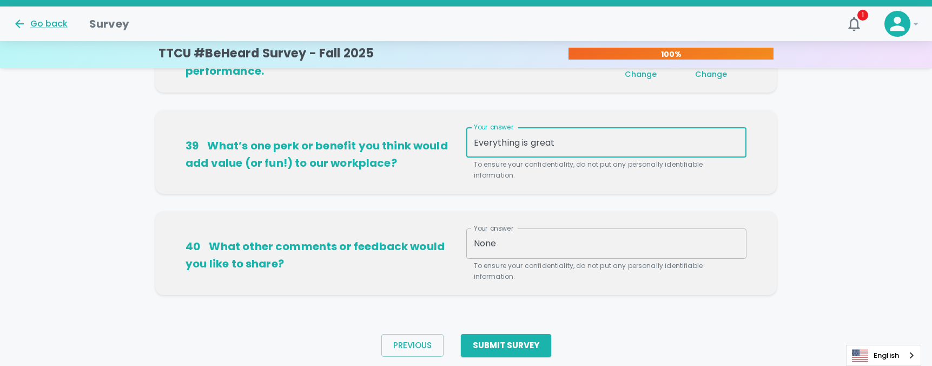
click at [575, 148] on textarea "Everything is great" at bounding box center [606, 142] width 265 height 12
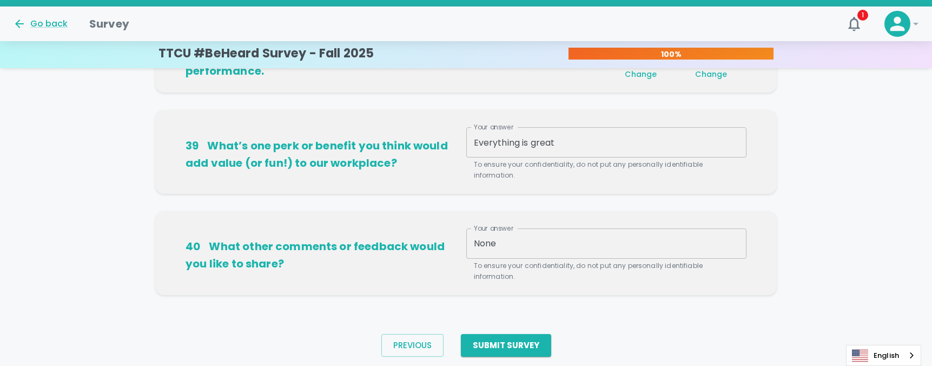
click at [564, 153] on div "Everything is great x Your answer" at bounding box center [606, 142] width 280 height 30
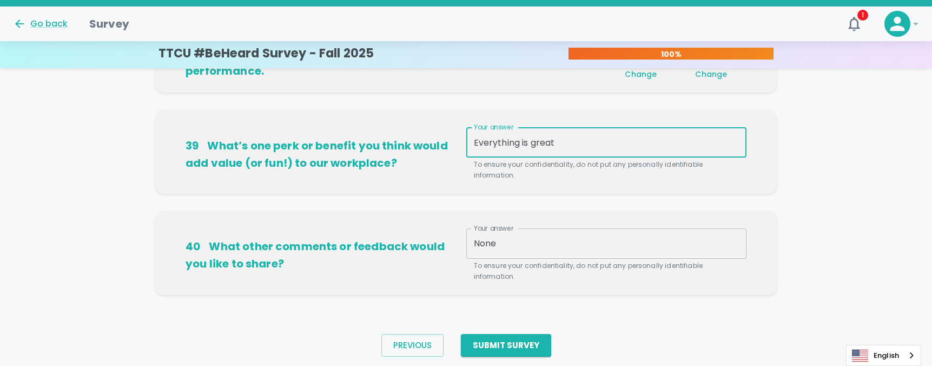
drag, startPoint x: 570, startPoint y: 141, endPoint x: 460, endPoint y: 142, distance: 110.4
click at [460, 142] on div "39 What’s one perk or benefit you think would add value (or fun!) to our workpl…" at bounding box center [466, 154] width 561 height 54
type textarea "I"
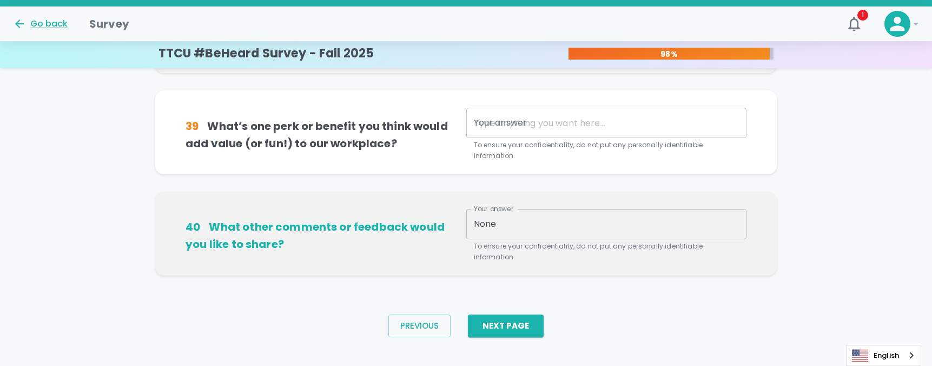
scroll to position [809, 0]
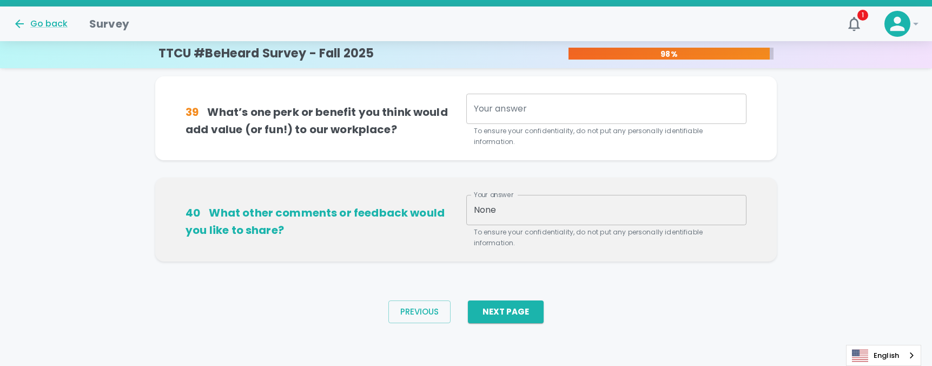
click at [596, 209] on textarea "None" at bounding box center [606, 209] width 265 height 12
click at [846, 25] on icon "button" at bounding box center [854, 23] width 17 height 17
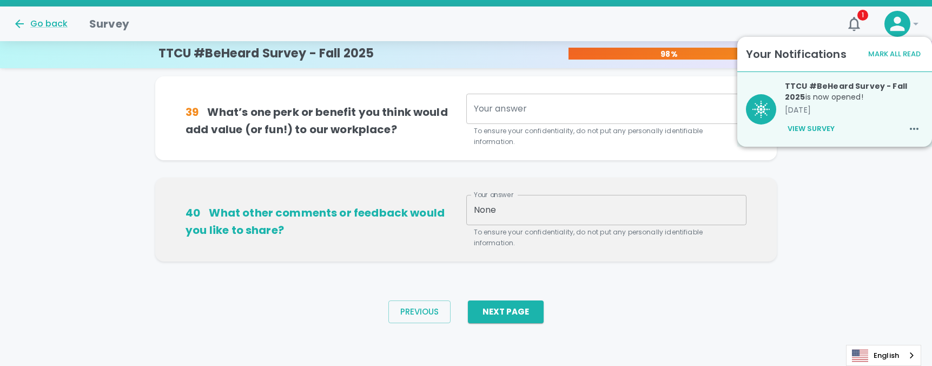
drag, startPoint x: 651, startPoint y: 153, endPoint x: 641, endPoint y: 143, distance: 14.2
click at [648, 153] on div "39 What’s one perk or benefit you think would add value (or fun!) to our workpl…" at bounding box center [466, 118] width 622 height 84
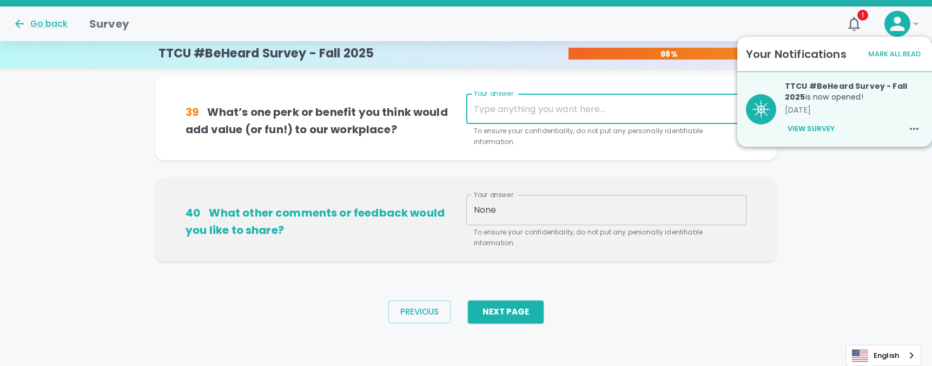
click at [628, 108] on textarea "Your answer" at bounding box center [606, 109] width 265 height 12
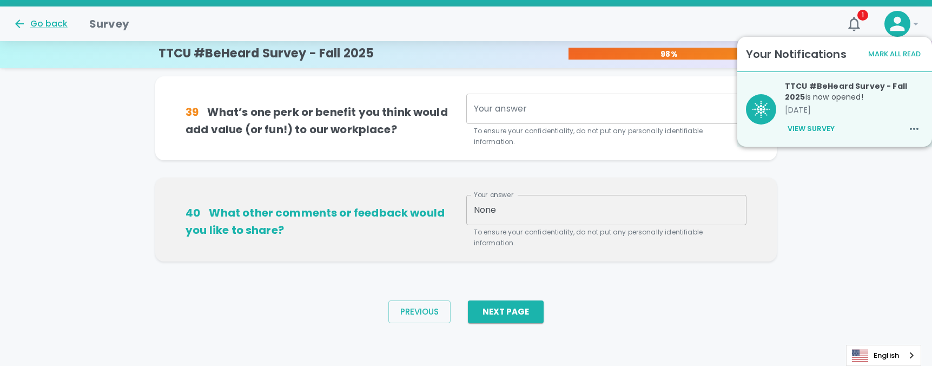
click at [682, 146] on p "To ensure your confidentiality, do not put any personally identifiable informat…" at bounding box center [606, 137] width 265 height 22
click at [846, 22] on icon "button" at bounding box center [854, 23] width 17 height 17
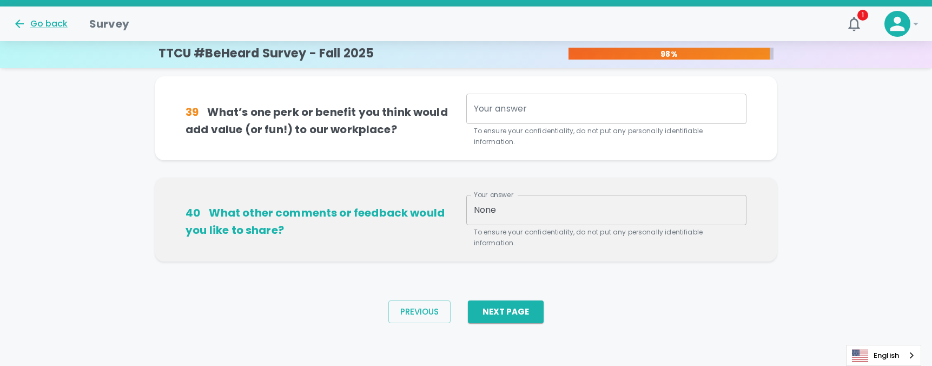
click at [796, 27] on div "Go back Survey" at bounding box center [418, 19] width 828 height 26
click at [425, 226] on h6 "40 What other comments or feedback would you like to share?" at bounding box center [326, 221] width 280 height 35
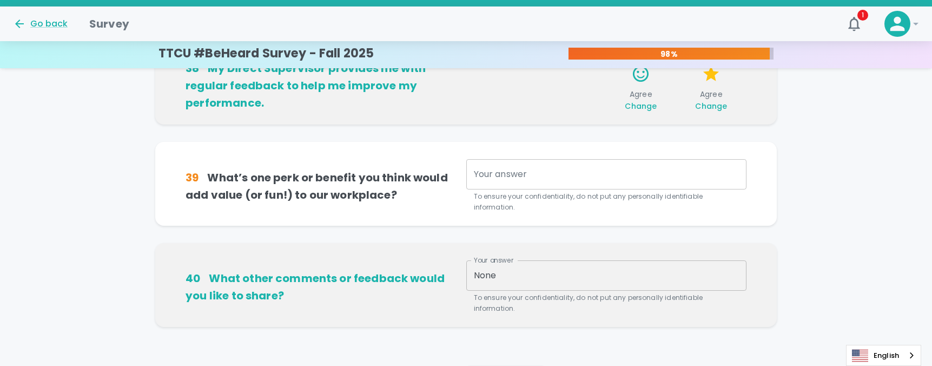
scroll to position [593, 0]
